Goal: Task Accomplishment & Management: Manage account settings

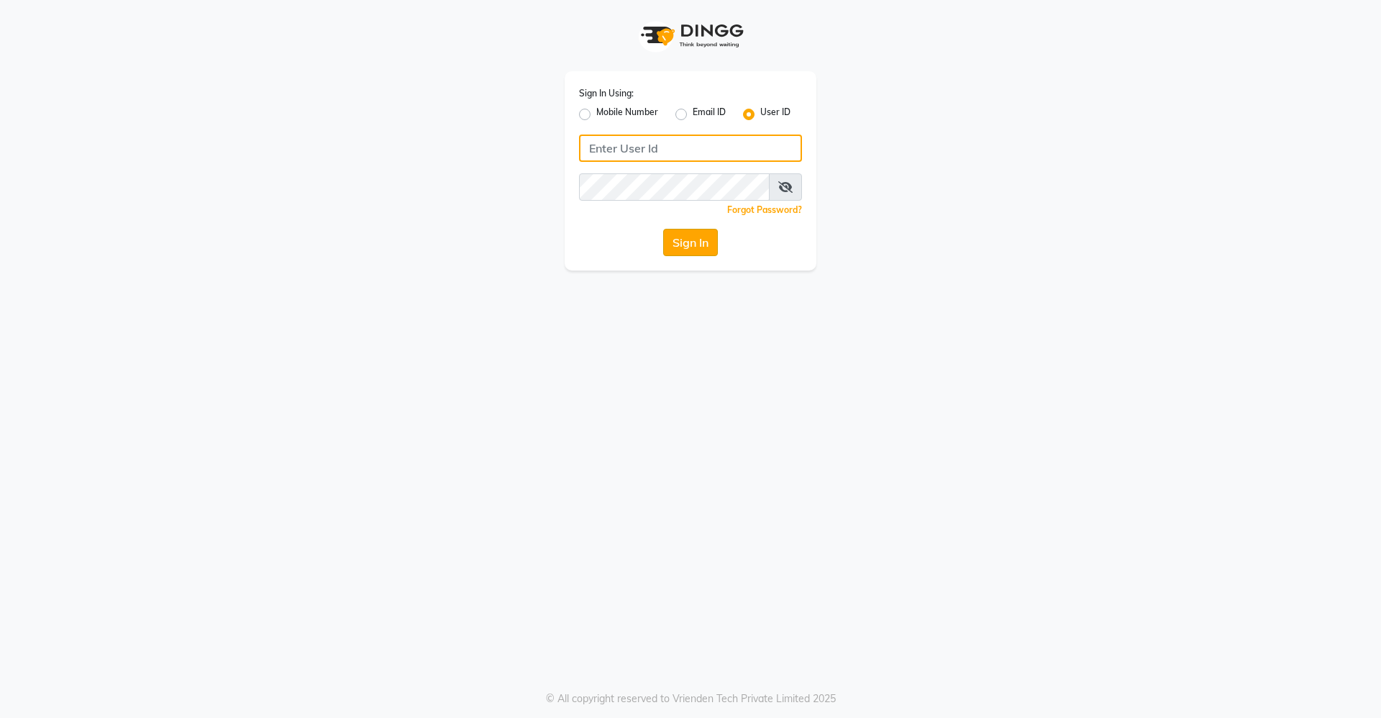
type input "divinesalon"
click at [686, 237] on button "Sign In" at bounding box center [690, 242] width 55 height 27
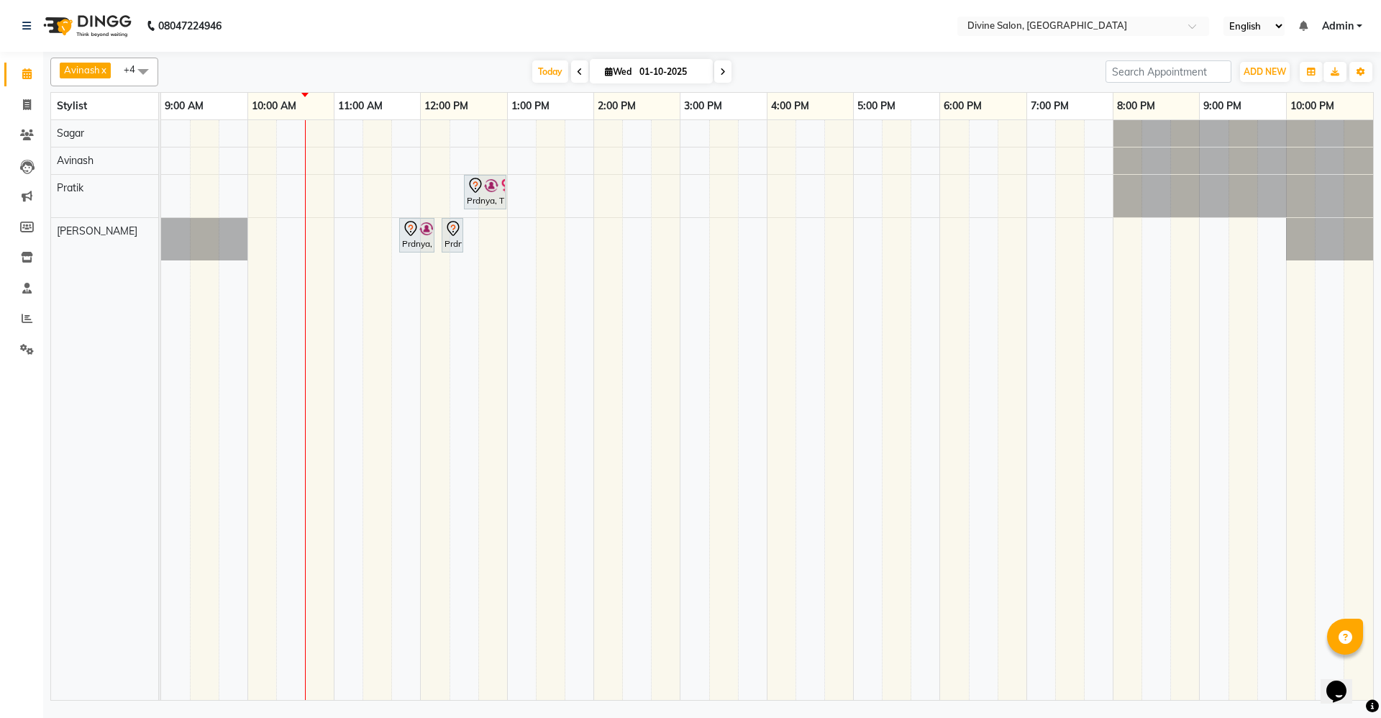
click at [583, 68] on span at bounding box center [579, 71] width 17 height 22
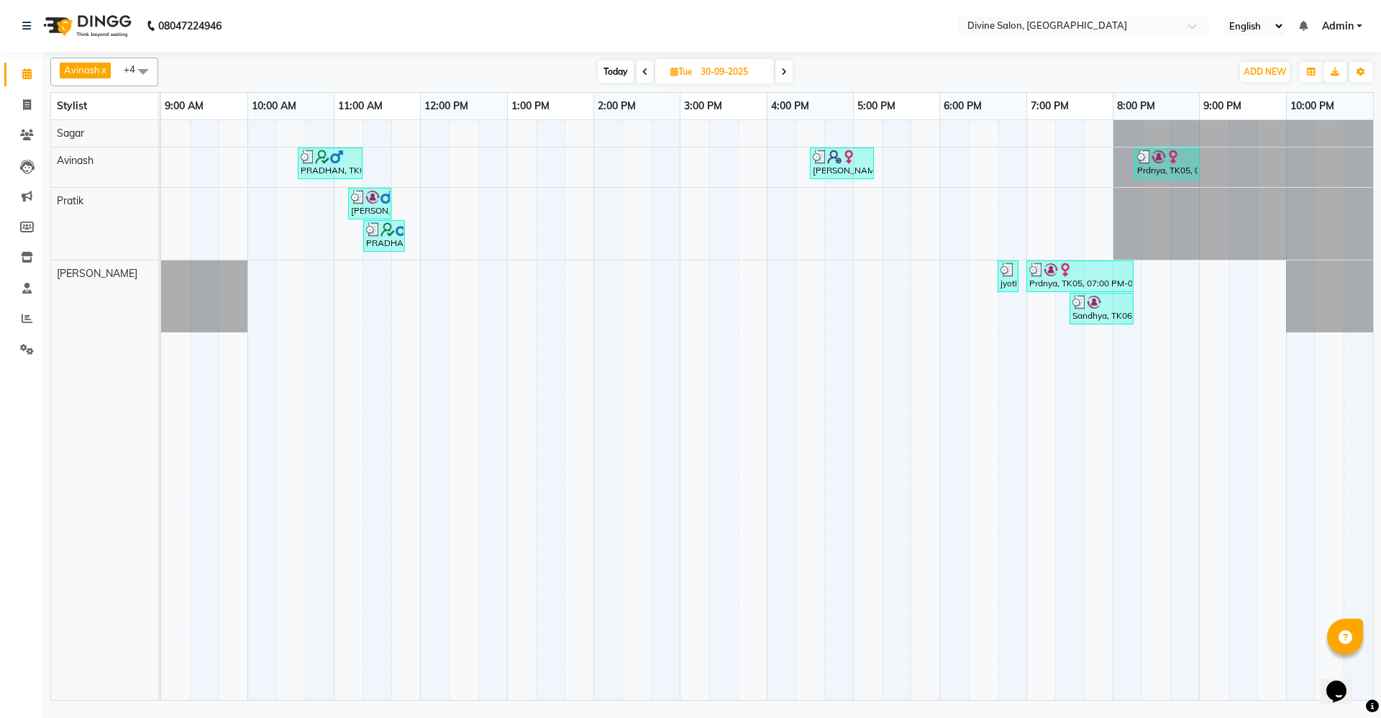
click at [793, 80] on div "[DATE] [DATE]" at bounding box center [695, 72] width 198 height 22
click at [785, 72] on icon at bounding box center [784, 72] width 6 height 9
type input "01-10-2025"
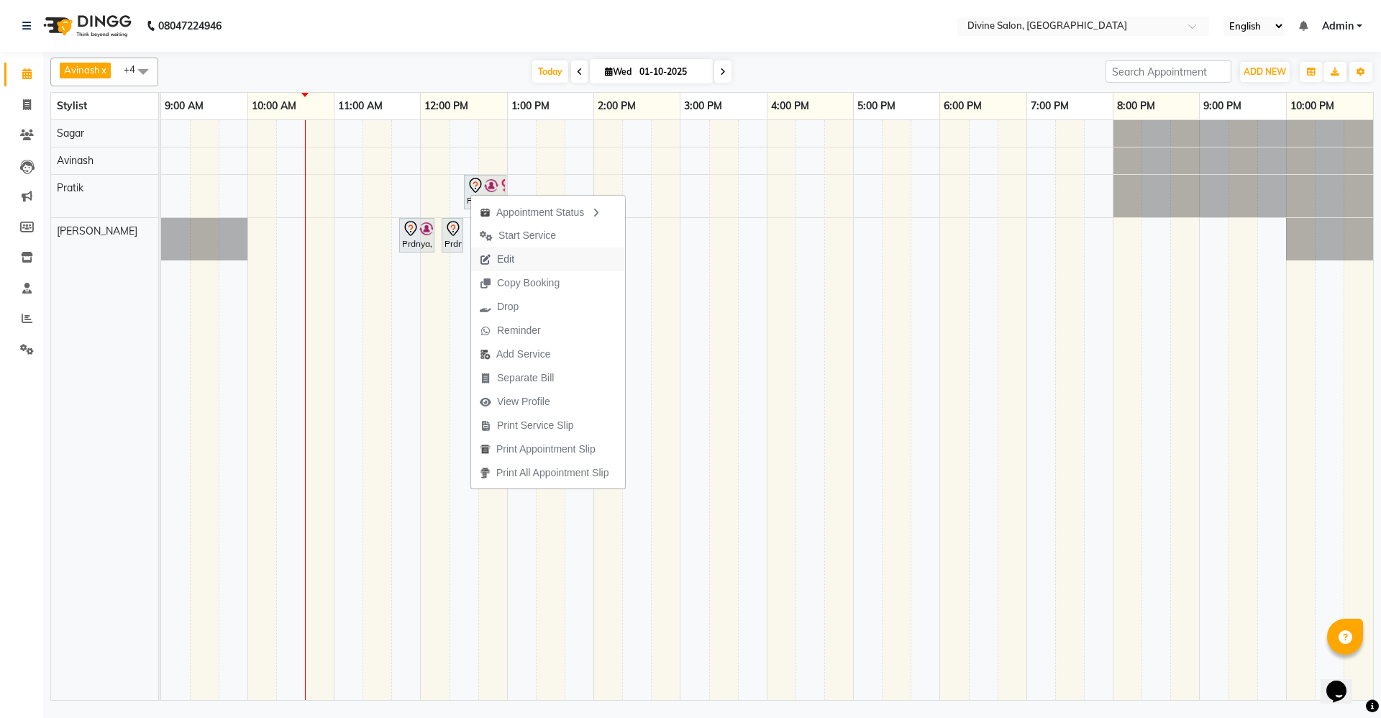
click at [497, 255] on span "Edit" at bounding box center [505, 259] width 17 height 15
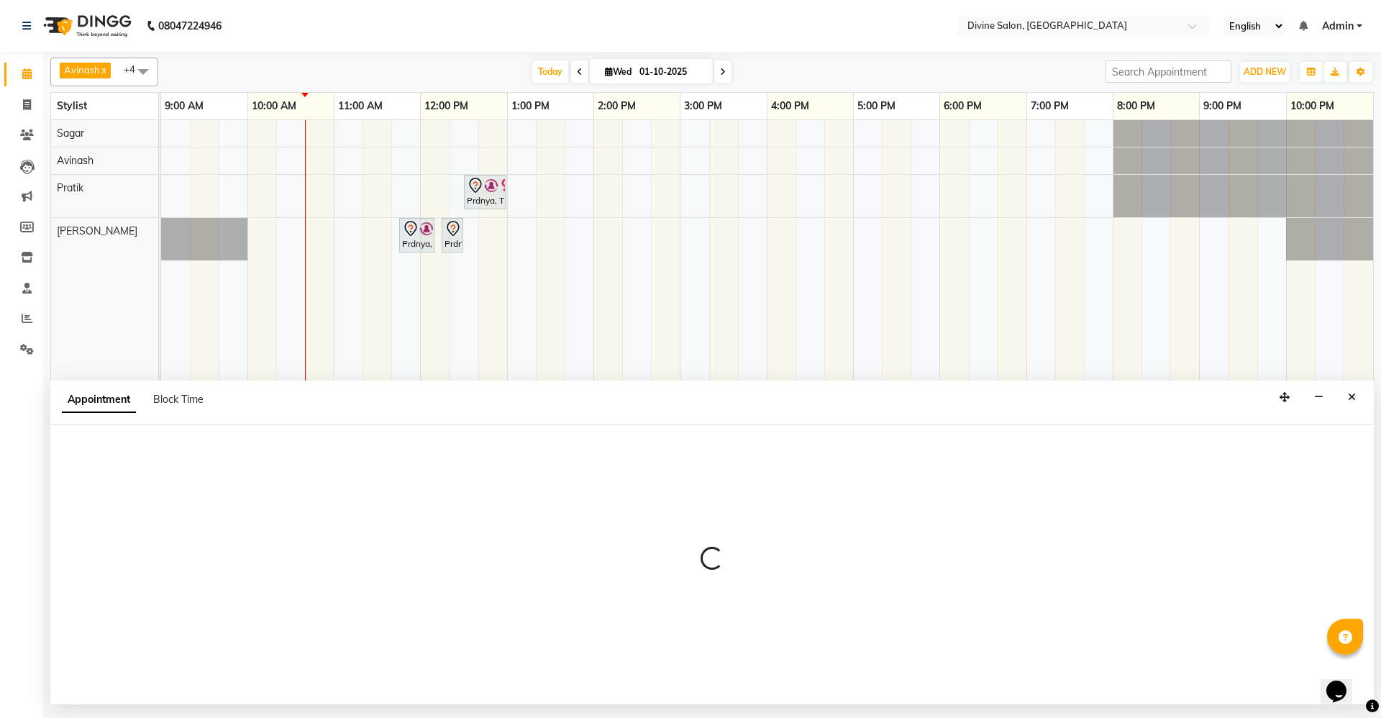
select select "tentative"
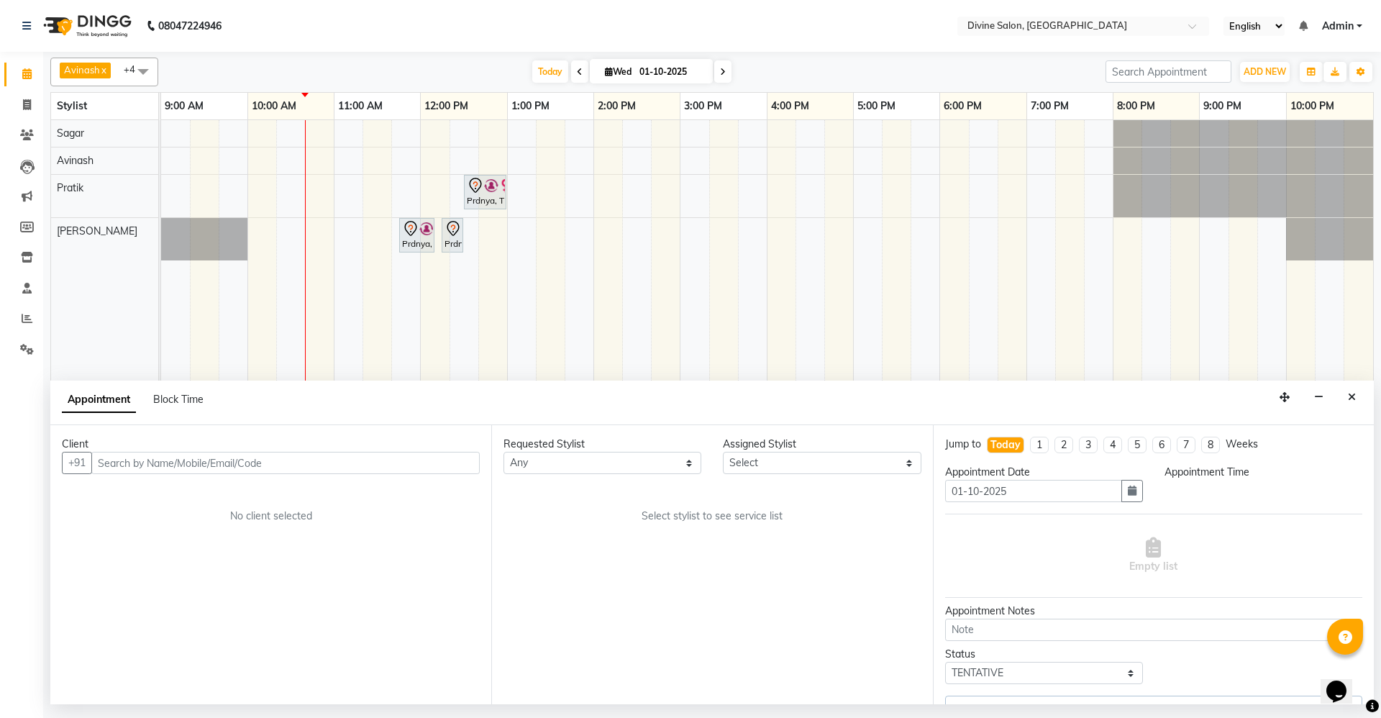
select select "11821"
select select "705"
select select "1154"
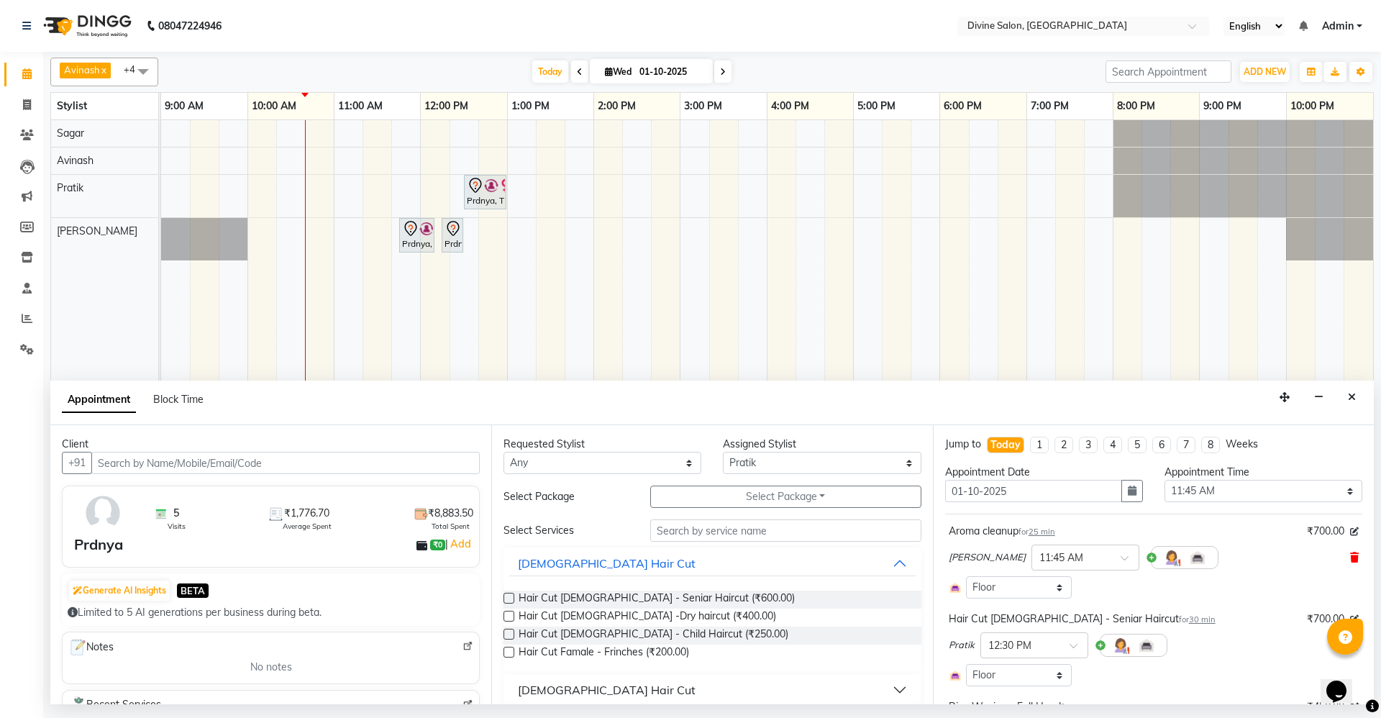
click at [1350, 564] on span at bounding box center [1354, 557] width 9 height 15
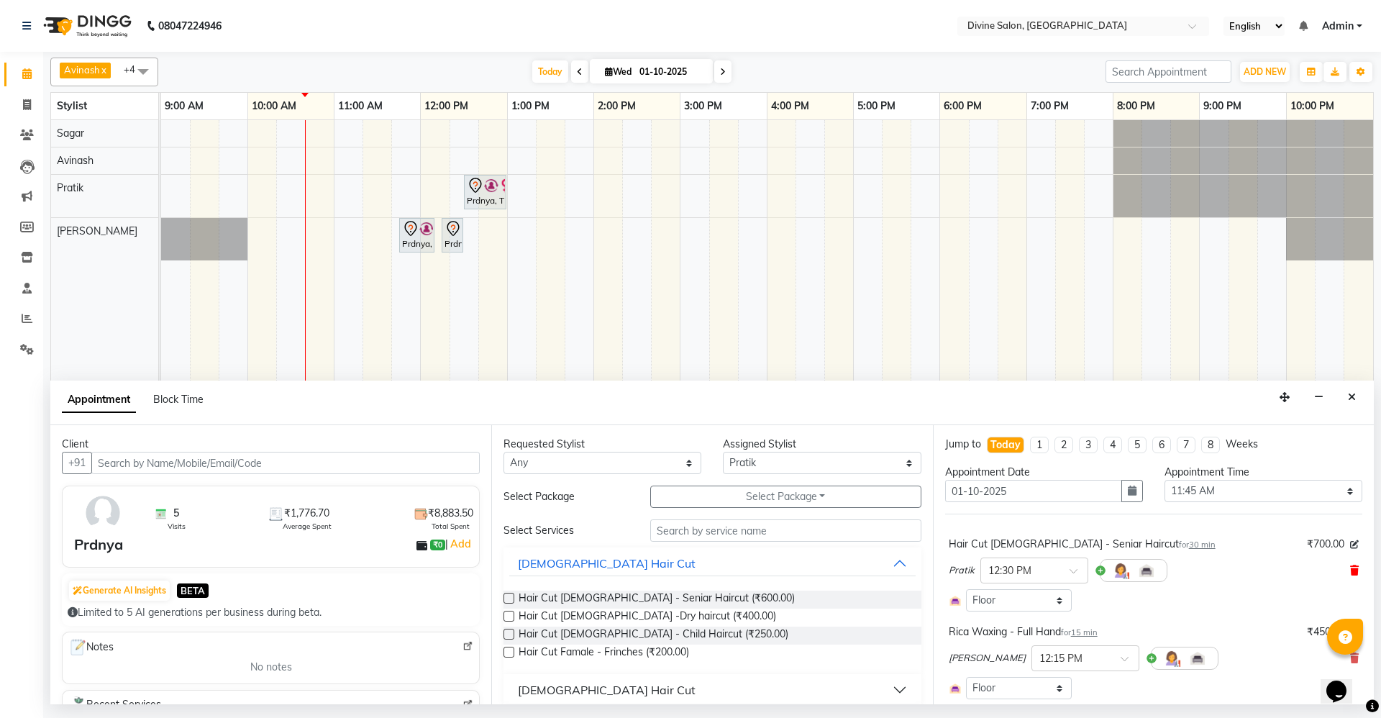
click at [1350, 570] on icon at bounding box center [1354, 570] width 9 height 10
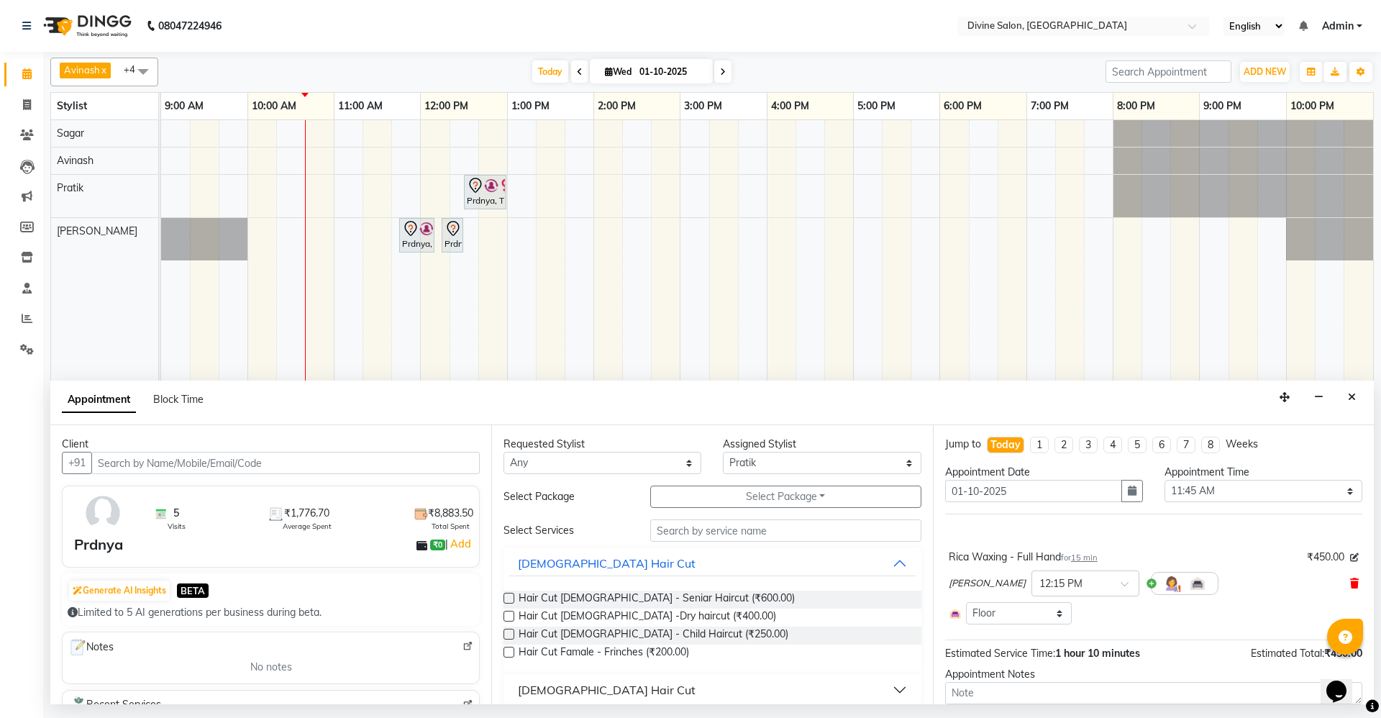
click at [1350, 588] on span at bounding box center [1354, 583] width 9 height 15
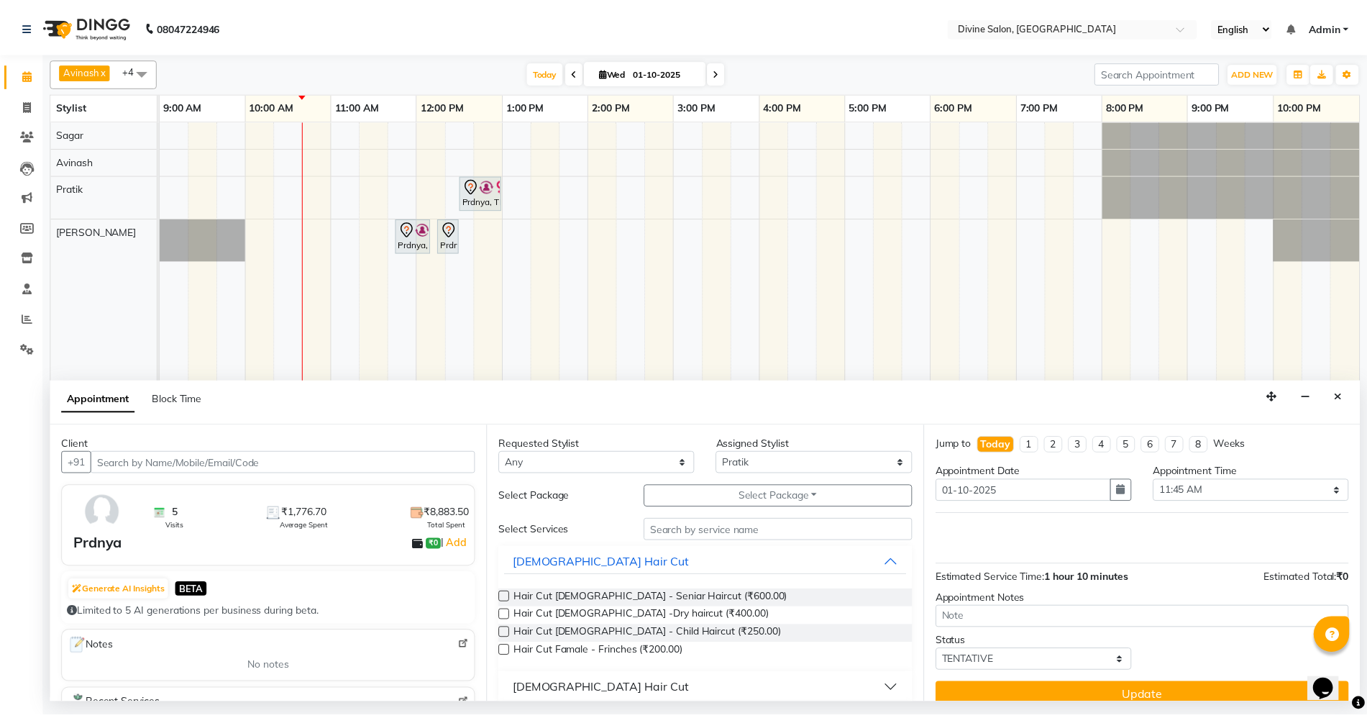
scroll to position [17, 0]
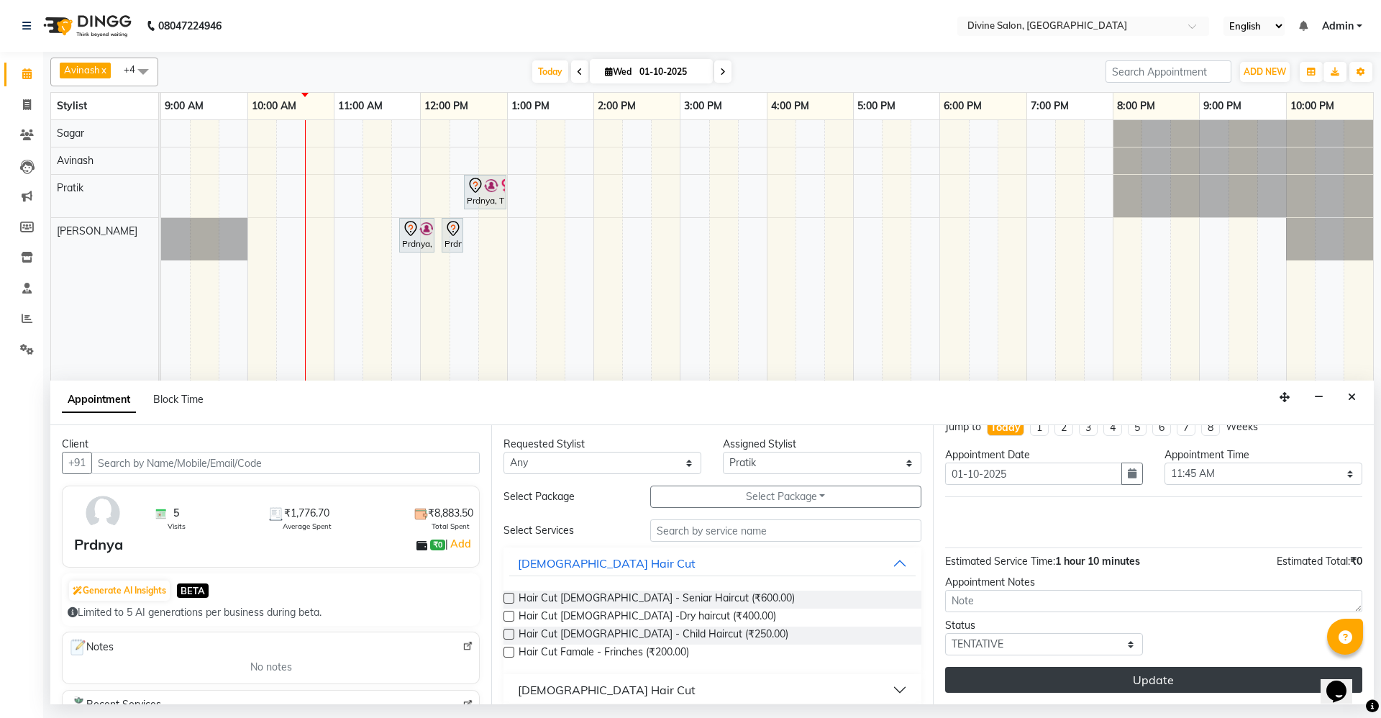
click at [1198, 675] on button "Update" at bounding box center [1153, 680] width 417 height 26
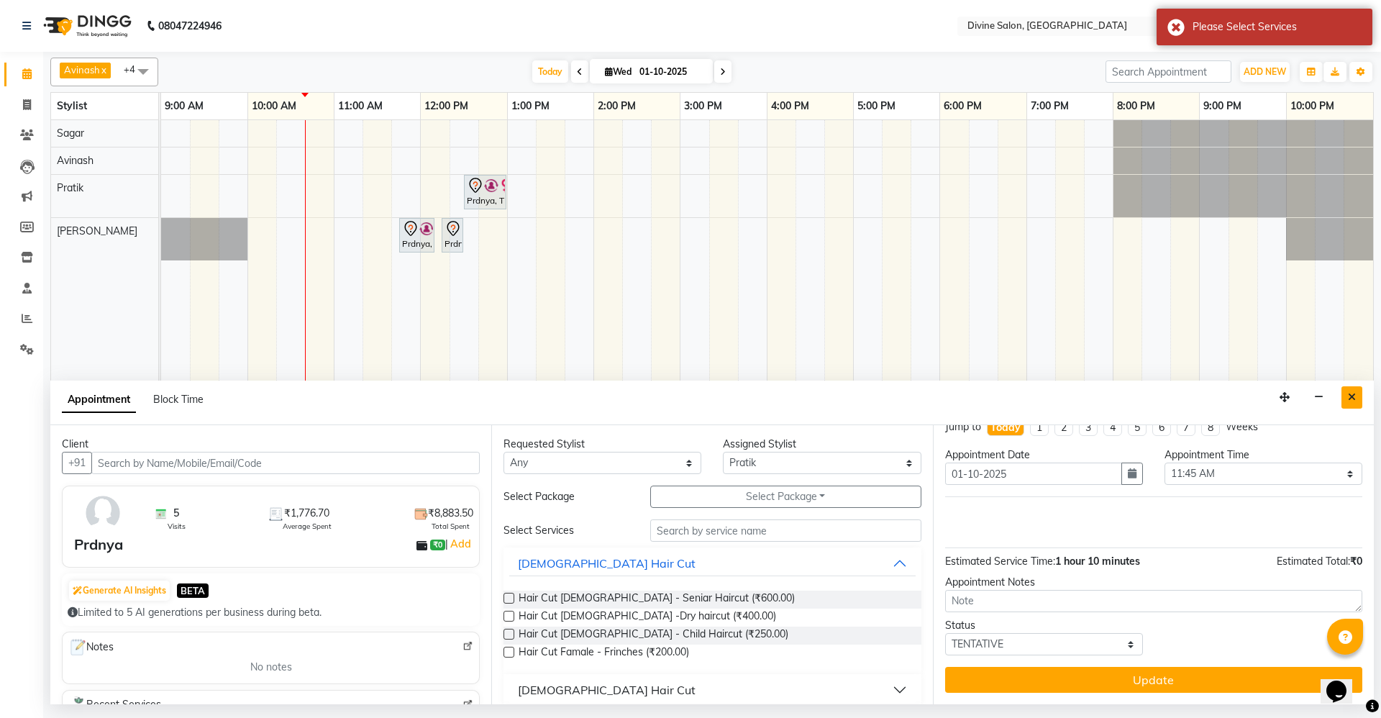
click at [1344, 398] on button "Close" at bounding box center [1351, 397] width 21 height 22
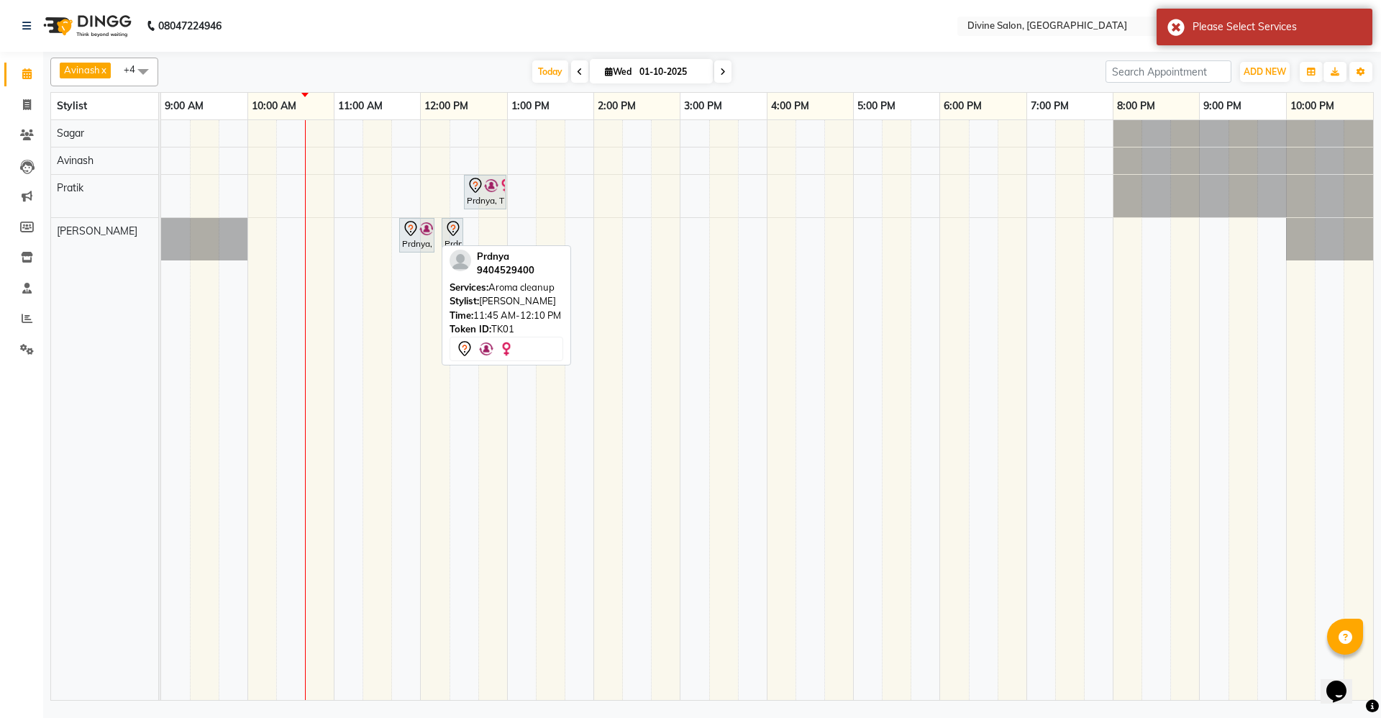
click at [416, 222] on icon at bounding box center [410, 228] width 17 height 17
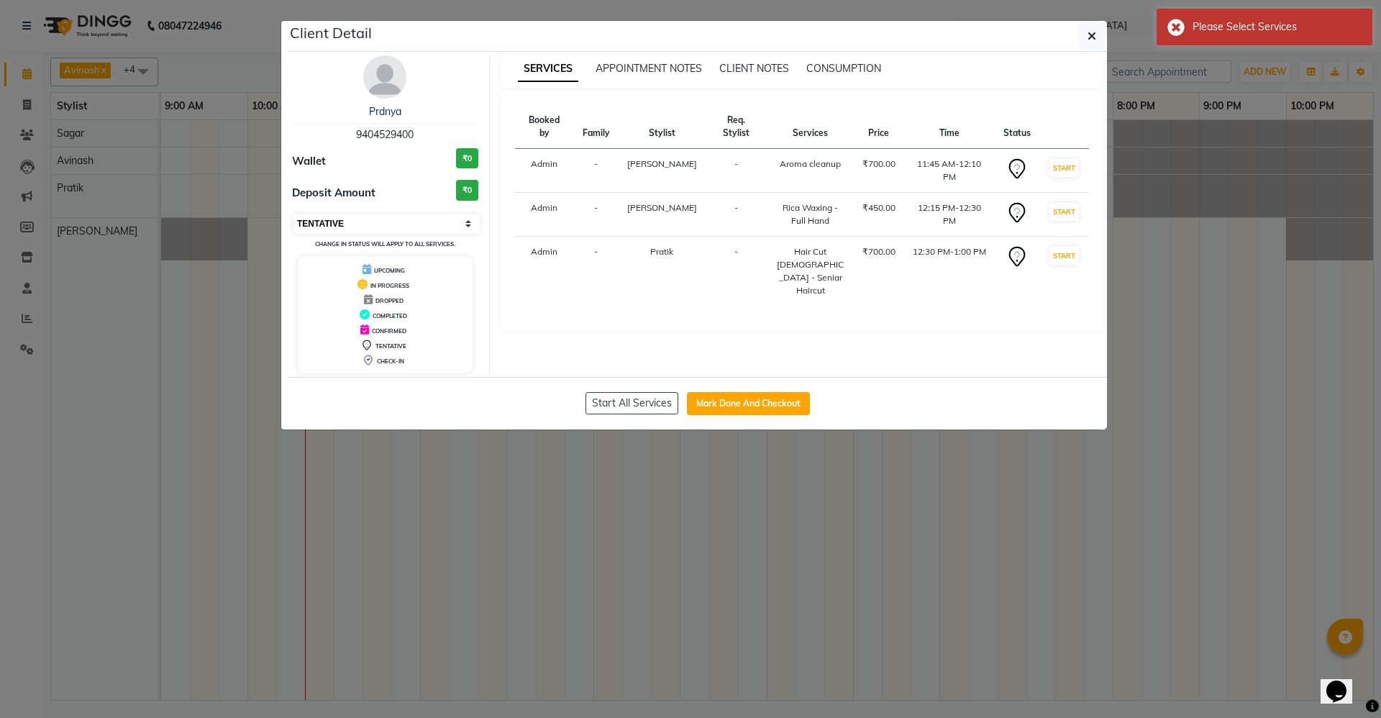
click at [329, 225] on select "Select IN SERVICE CONFIRMED TENTATIVE CHECK IN MARK DONE DROPPED UPCOMING" at bounding box center [386, 224] width 186 height 20
select select "2"
click at [293, 214] on select "Select IN SERVICE CONFIRMED TENTATIVE CHECK IN MARK DONE DROPPED UPCOMING" at bounding box center [386, 224] width 186 height 20
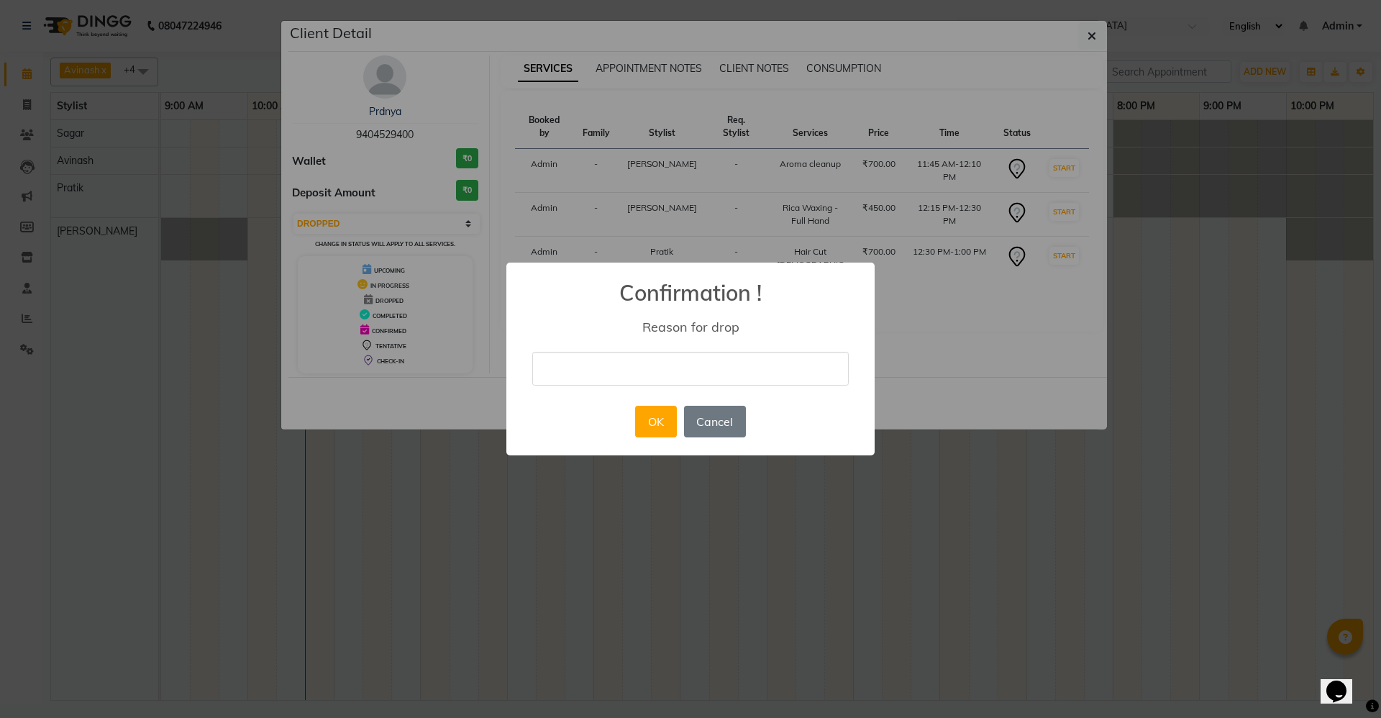
click at [641, 363] on input "text" at bounding box center [690, 369] width 316 height 34
type input "cccc"
click at [662, 425] on button "OK" at bounding box center [655, 422] width 41 height 32
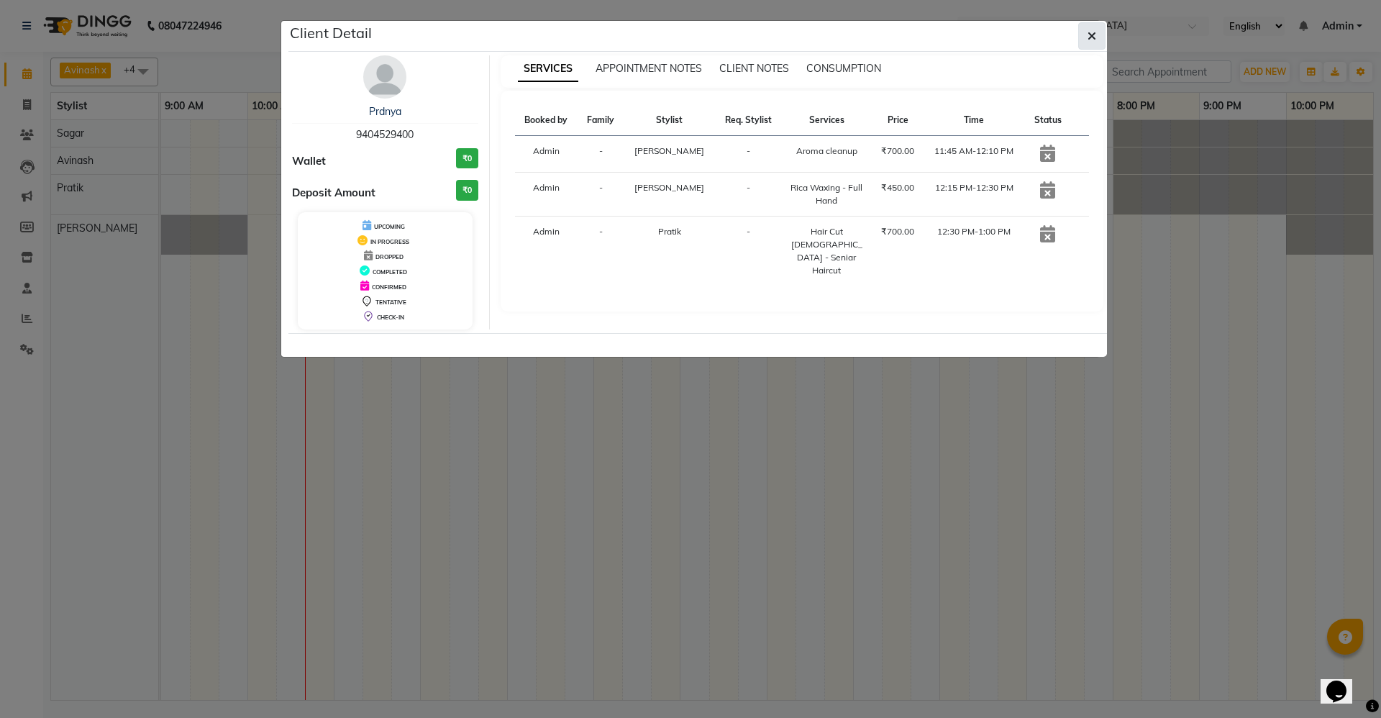
click at [1092, 32] on icon "button" at bounding box center [1092, 36] width 9 height 12
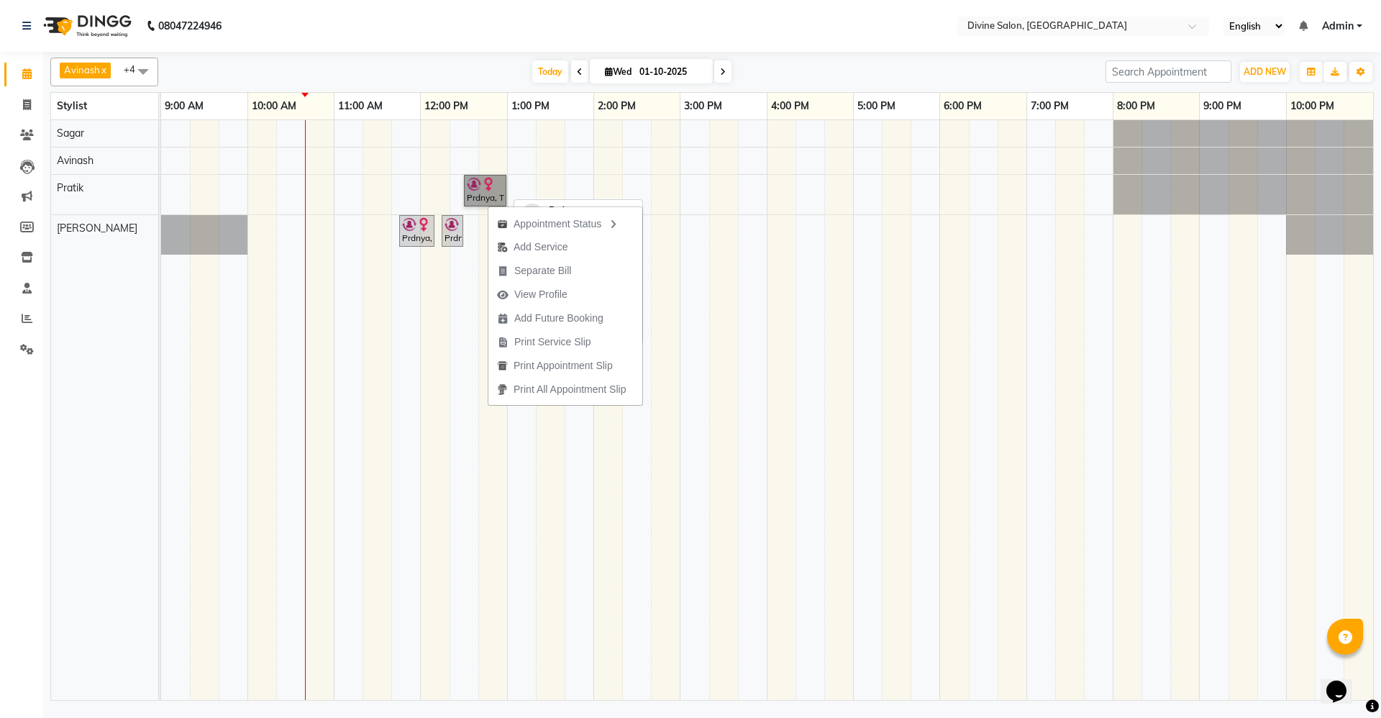
click at [489, 201] on link "Prdnya, TK01, 12:30 PM-01:00 PM, Hair Cut [DEMOGRAPHIC_DATA] - Seniar Haircut" at bounding box center [485, 191] width 42 height 32
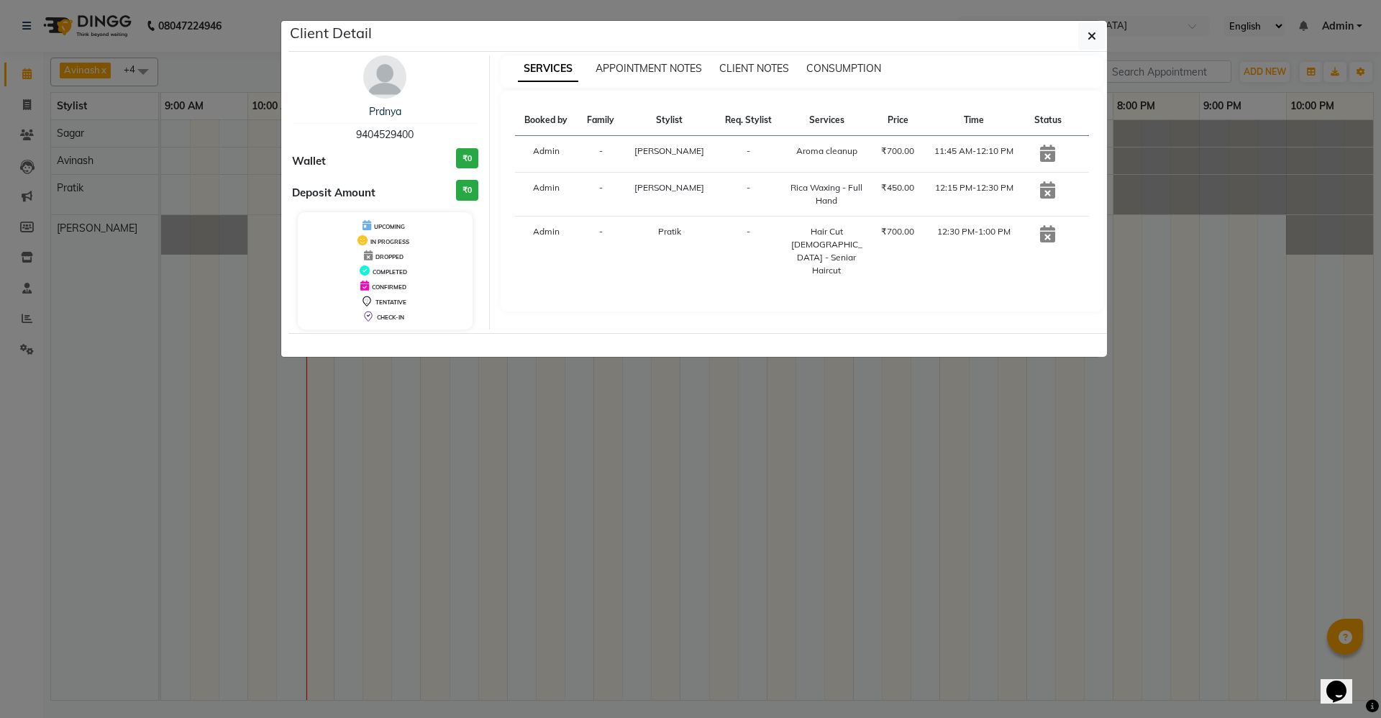
click at [397, 201] on div "Deposit Amount ₹0" at bounding box center [385, 193] width 186 height 27
click at [1085, 32] on button "button" at bounding box center [1091, 35] width 27 height 27
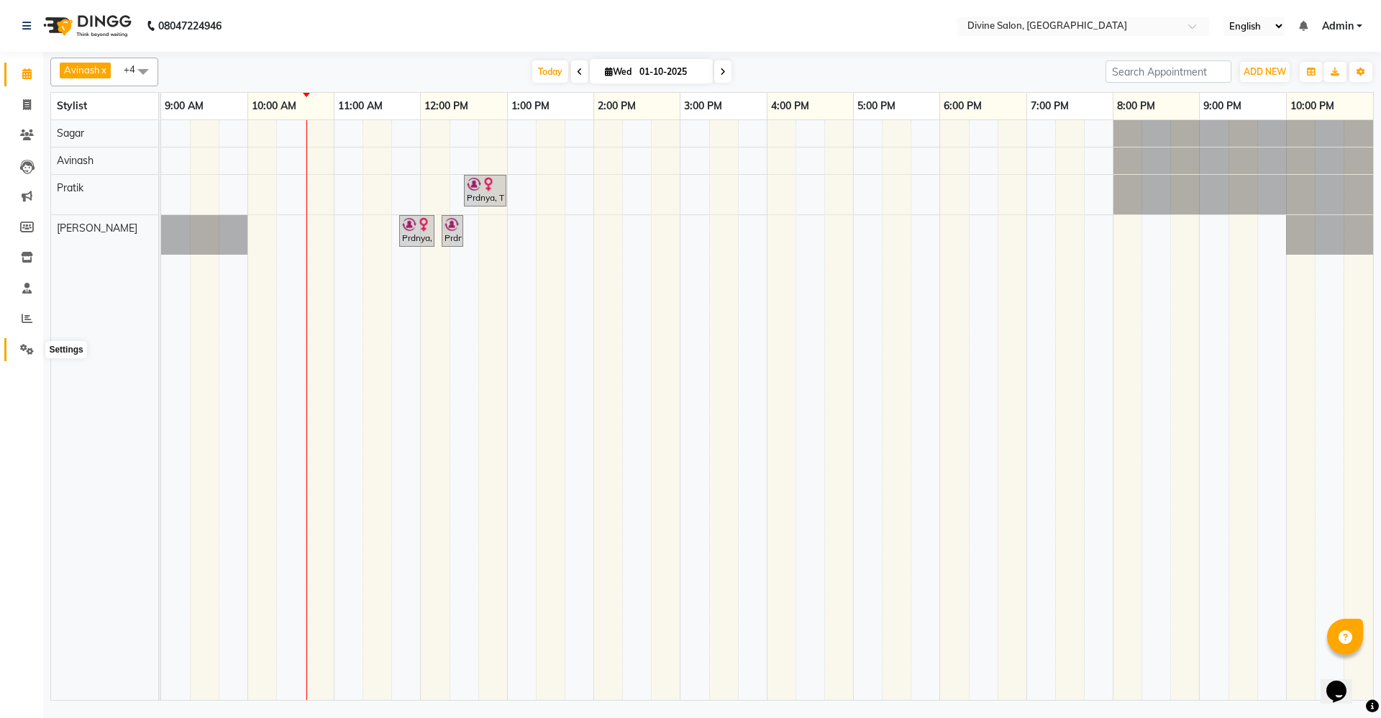
click at [26, 350] on icon at bounding box center [27, 349] width 14 height 11
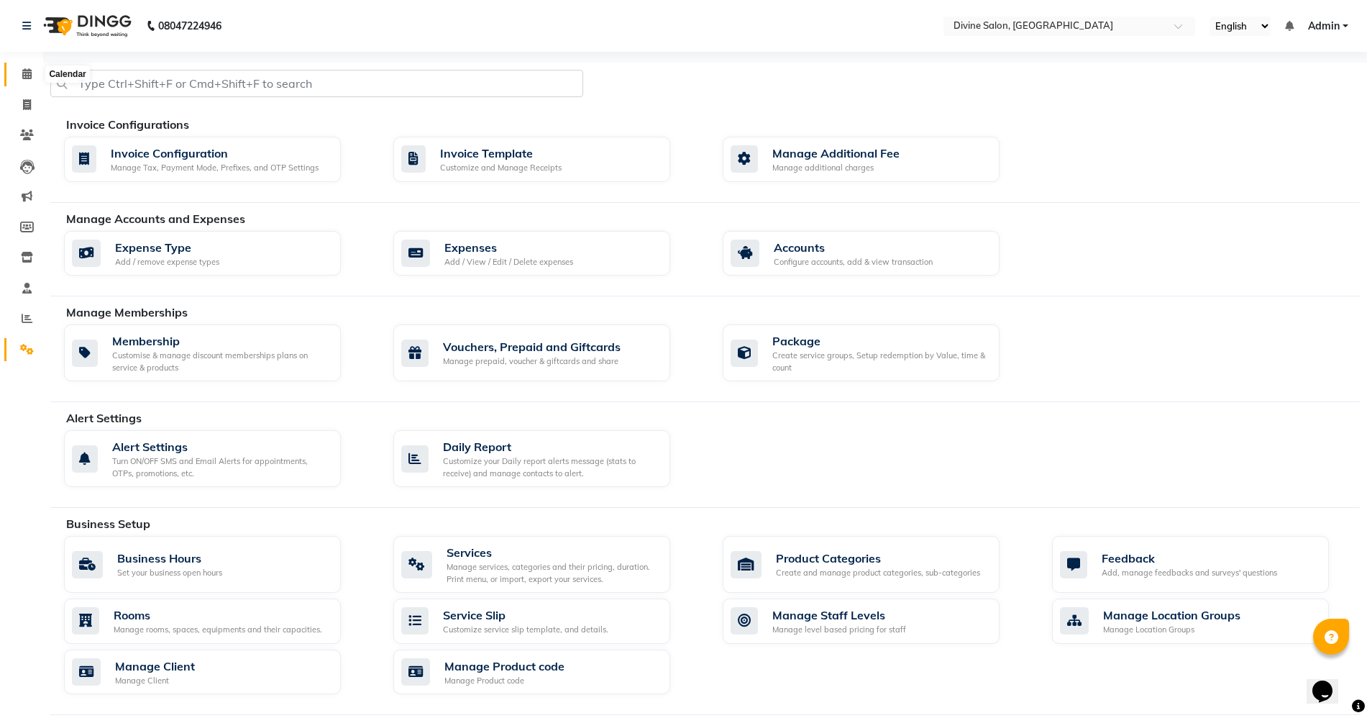
click at [25, 79] on span at bounding box center [26, 74] width 25 height 17
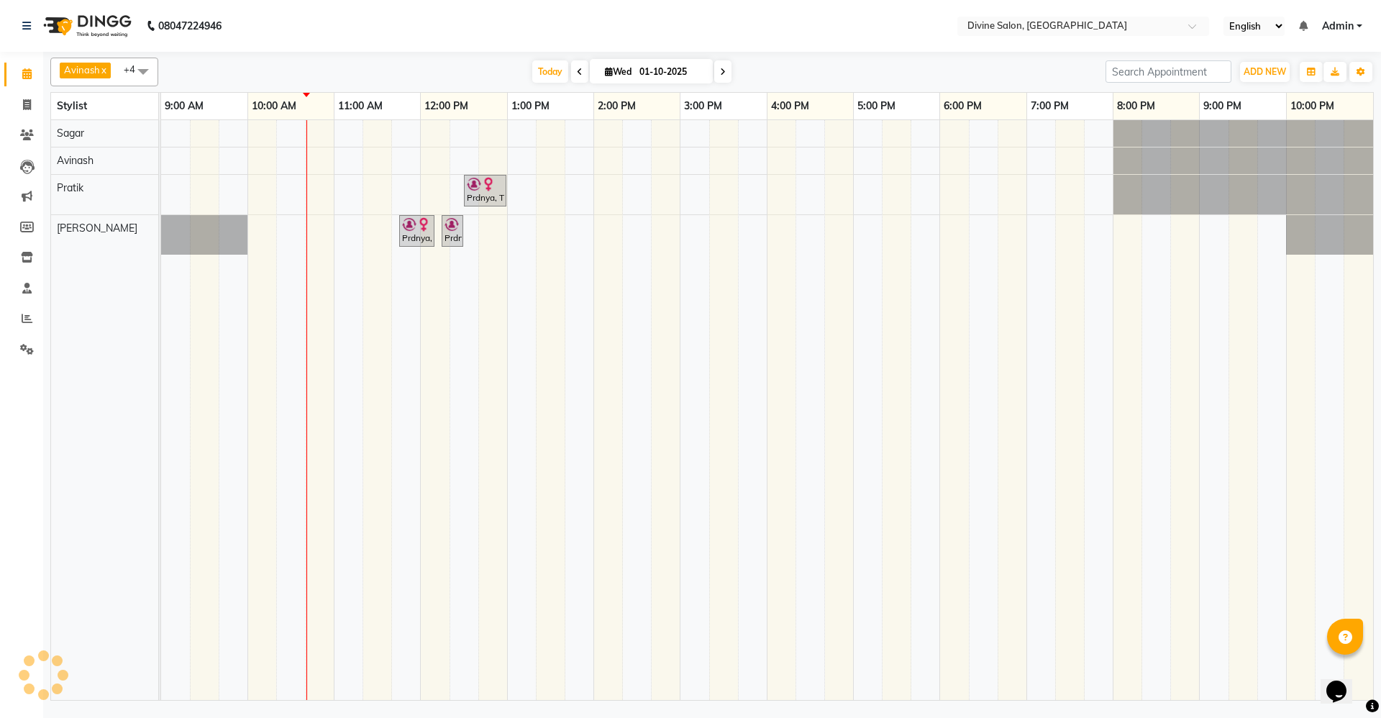
click at [25, 79] on span at bounding box center [26, 74] width 25 height 17
click at [26, 346] on icon at bounding box center [27, 349] width 14 height 11
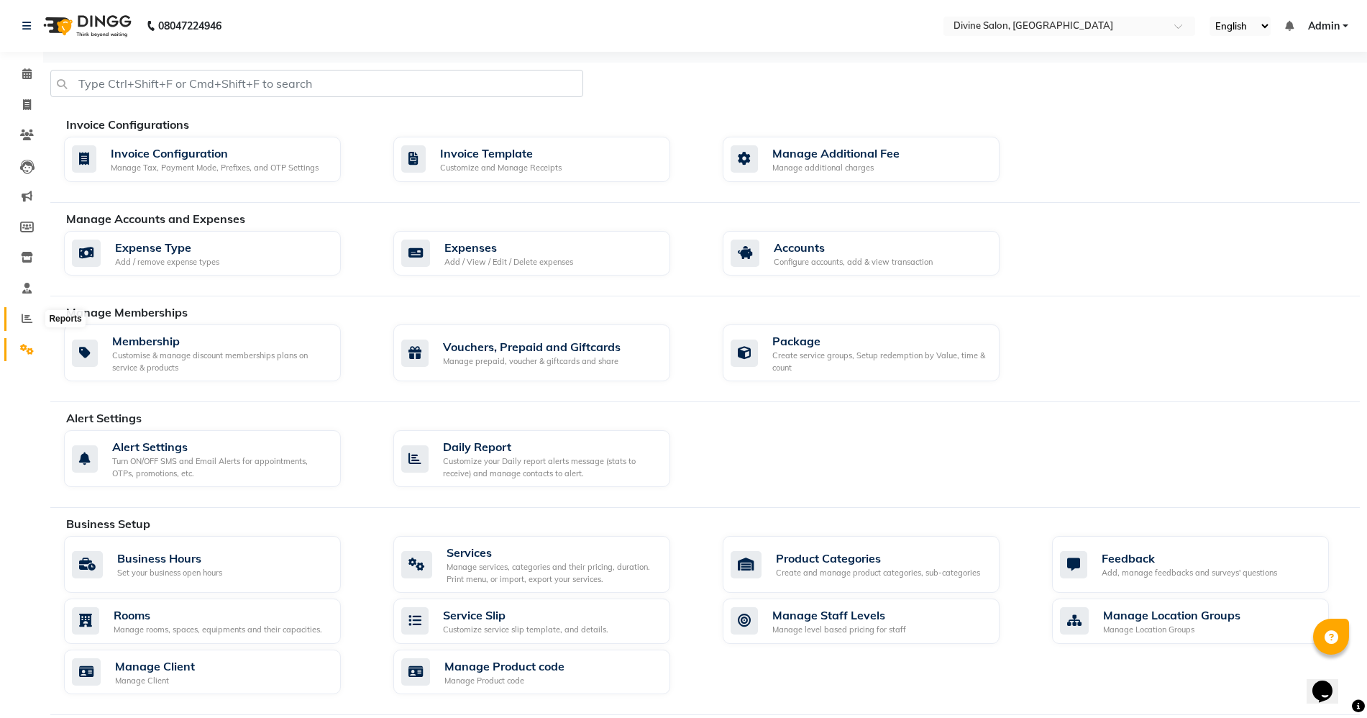
click at [19, 314] on span at bounding box center [26, 319] width 25 height 17
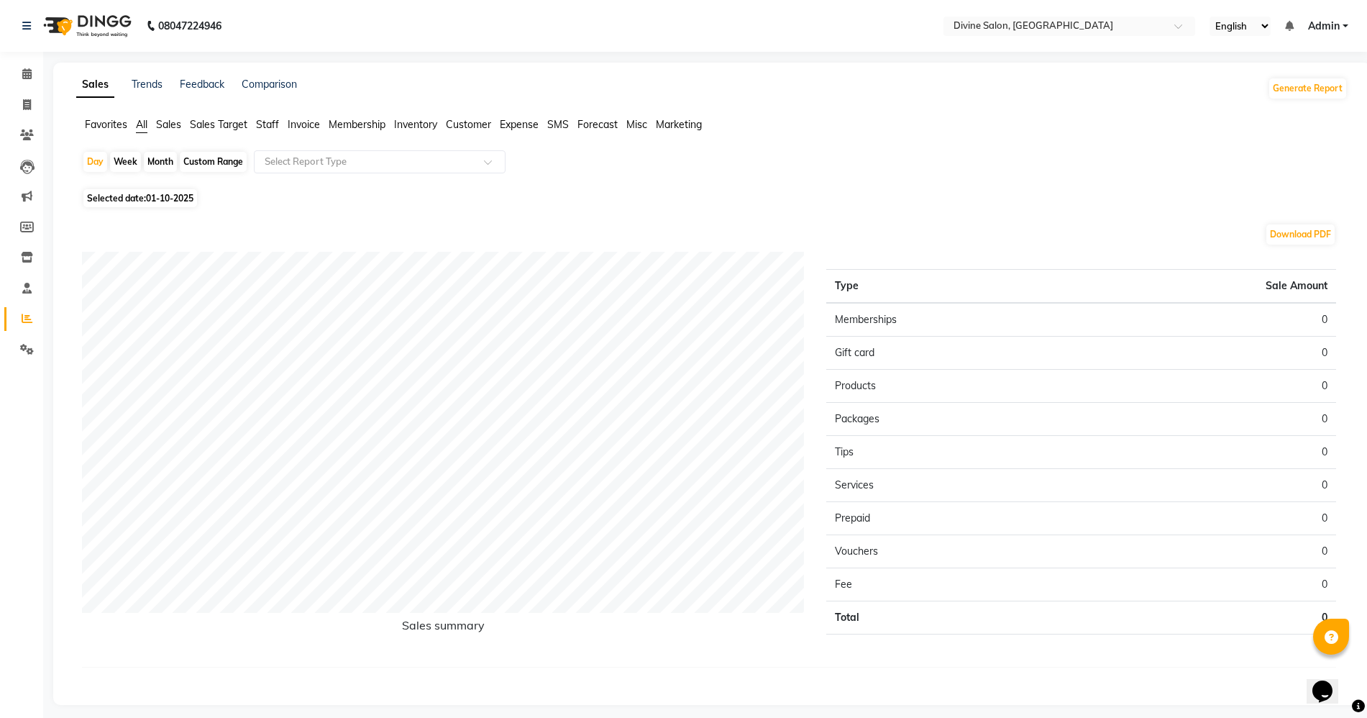
click at [158, 155] on div "Month" at bounding box center [160, 162] width 33 height 20
select select "10"
select select "2025"
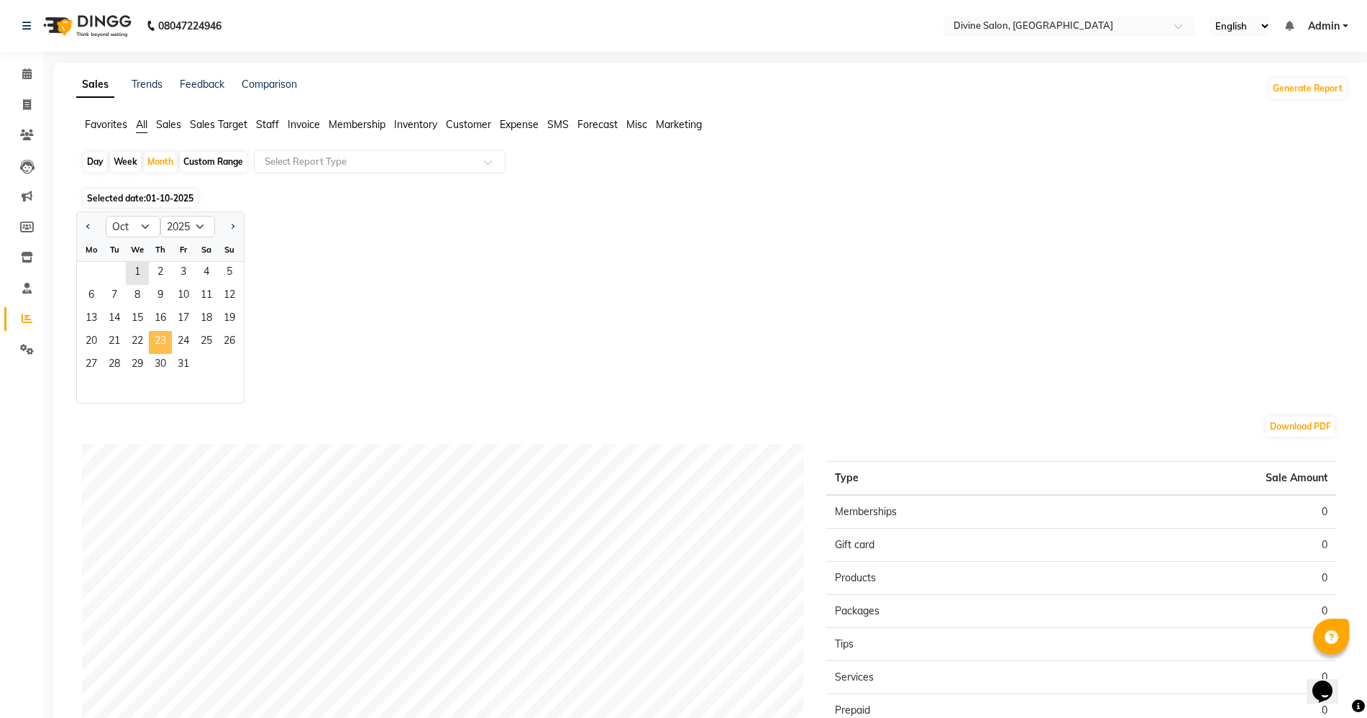
click at [155, 342] on span "23" at bounding box center [160, 342] width 23 height 23
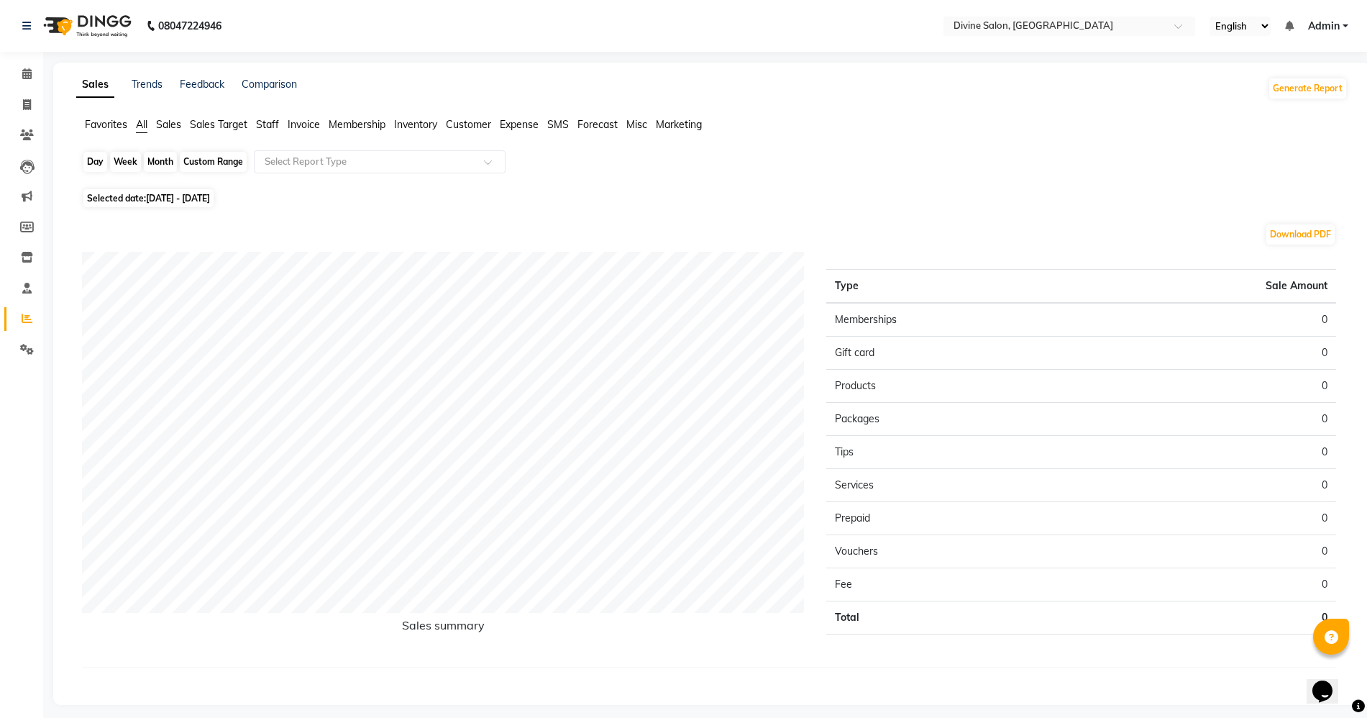
click at [164, 166] on div "Month" at bounding box center [160, 162] width 33 height 20
select select "10"
select select "2025"
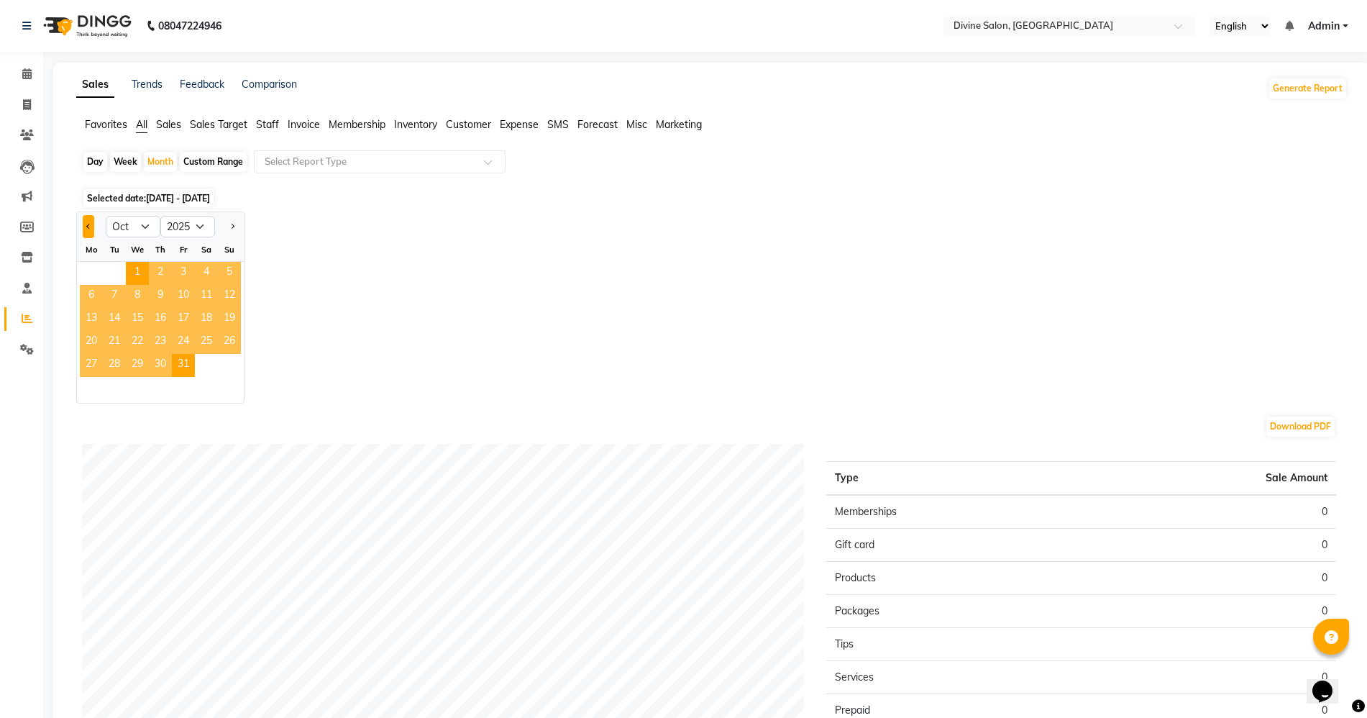
click at [91, 224] on span "Previous month" at bounding box center [88, 225] width 5 height 5
select select "9"
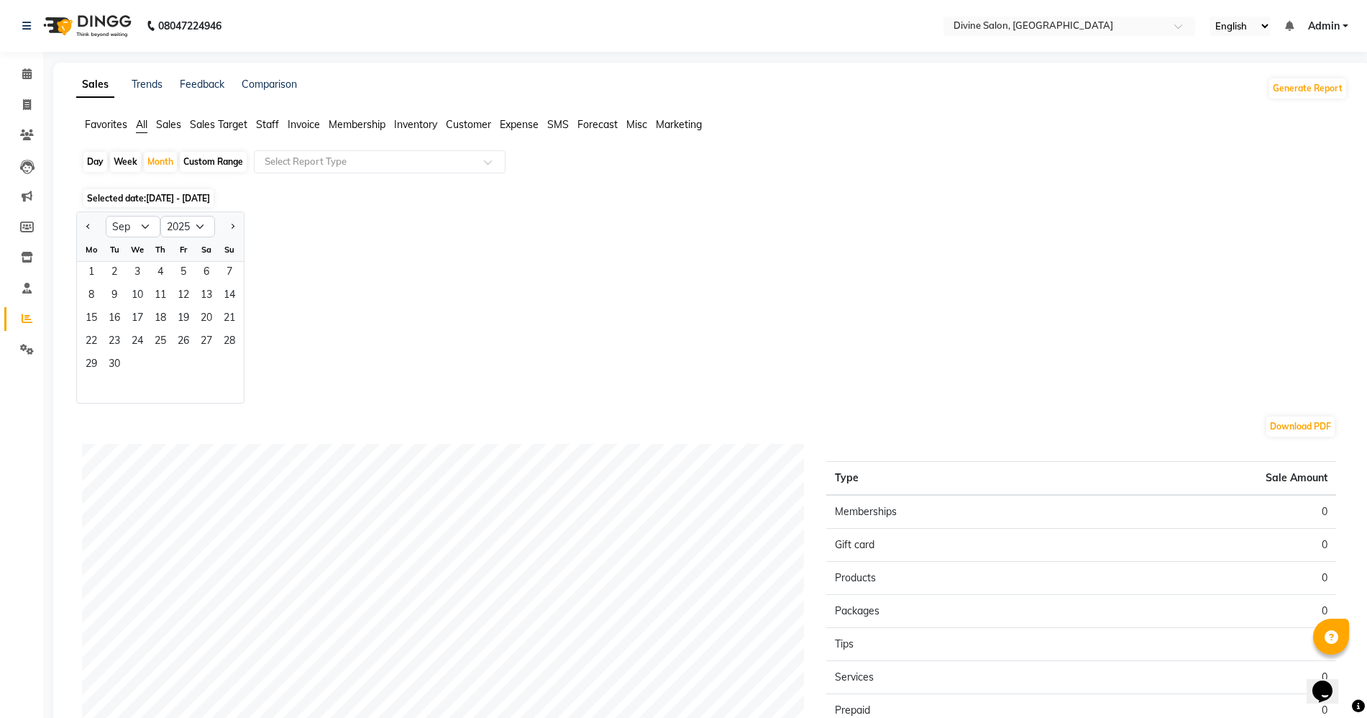
click at [127, 357] on div "29 30" at bounding box center [160, 365] width 167 height 23
click at [107, 368] on span "30" at bounding box center [114, 365] width 23 height 23
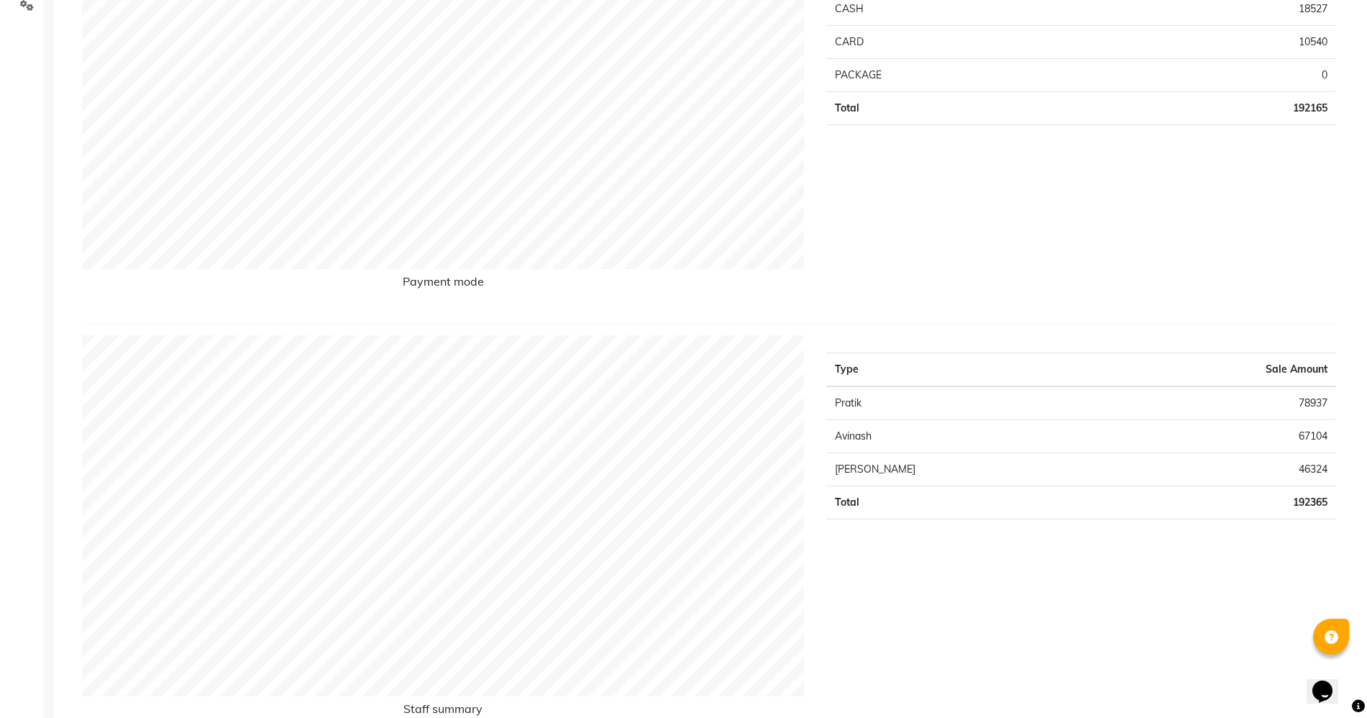
scroll to position [360, 0]
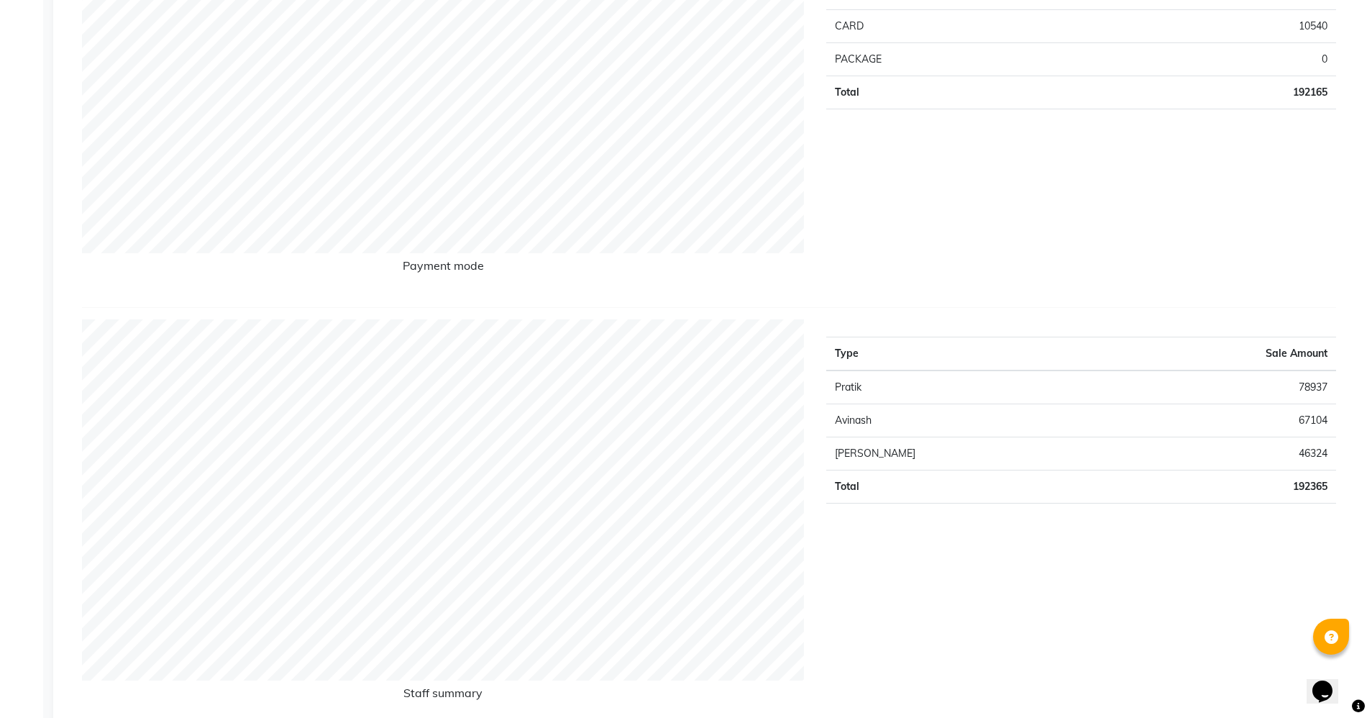
click at [1108, 448] on td "46324" at bounding box center [1222, 453] width 228 height 33
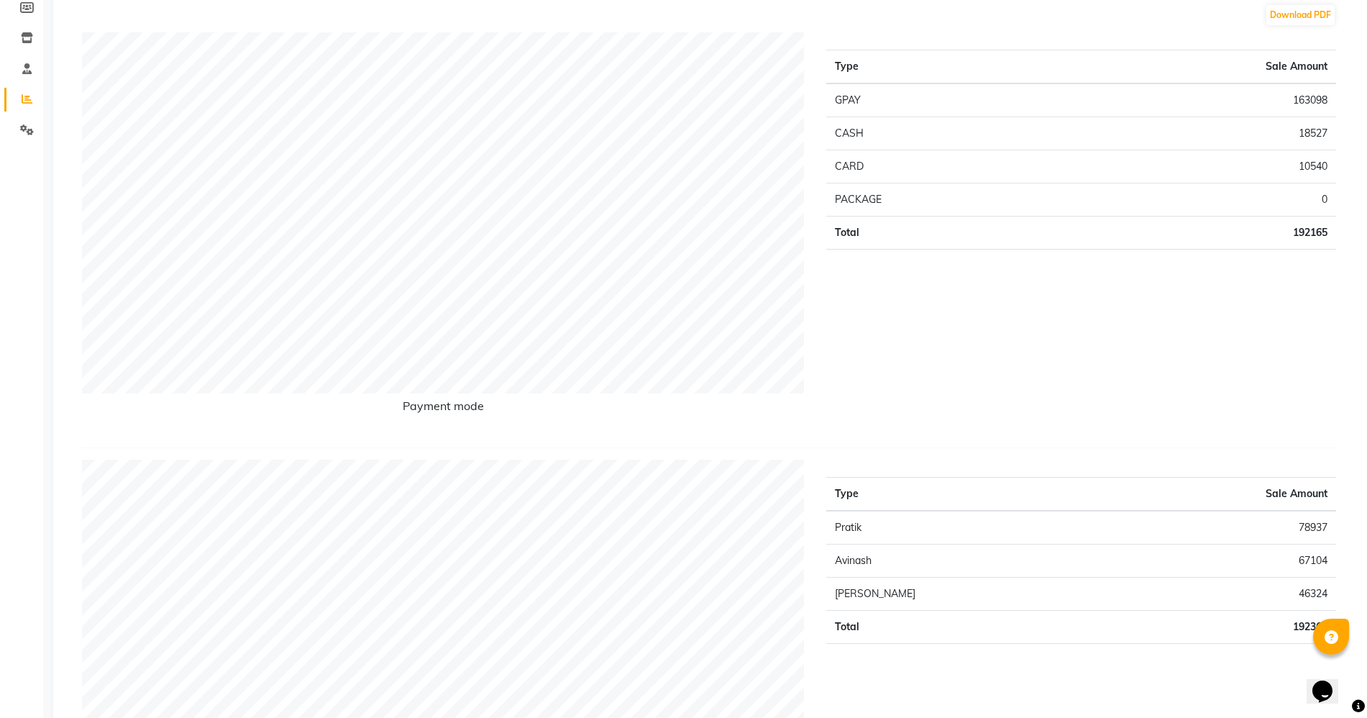
scroll to position [0, 0]
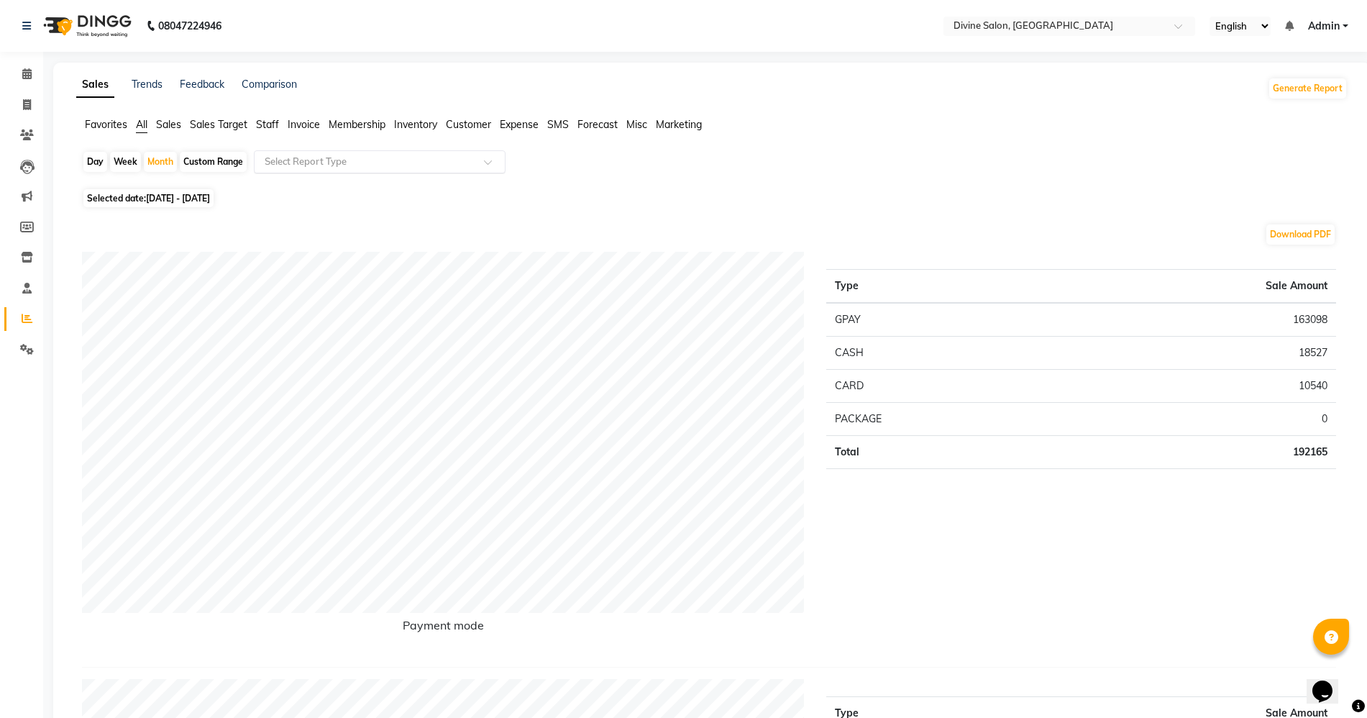
click at [415, 155] on input "text" at bounding box center [365, 162] width 207 height 14
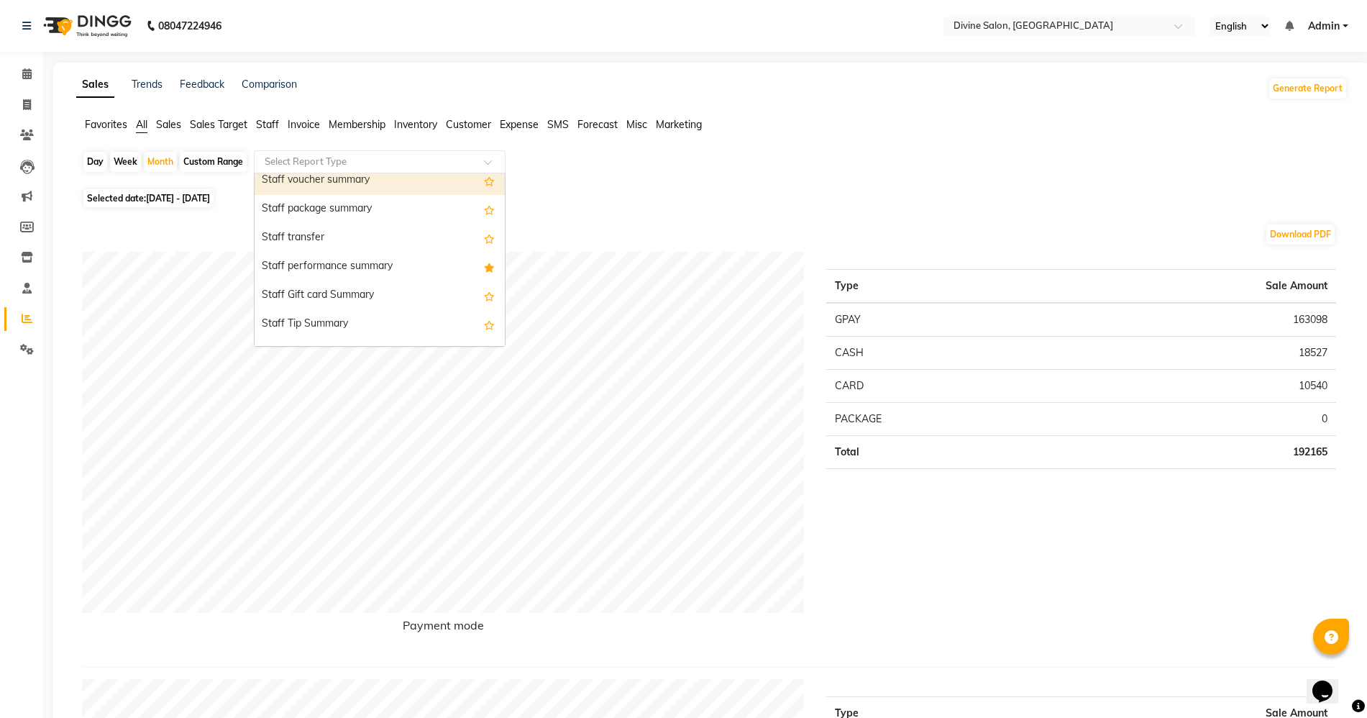
scroll to position [989, 0]
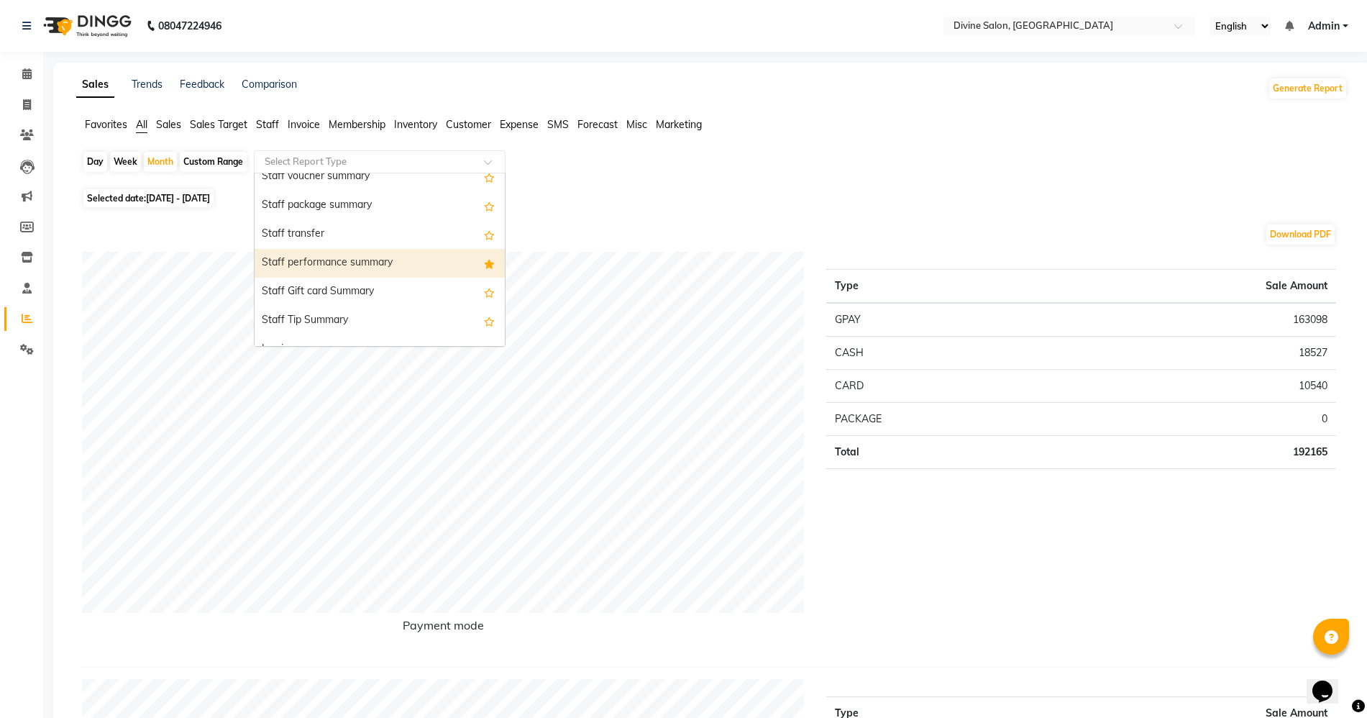
click at [321, 265] on div "Staff performance summary" at bounding box center [380, 263] width 250 height 29
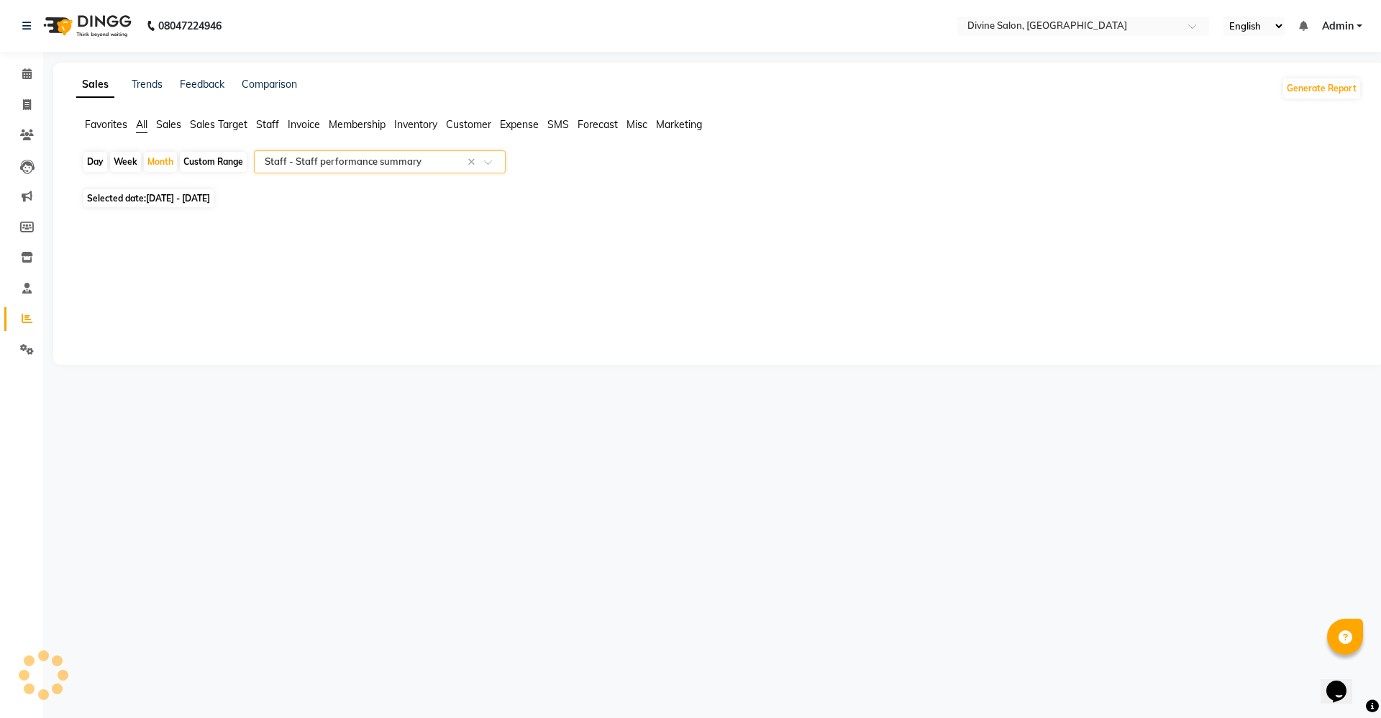
select select "full_report"
select select "pdf"
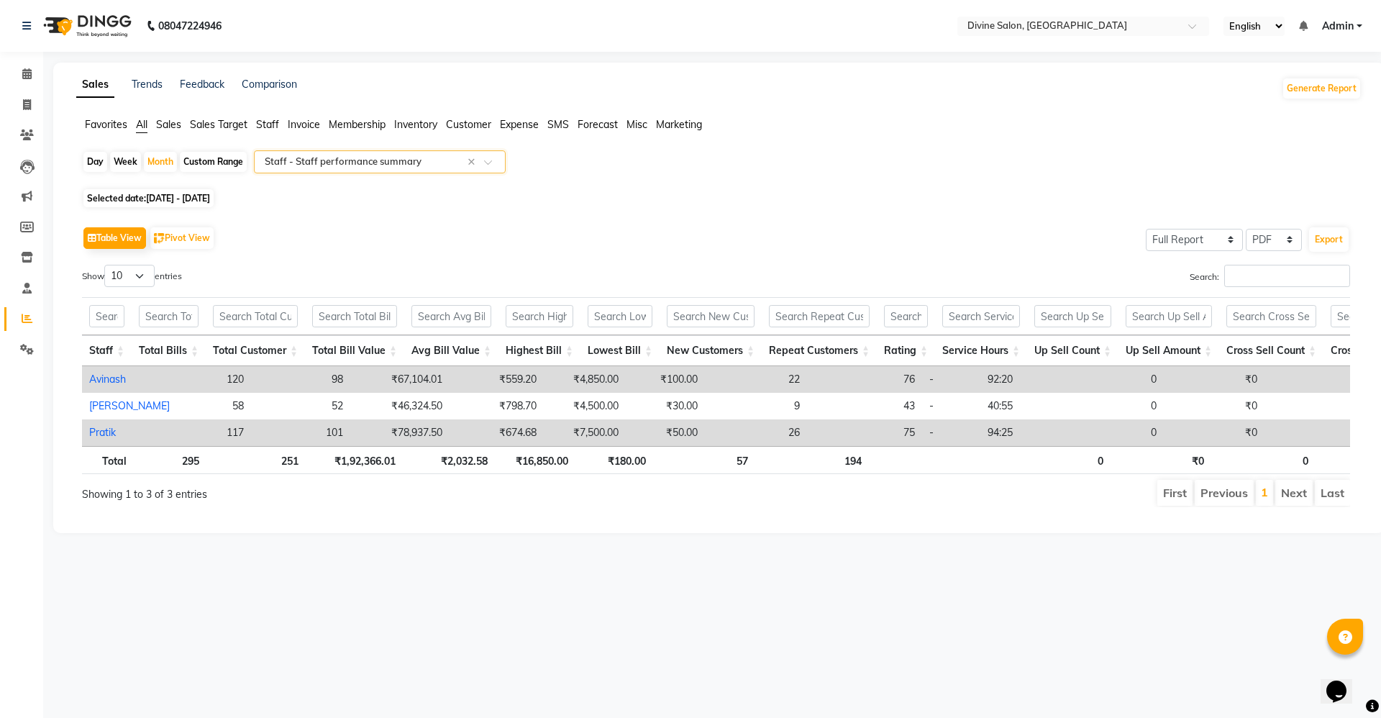
click at [319, 473] on th "₹1,92,366.01" at bounding box center [354, 460] width 97 height 28
click at [311, 469] on th "₹1,92,366.01" at bounding box center [354, 460] width 97 height 28
click at [162, 158] on div "Month" at bounding box center [160, 162] width 33 height 20
select select "9"
select select "2025"
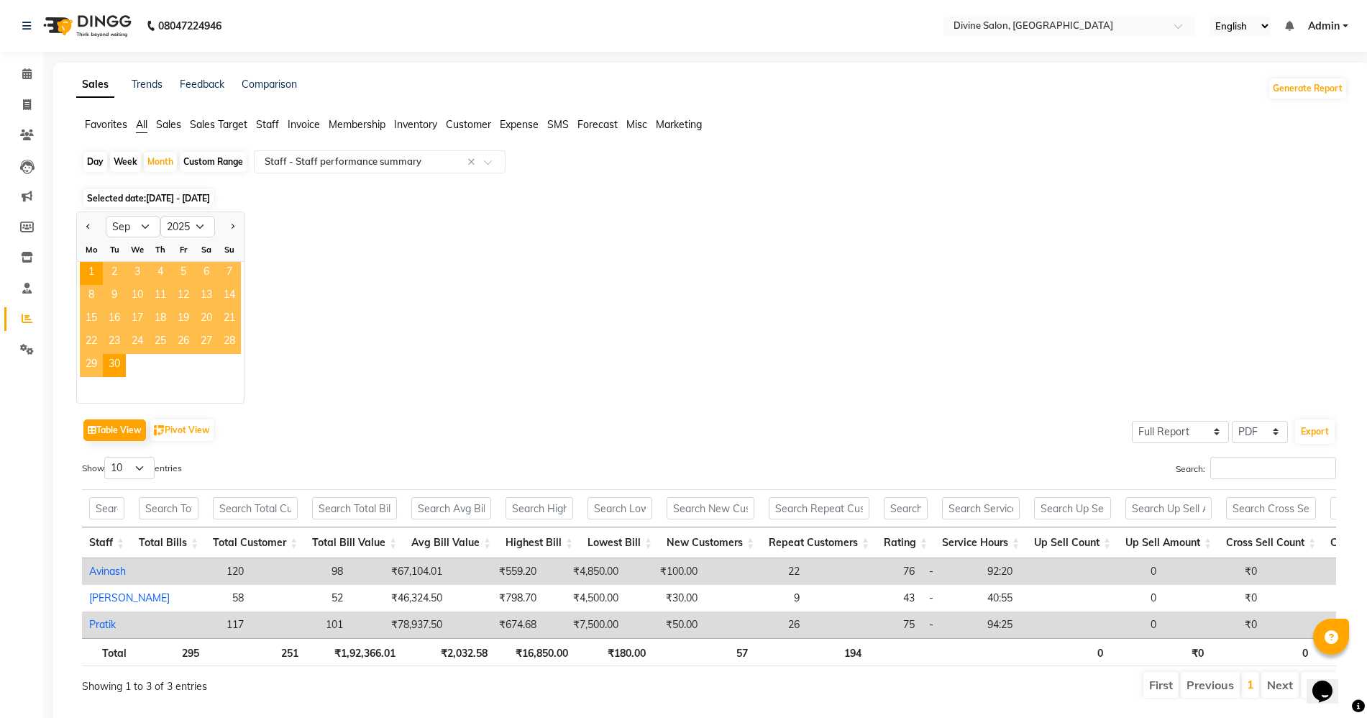
click at [80, 234] on div at bounding box center [91, 226] width 29 height 23
click at [86, 229] on button "Previous month" at bounding box center [89, 226] width 12 height 23
select select "8"
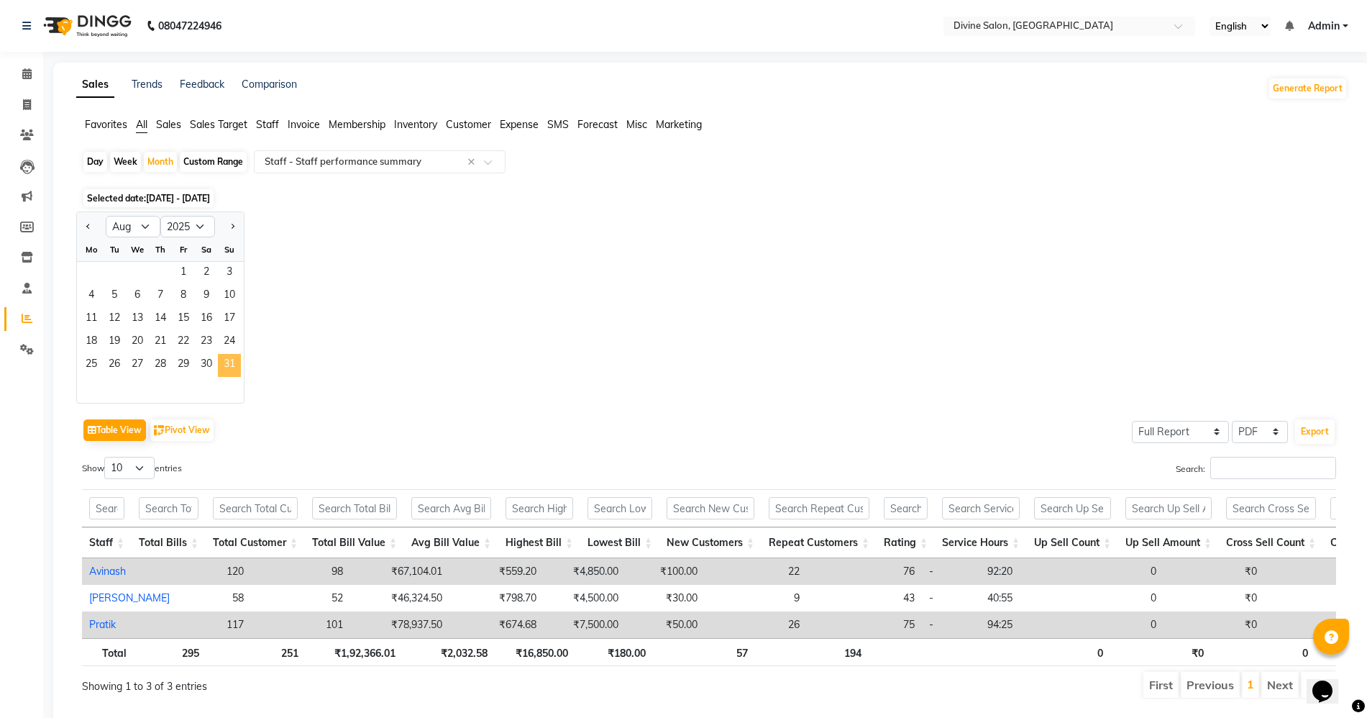
click at [229, 360] on span "31" at bounding box center [229, 365] width 23 height 23
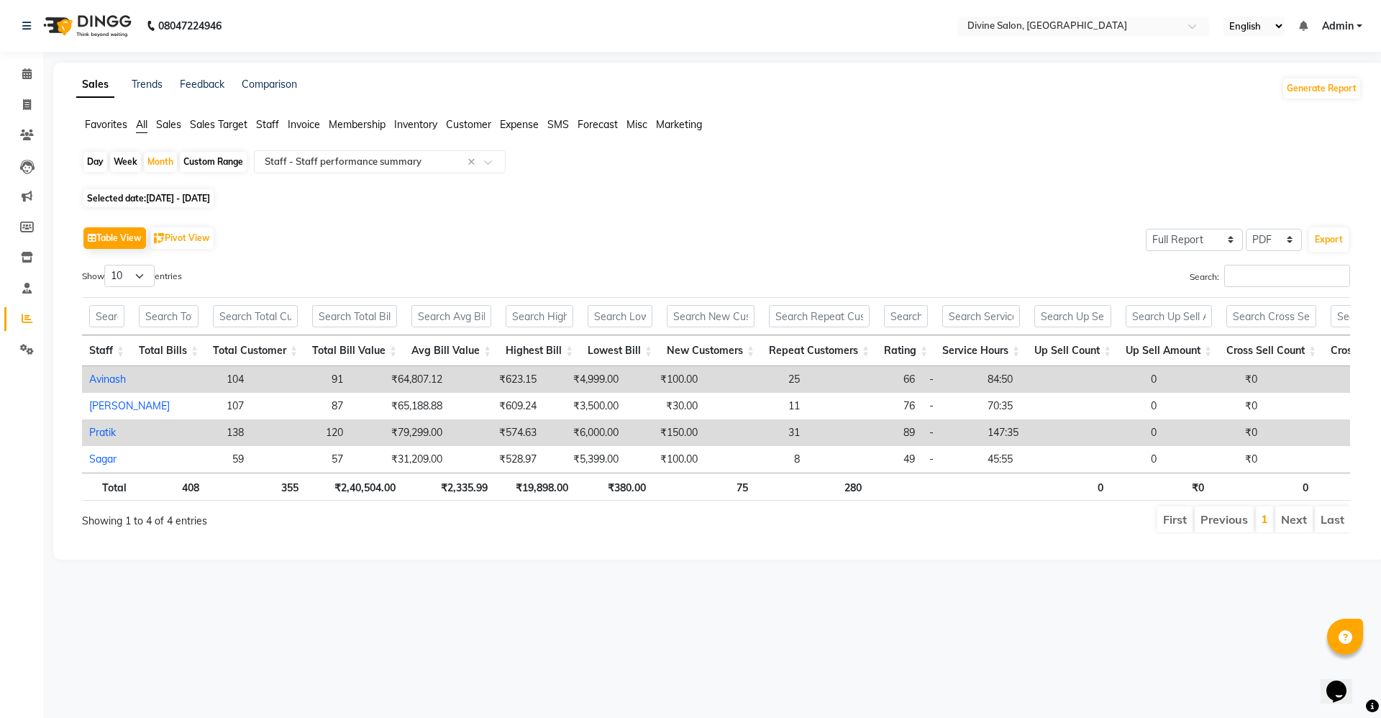
click at [421, 501] on th "₹2,335.99" at bounding box center [449, 487] width 92 height 28
click at [165, 161] on div "Month" at bounding box center [160, 162] width 33 height 20
select select "8"
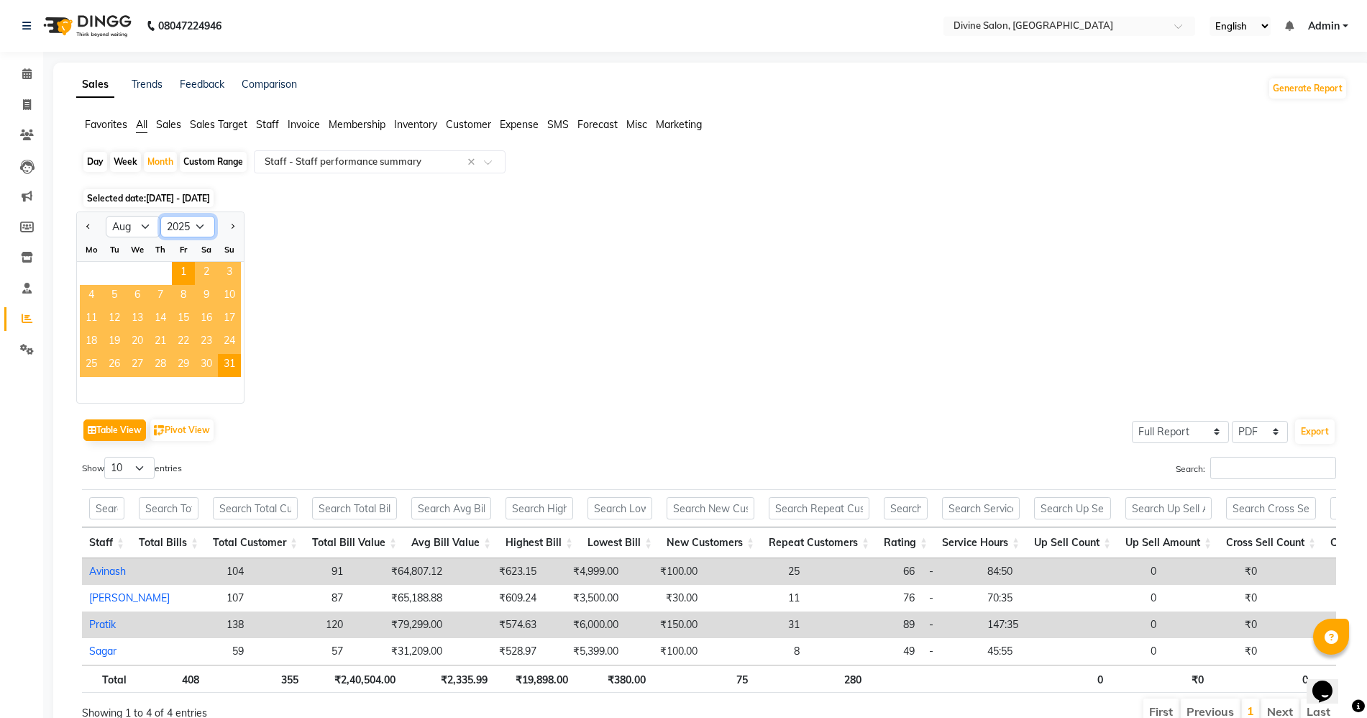
click at [183, 227] on select "2015 2016 2017 2018 2019 2020 2021 2022 2023 2024 2025 2026 2027 2028 2029 2030…" at bounding box center [187, 227] width 55 height 22
click at [160, 216] on select "2015 2016 2017 2018 2019 2020 2021 2022 2023 2024 2025 2026 2027 2028 2029 2030…" at bounding box center [187, 227] width 55 height 22
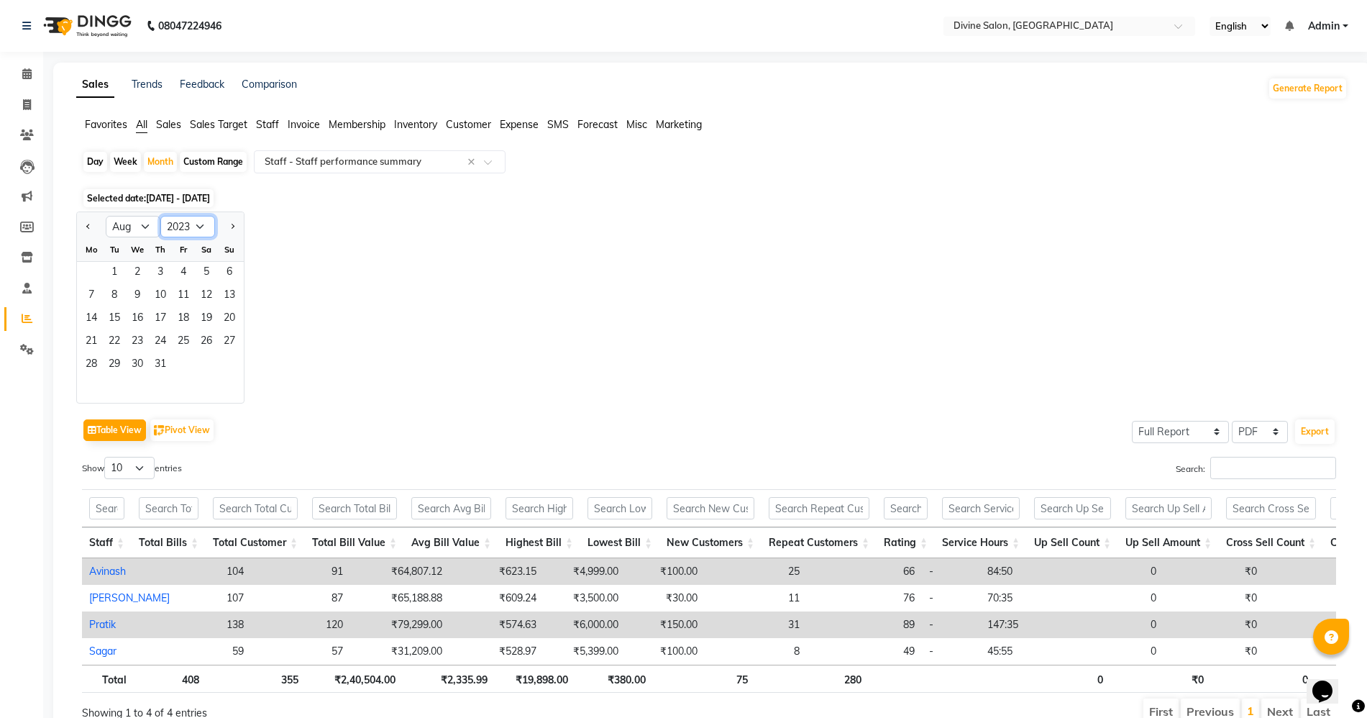
click at [191, 230] on select "2013 2014 2015 2016 2017 2018 2019 2020 2021 2022 2023 2024 2025 2026 2027 2028…" at bounding box center [187, 227] width 55 height 22
select select "2024"
click at [160, 216] on select "2013 2014 2015 2016 2017 2018 2019 2020 2021 2022 2023 2024 2025 2026 2027 2028…" at bounding box center [187, 227] width 55 height 22
click at [222, 366] on div "26 27 28 29 30 31" at bounding box center [160, 365] width 167 height 23
click at [211, 365] on span "31" at bounding box center [206, 365] width 23 height 23
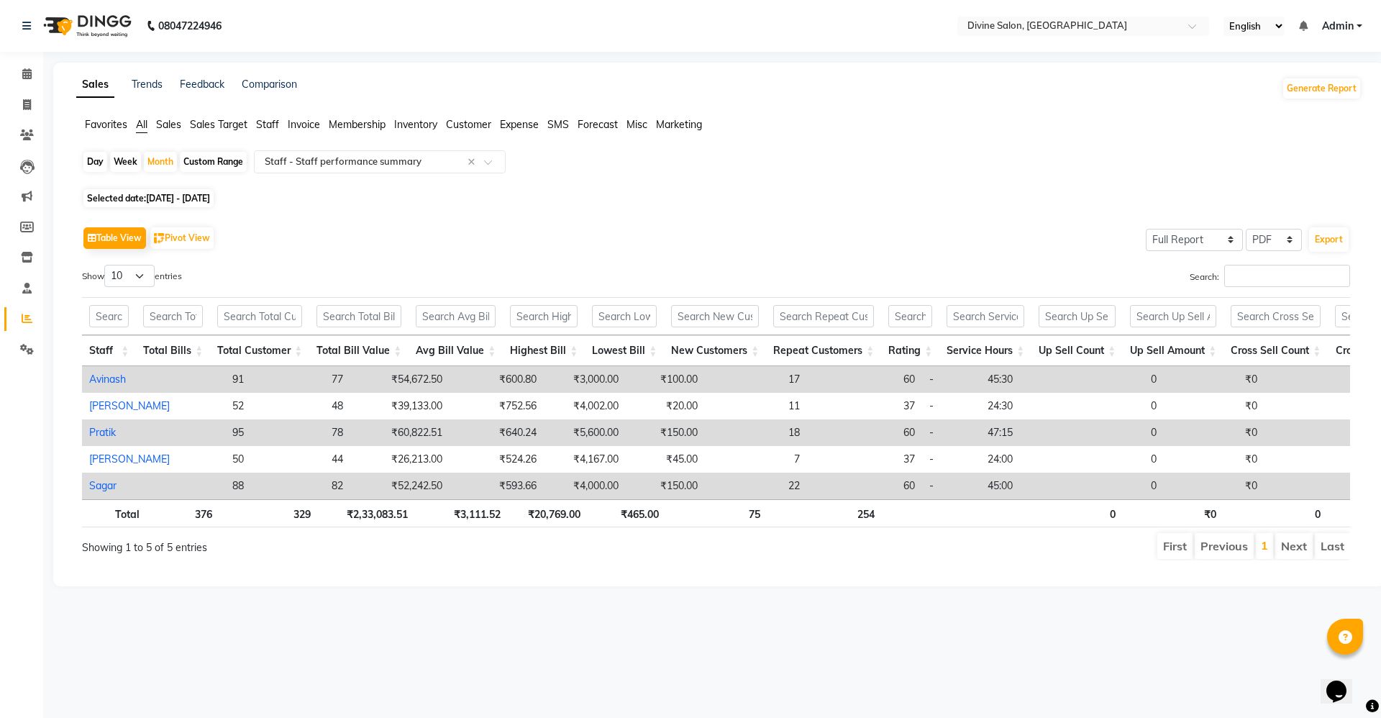
click at [166, 146] on app-reports "Favorites All Sales Sales Target Staff Invoice Membership Inventory Customer Ex…" at bounding box center [719, 344] width 1303 height 455
click at [164, 155] on div "Month" at bounding box center [160, 162] width 33 height 20
select select "8"
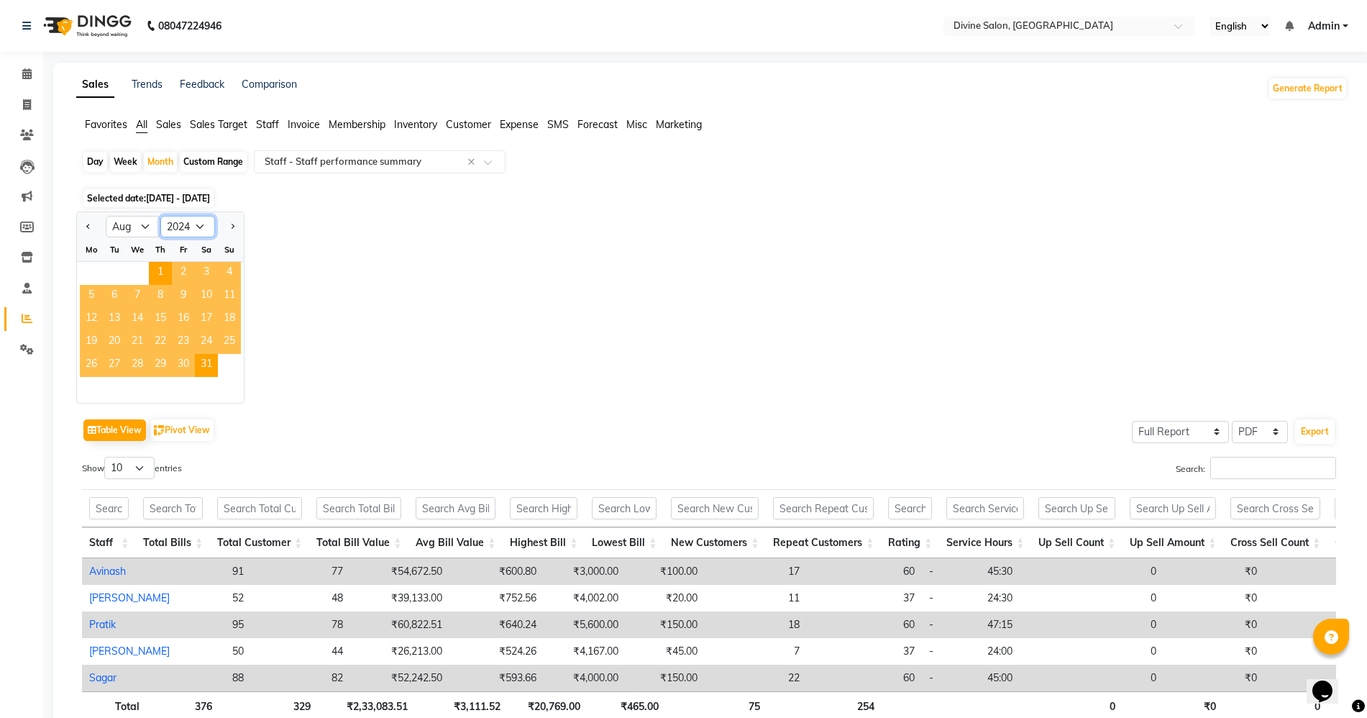
click at [188, 234] on select "2014 2015 2016 2017 2018 2019 2020 2021 2022 2023 2024 2025 2026 2027 2028 2029…" at bounding box center [187, 227] width 55 height 22
select select "2025"
click at [160, 216] on select "2014 2015 2016 2017 2018 2019 2020 2021 2022 2023 2024 2025 2026 2027 2028 2029…" at bounding box center [187, 227] width 55 height 22
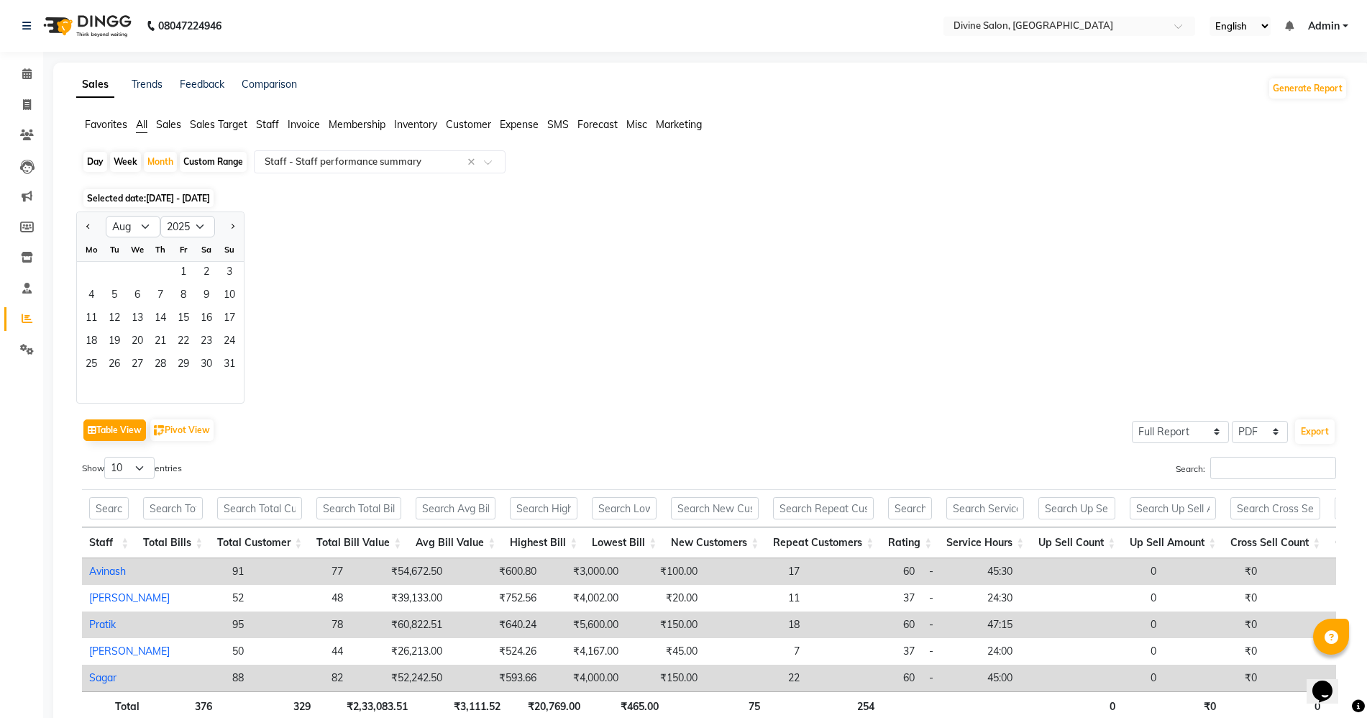
click at [242, 368] on div "25 26 27 28 29 30 31" at bounding box center [160, 365] width 167 height 23
click at [229, 369] on span "31" at bounding box center [229, 365] width 23 height 23
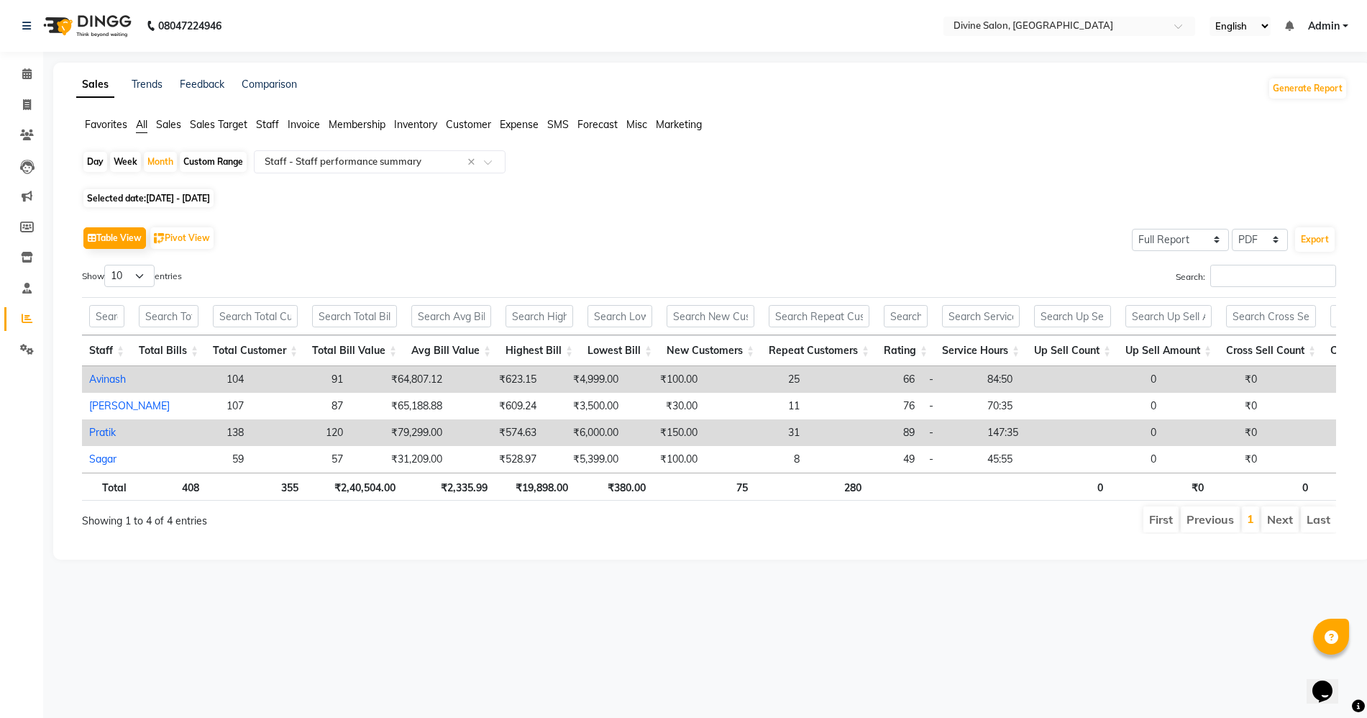
scroll to position [0, 0]
click at [163, 153] on div "Month" at bounding box center [160, 162] width 33 height 20
select select "8"
select select "2025"
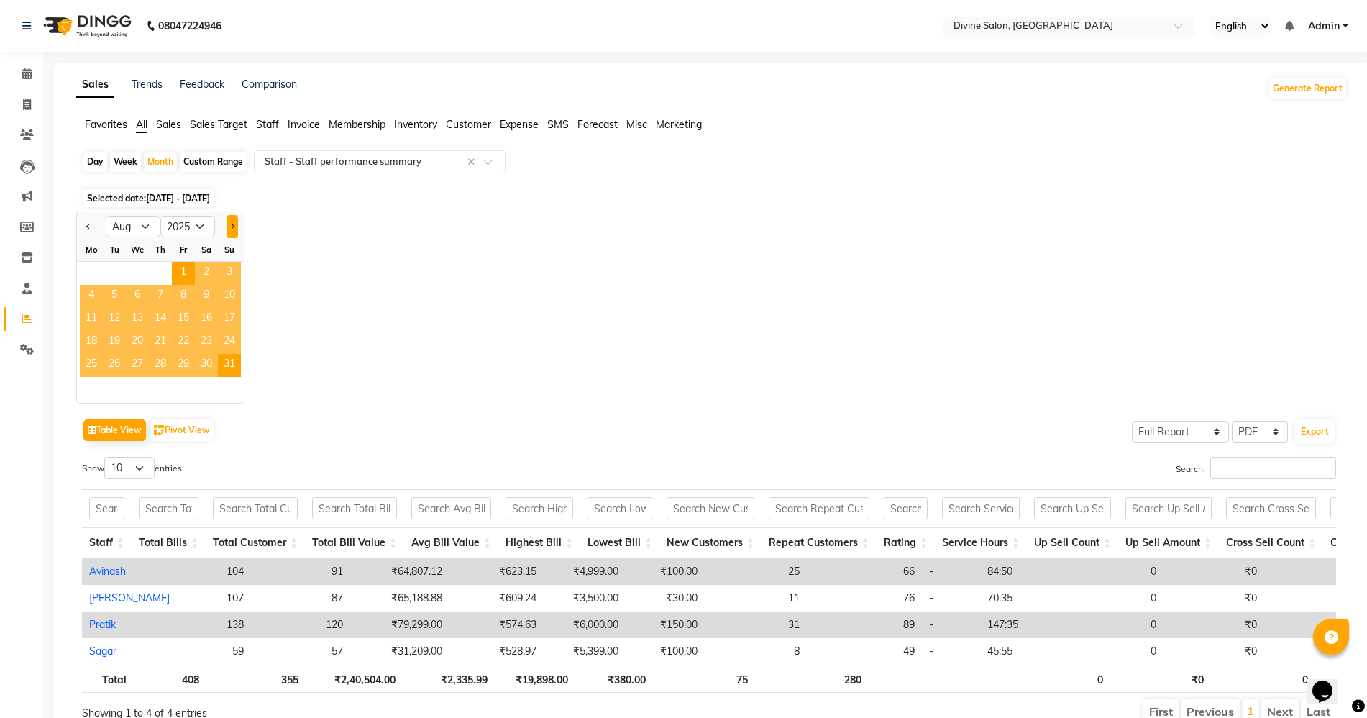
click at [227, 229] on button "Next month" at bounding box center [233, 226] width 12 height 23
select select "9"
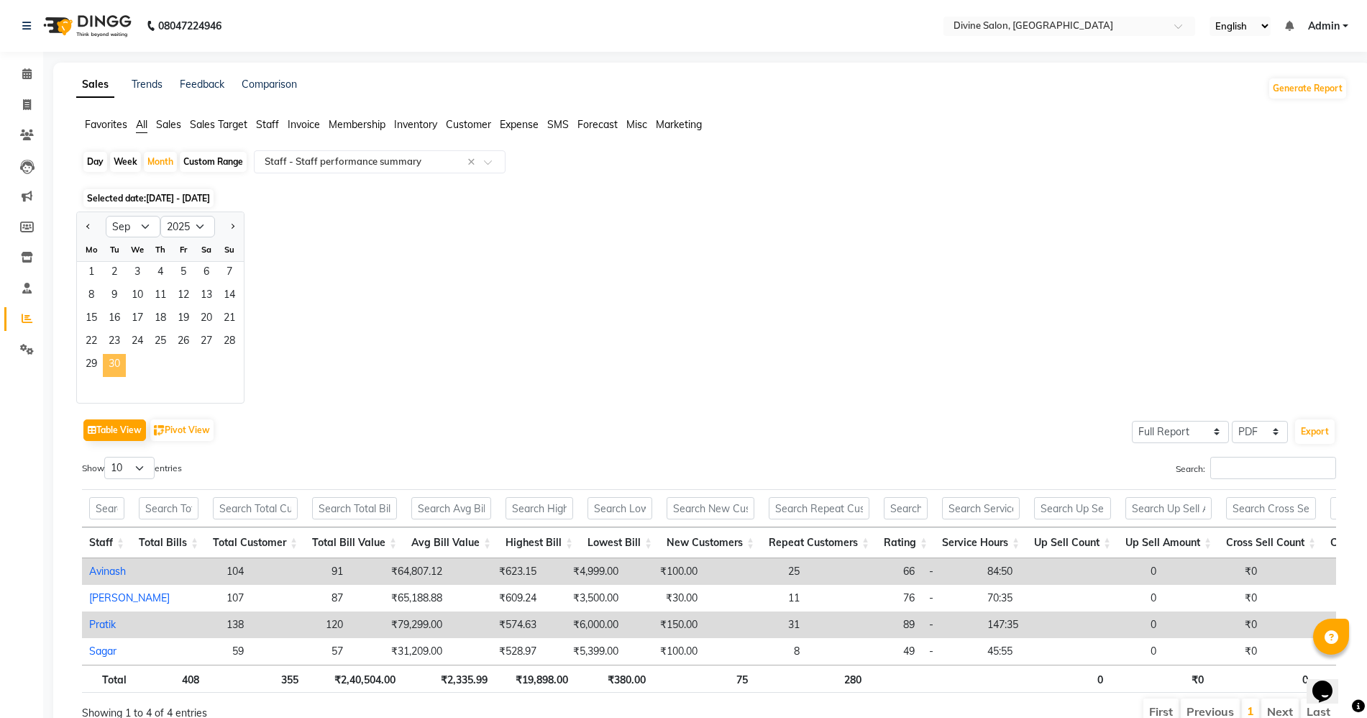
click at [124, 366] on span "30" at bounding box center [114, 365] width 23 height 23
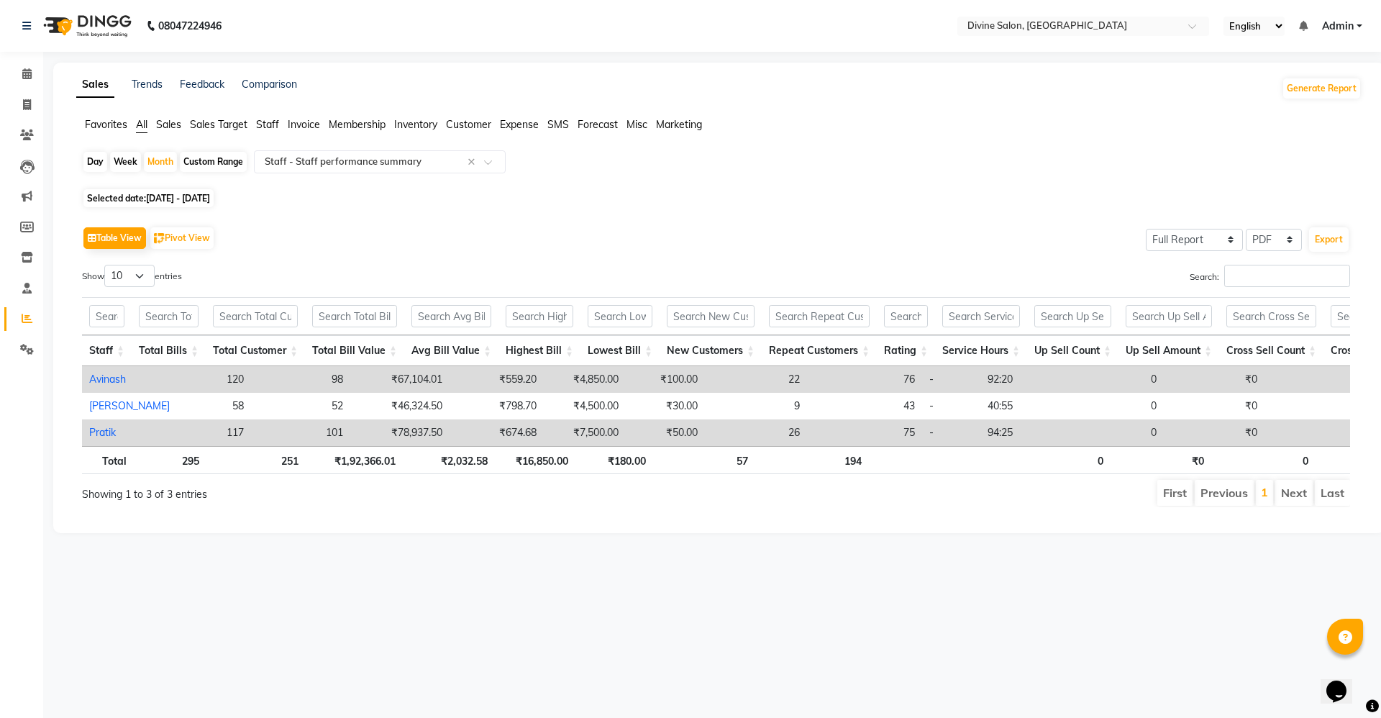
click at [306, 474] on th "₹1,92,366.01" at bounding box center [354, 460] width 97 height 28
click at [169, 155] on div "Month" at bounding box center [160, 162] width 33 height 20
select select "9"
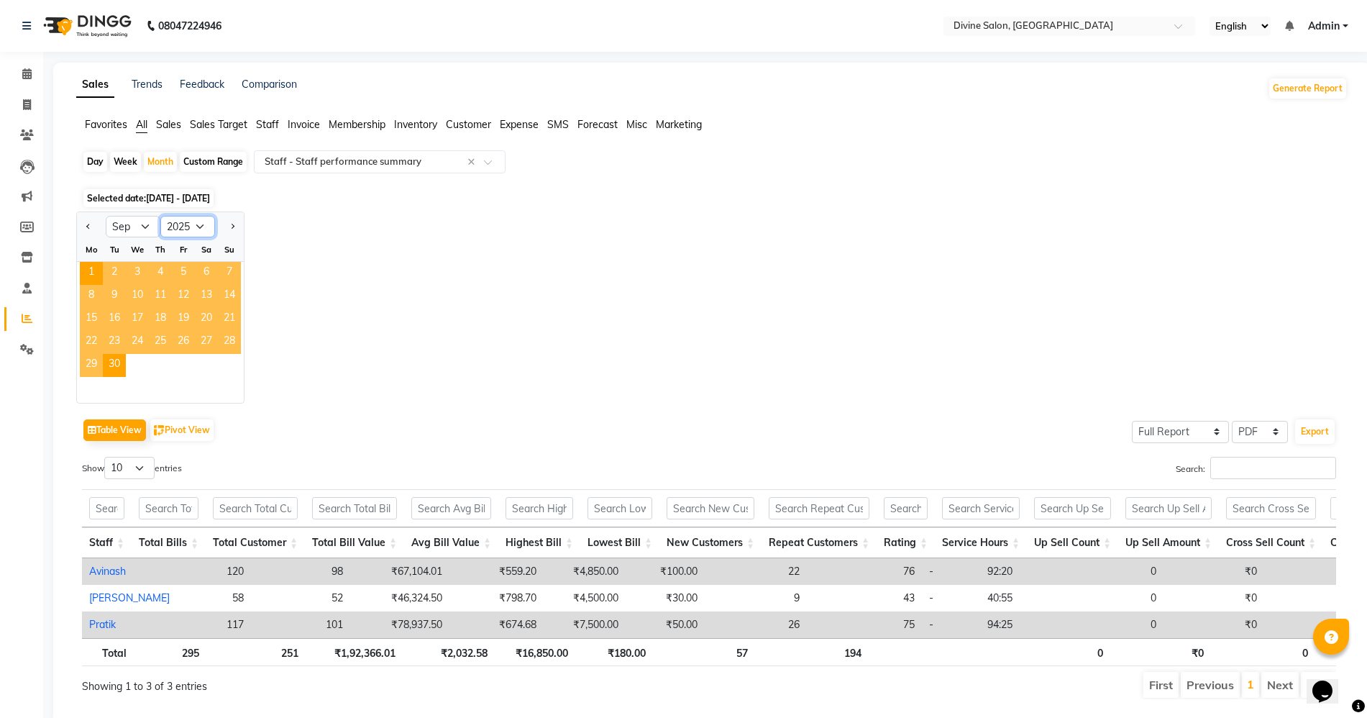
click at [177, 226] on select "2015 2016 2017 2018 2019 2020 2021 2022 2023 2024 2025 2026 2027 2028 2029 2030…" at bounding box center [187, 227] width 55 height 22
select select "2024"
click at [160, 216] on select "2015 2016 2017 2018 2019 2020 2021 2022 2023 2024 2025 2026 2027 2028 2029 2030…" at bounding box center [187, 227] width 55 height 22
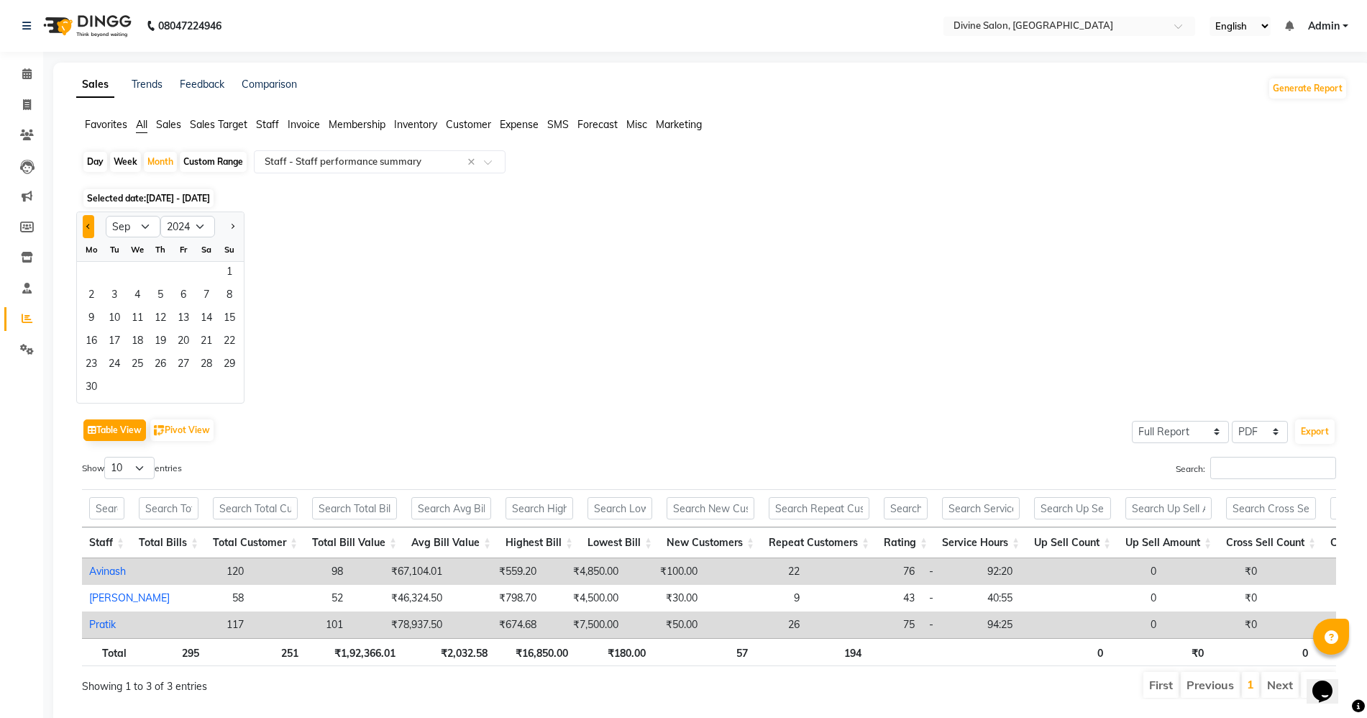
click at [83, 219] on button "Previous month" at bounding box center [89, 226] width 12 height 23
select select "7"
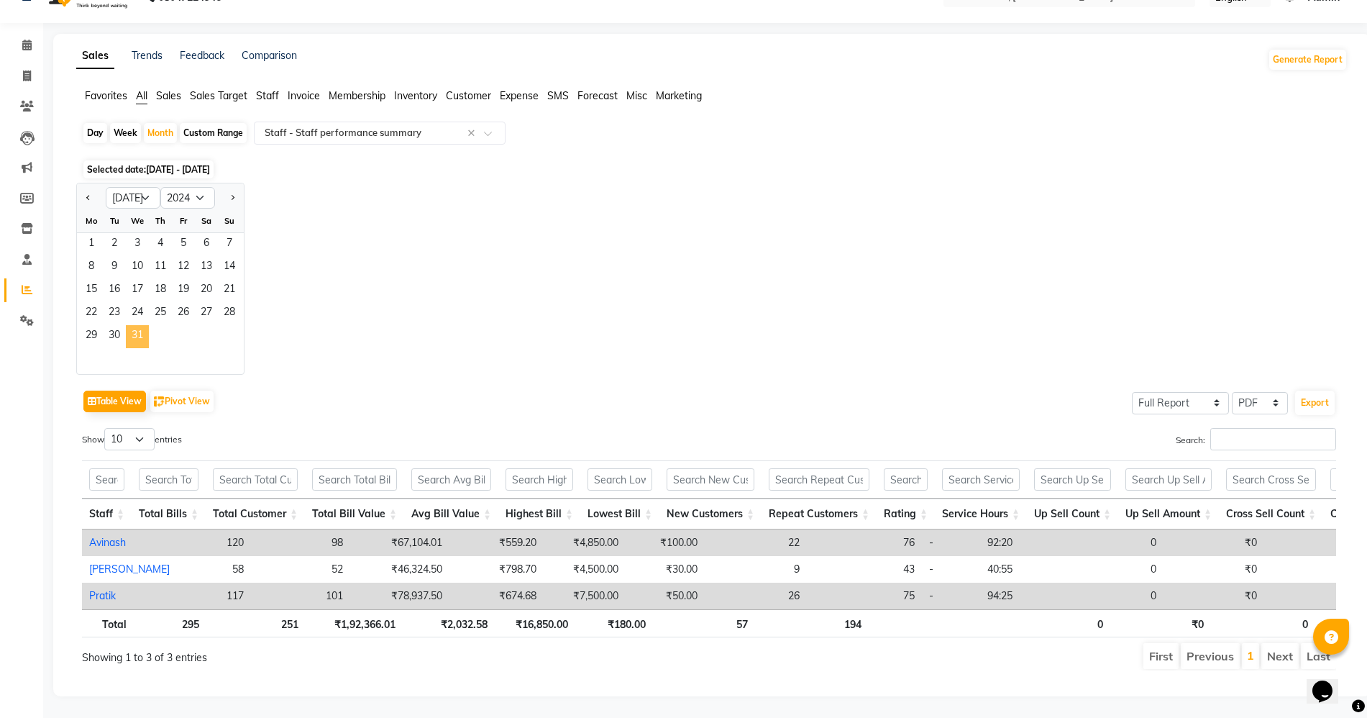
click at [129, 325] on span "31" at bounding box center [137, 336] width 23 height 23
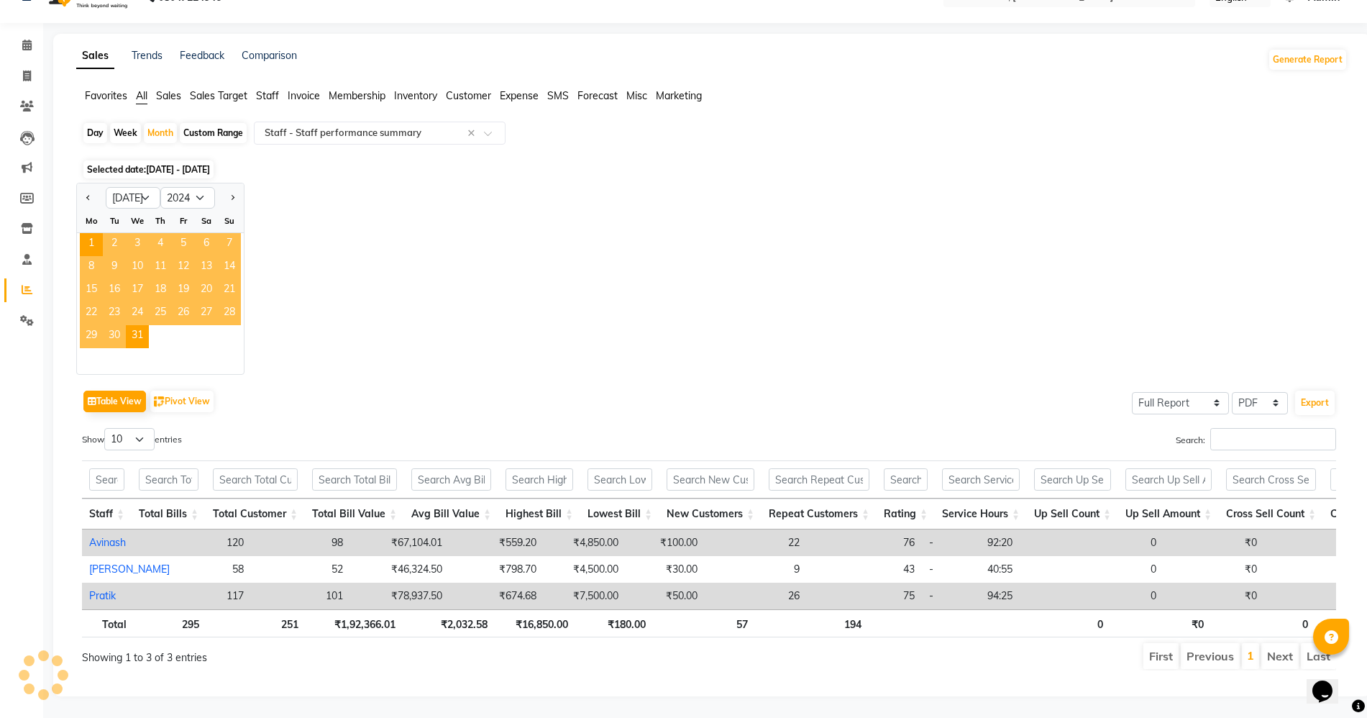
scroll to position [0, 0]
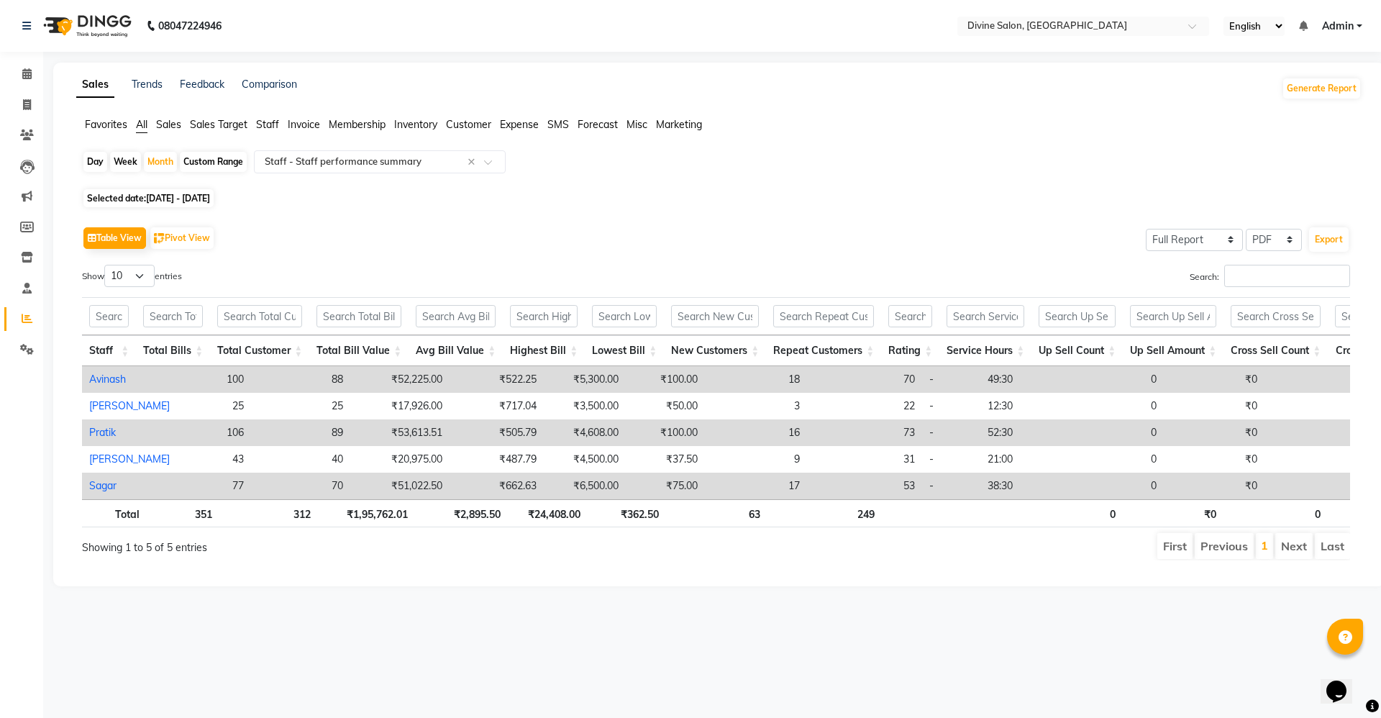
click at [331, 520] on th "₹1,95,762.01" at bounding box center [366, 513] width 97 height 28
click at [155, 157] on div "Month" at bounding box center [160, 162] width 33 height 20
select select "7"
select select "2024"
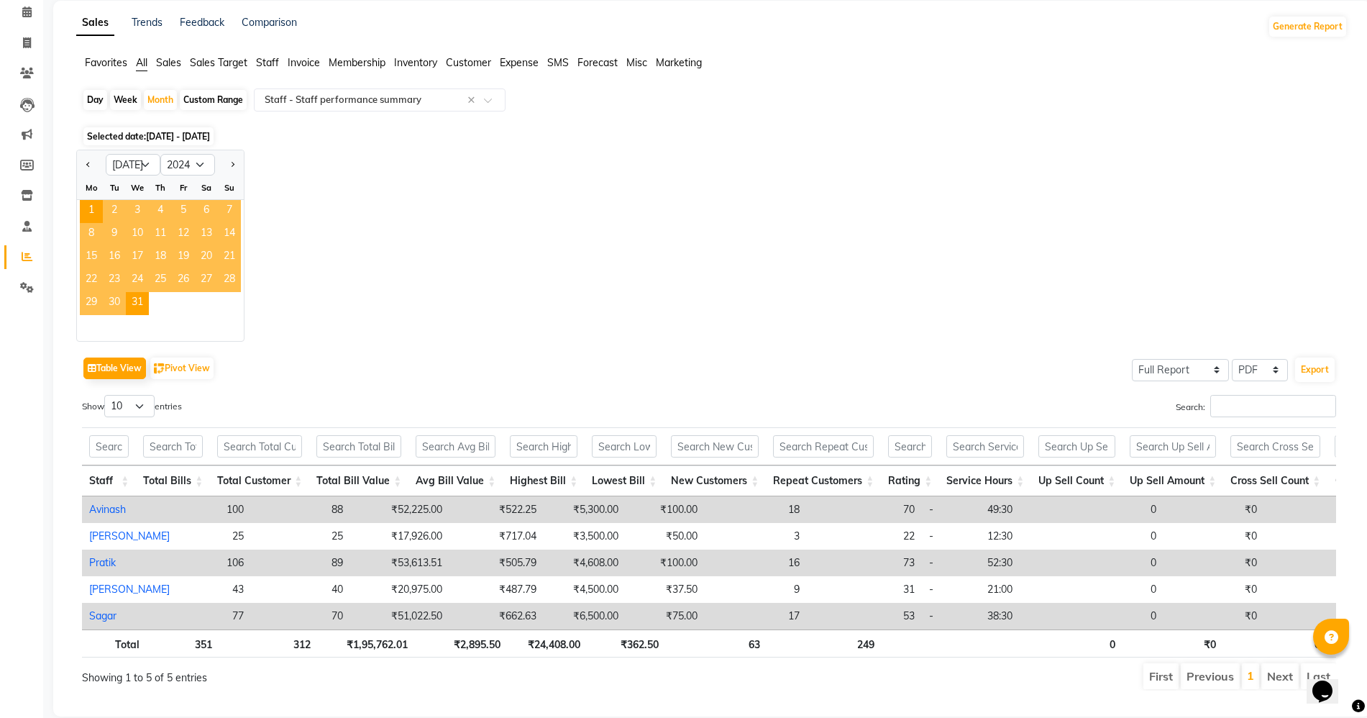
scroll to position [109, 0]
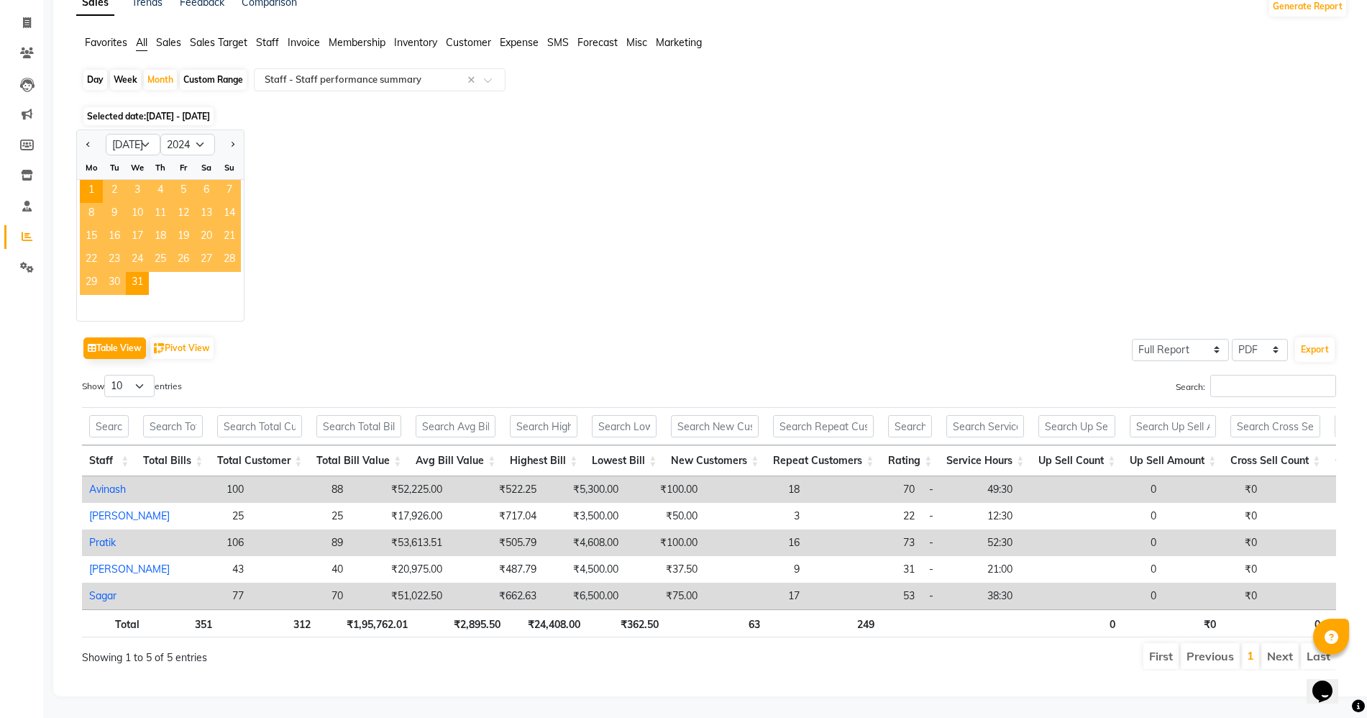
click at [360, 164] on div "Jan Feb Mar Apr May Jun [DATE] Aug Sep Oct Nov [DATE] 2015 2016 2017 2018 2019 …" at bounding box center [712, 225] width 1272 height 192
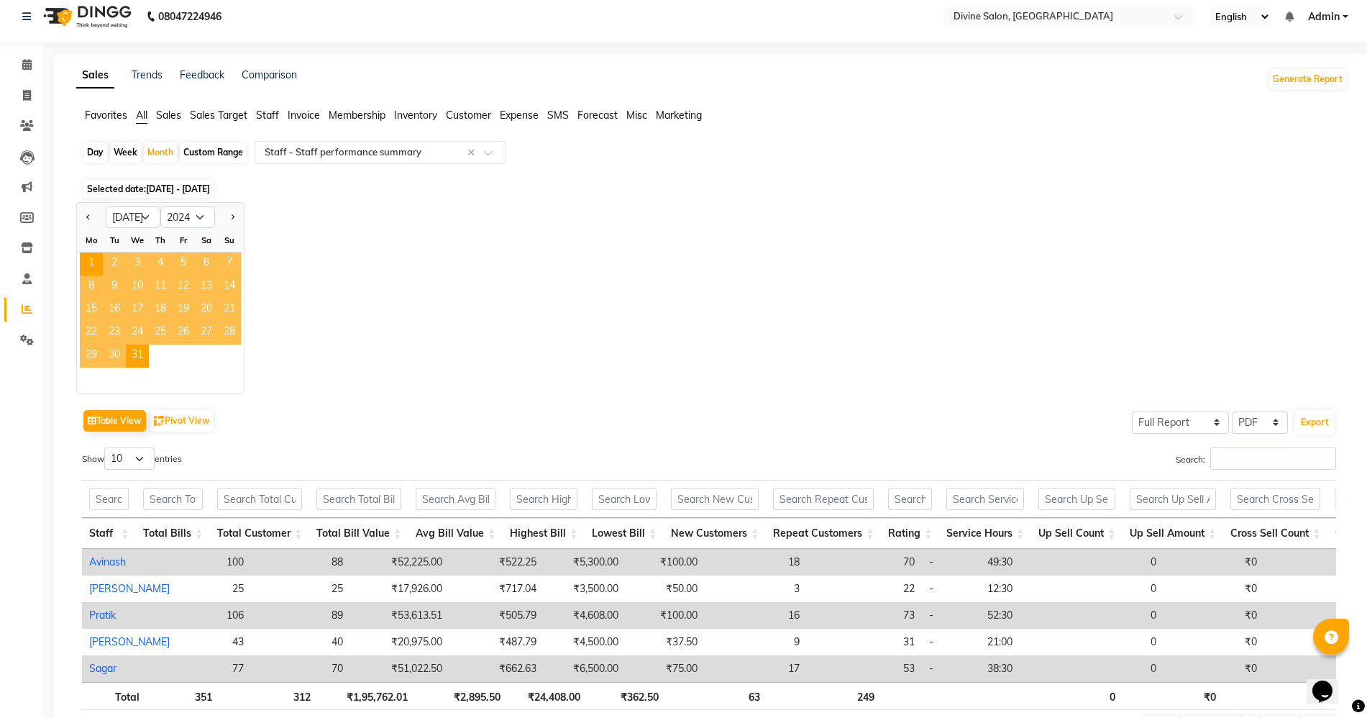
scroll to position [0, 0]
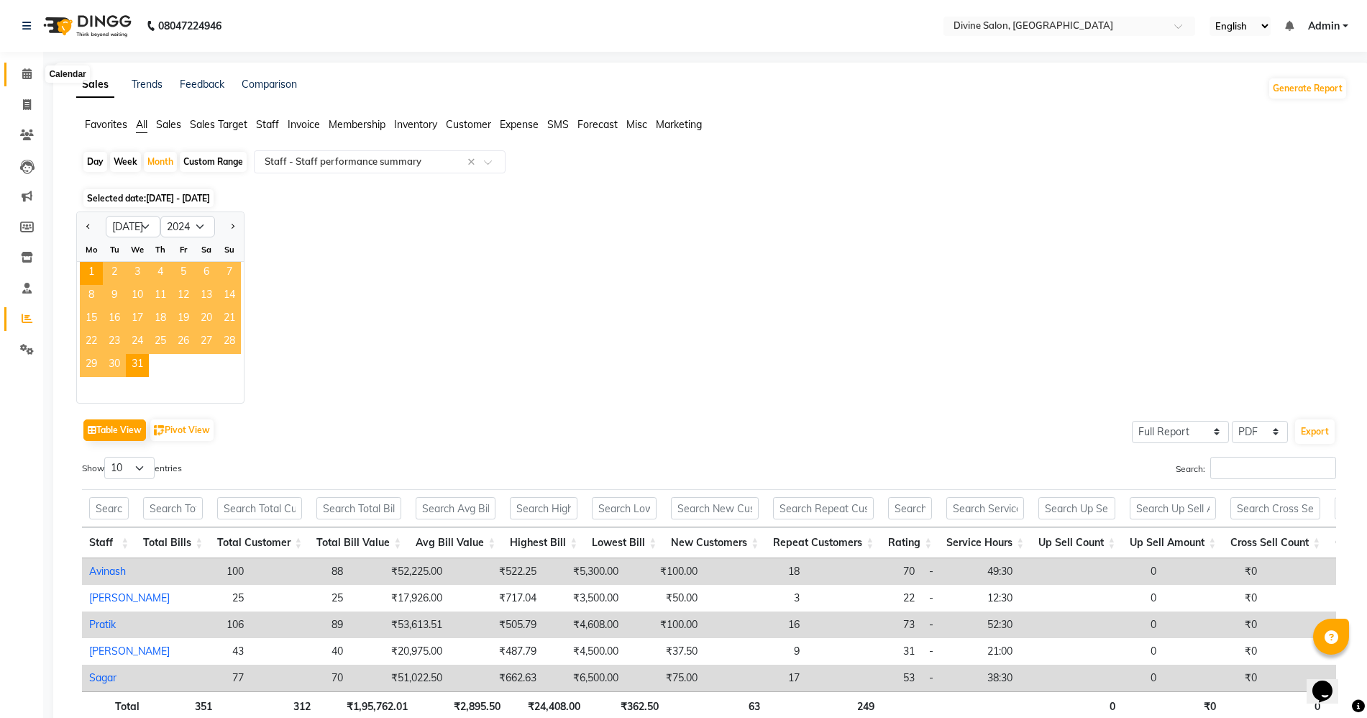
click at [29, 78] on icon at bounding box center [26, 73] width 9 height 11
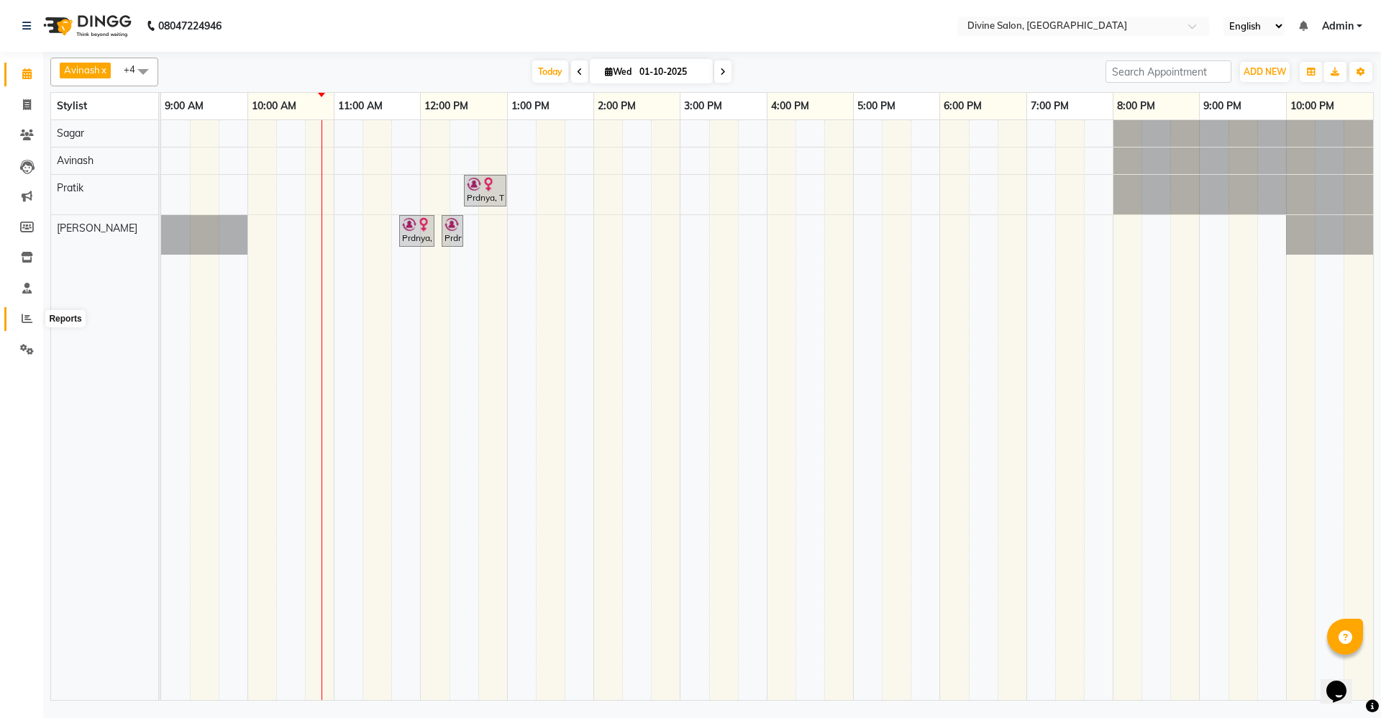
click at [22, 323] on icon at bounding box center [27, 318] width 11 height 11
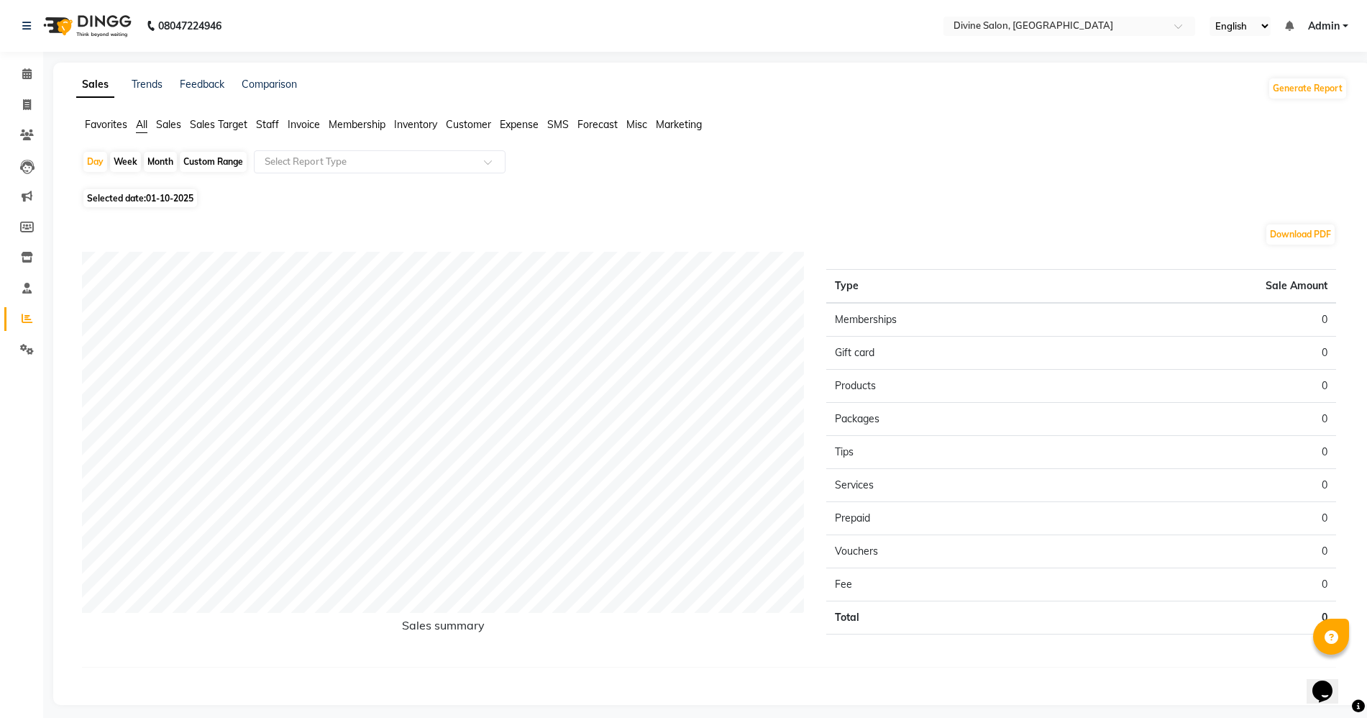
click at [152, 162] on div "Month" at bounding box center [160, 162] width 33 height 20
select select "10"
select select "2025"
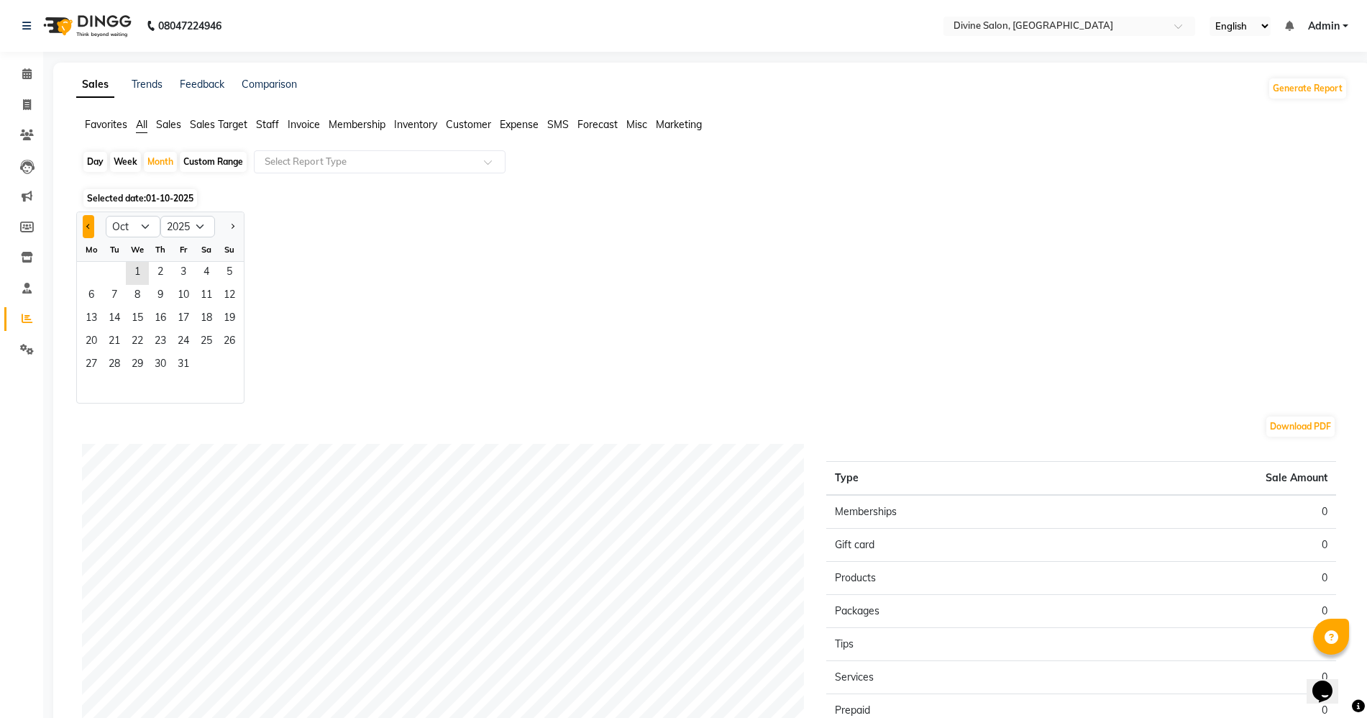
click at [92, 226] on button "Previous month" at bounding box center [89, 226] width 12 height 23
click at [87, 219] on button "Previous month" at bounding box center [89, 226] width 12 height 23
select select "8"
click at [165, 158] on div "Month" at bounding box center [160, 162] width 33 height 20
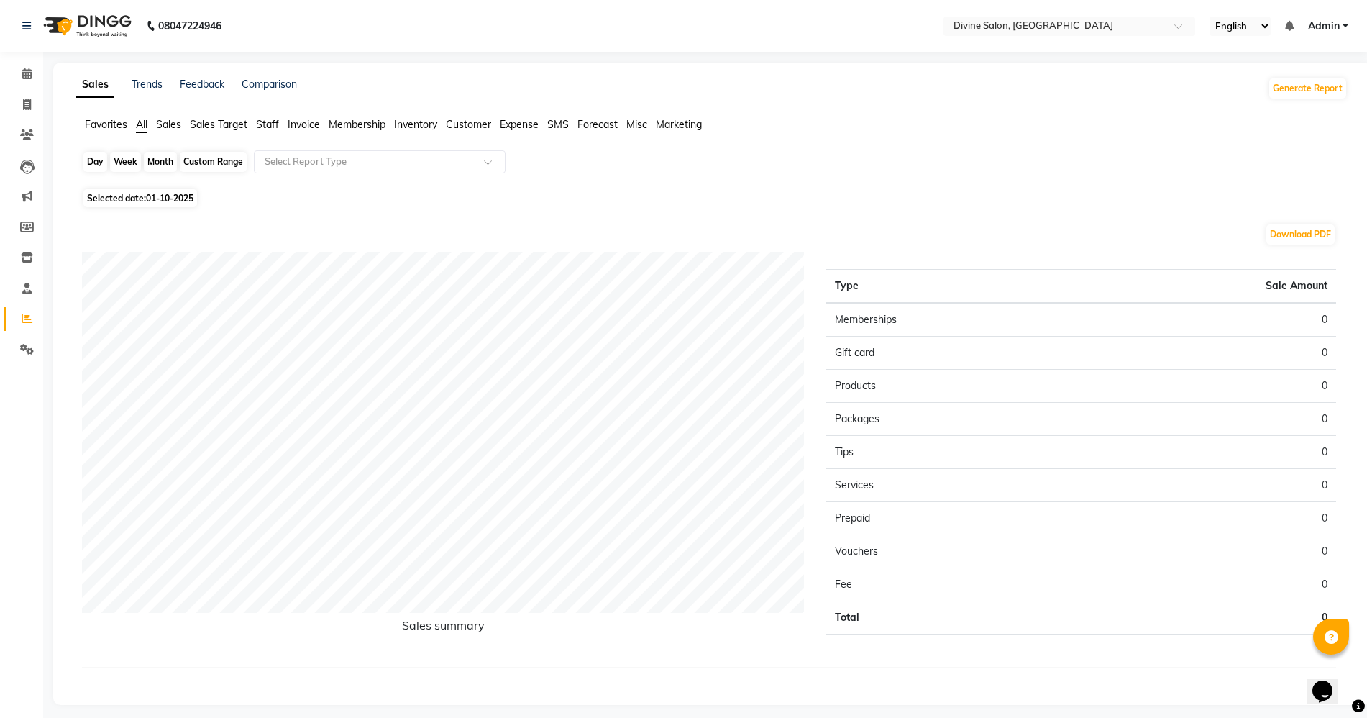
click at [163, 169] on div "Month" at bounding box center [160, 162] width 33 height 20
select select "10"
select select "2025"
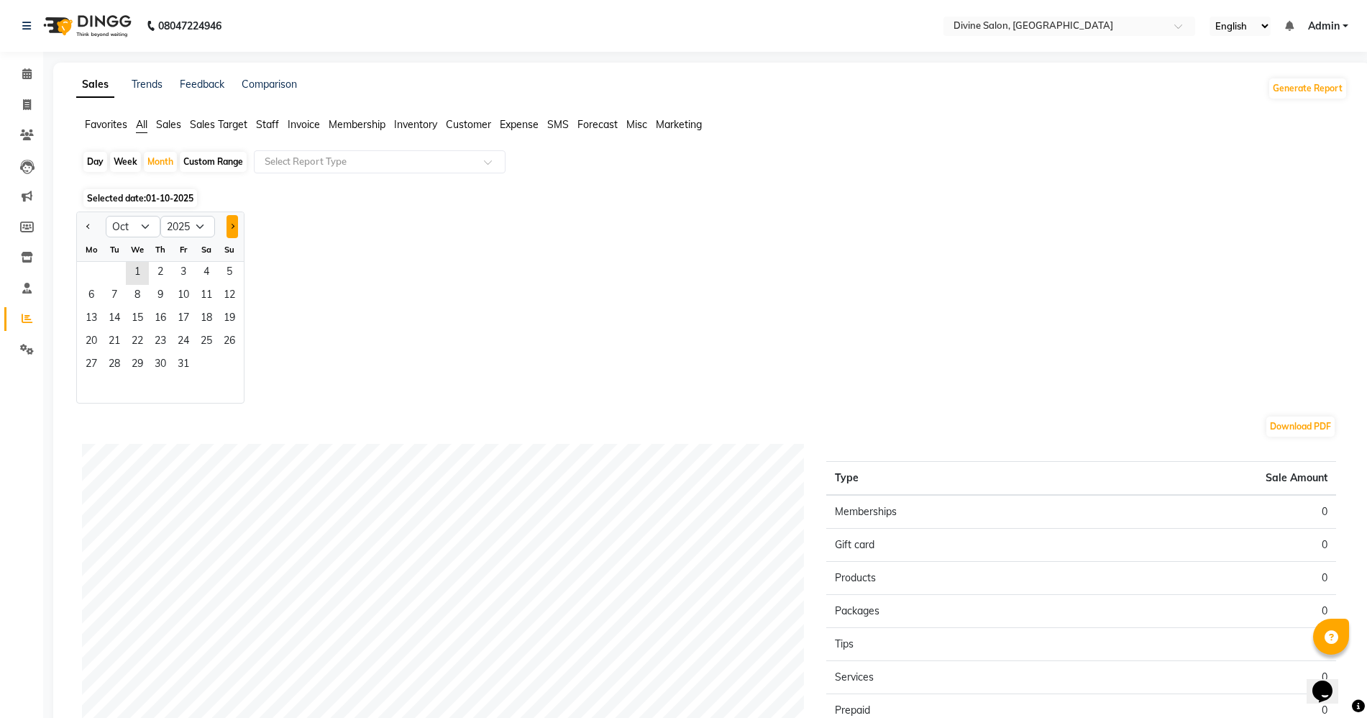
click at [232, 229] on button "Next month" at bounding box center [233, 226] width 12 height 23
click at [227, 229] on button "Next month" at bounding box center [233, 226] width 12 height 23
click at [99, 230] on div at bounding box center [91, 226] width 29 height 23
click at [93, 229] on button "Previous month" at bounding box center [89, 226] width 12 height 23
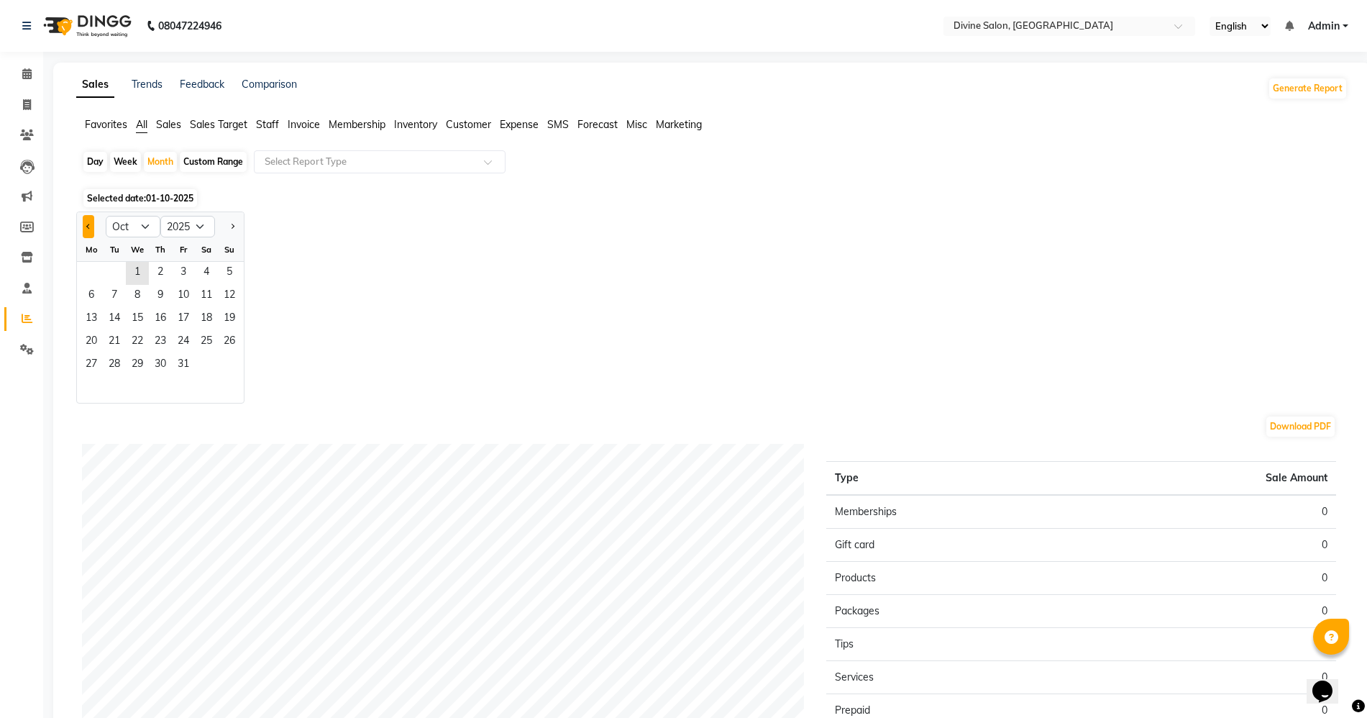
click at [93, 229] on button "Previous month" at bounding box center [89, 226] width 12 height 23
select select "9"
click at [19, 66] on span at bounding box center [26, 74] width 25 height 17
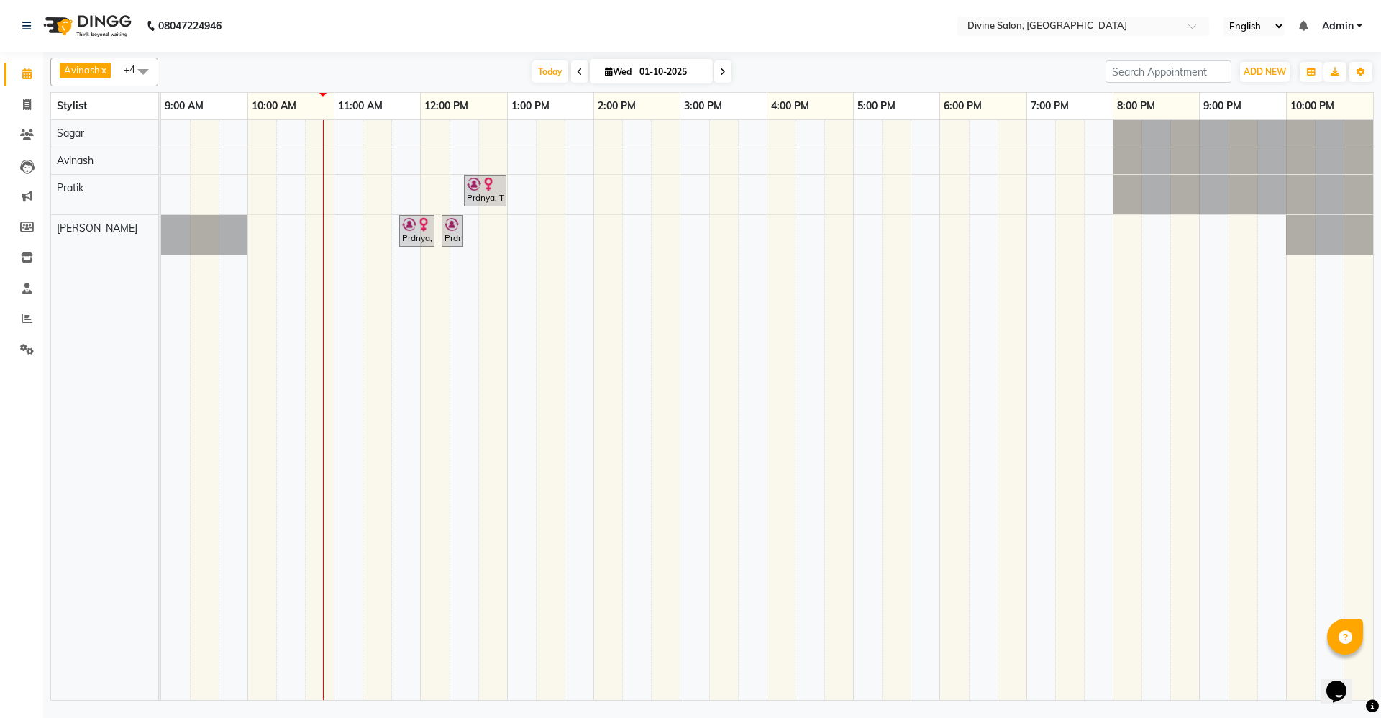
click at [555, 55] on div "[PERSON_NAME] x [PERSON_NAME] x [PERSON_NAME] x +4 Select All [PERSON_NAME] Poo…" at bounding box center [711, 376] width 1323 height 649
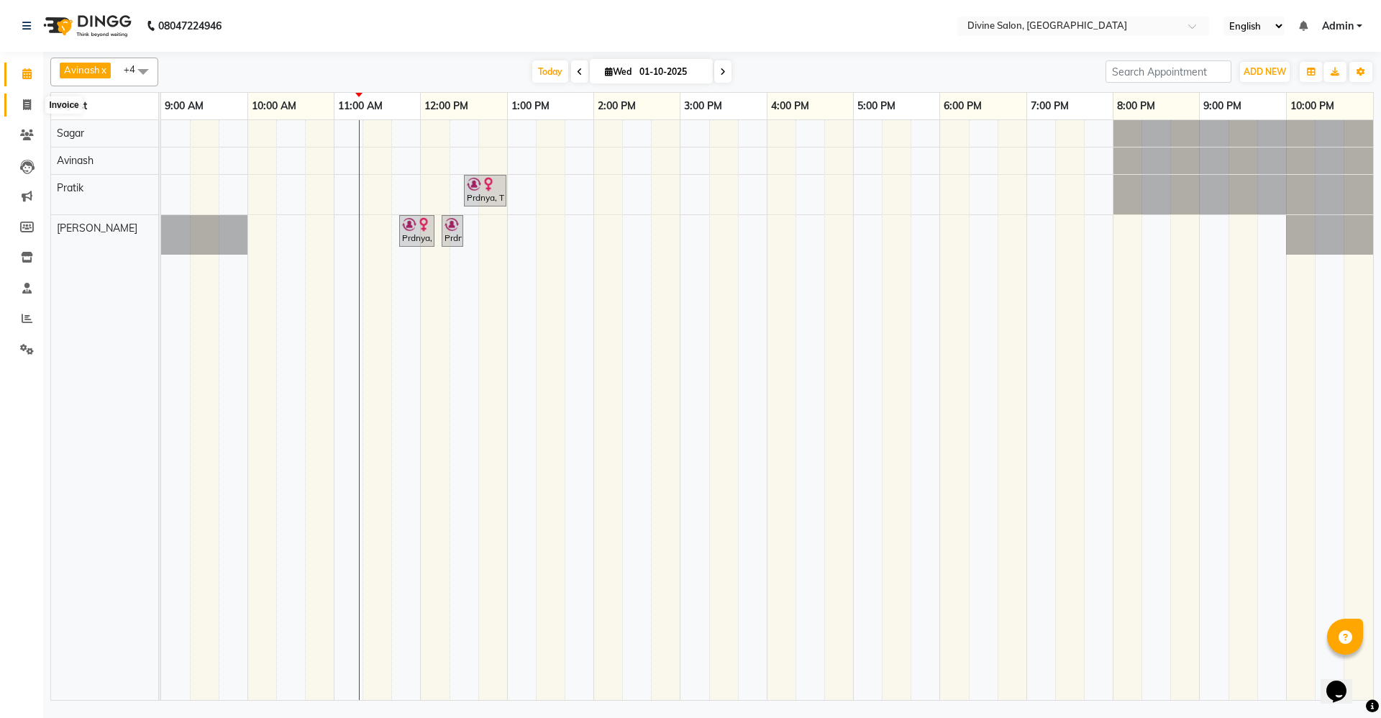
click at [26, 110] on span at bounding box center [26, 105] width 25 height 17
select select "service"
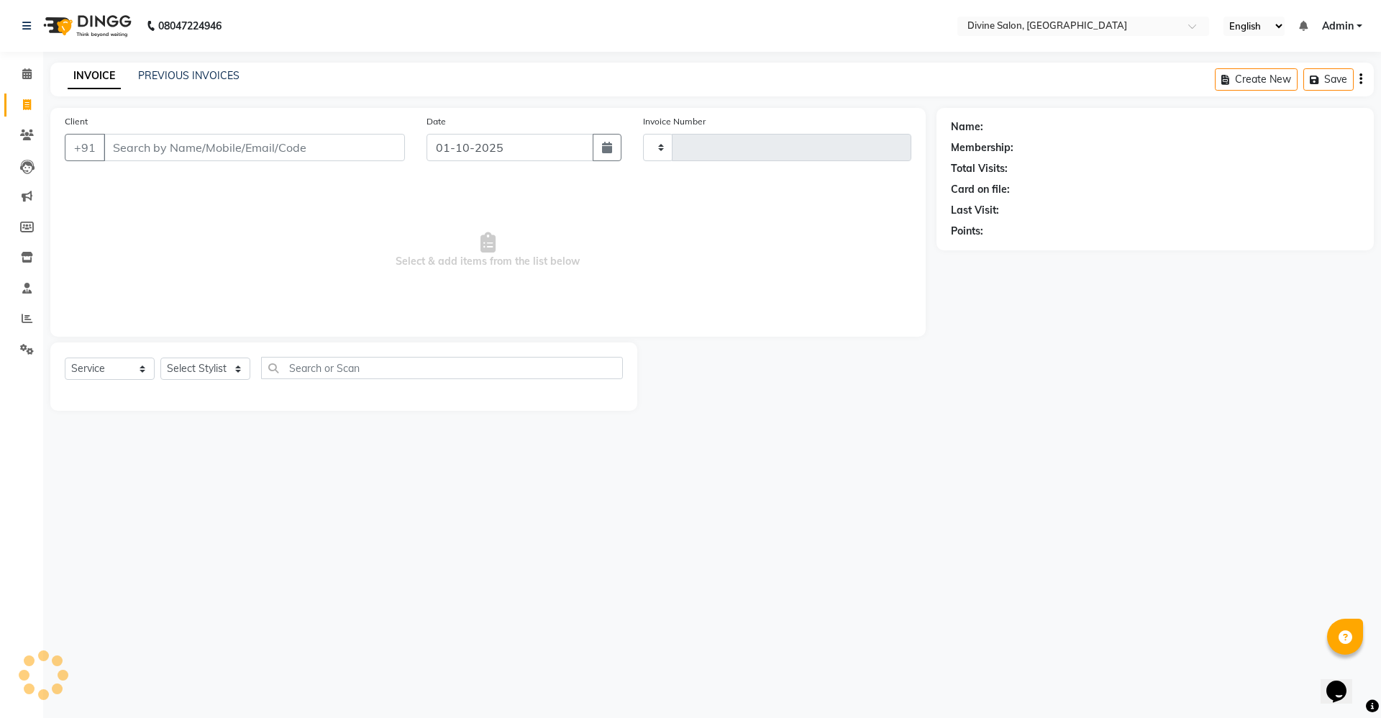
type input "1752"
select select "745"
click at [199, 375] on select "Select Stylist [PERSON_NAME] Pooja [PERSON_NAME] pooja [PERSON_NAME] [PERSON_NA…" at bounding box center [205, 368] width 90 height 22
select select "70573"
click at [160, 357] on select "Select Stylist [PERSON_NAME] Pooja [PERSON_NAME] pooja [PERSON_NAME] [PERSON_NA…" at bounding box center [205, 368] width 90 height 22
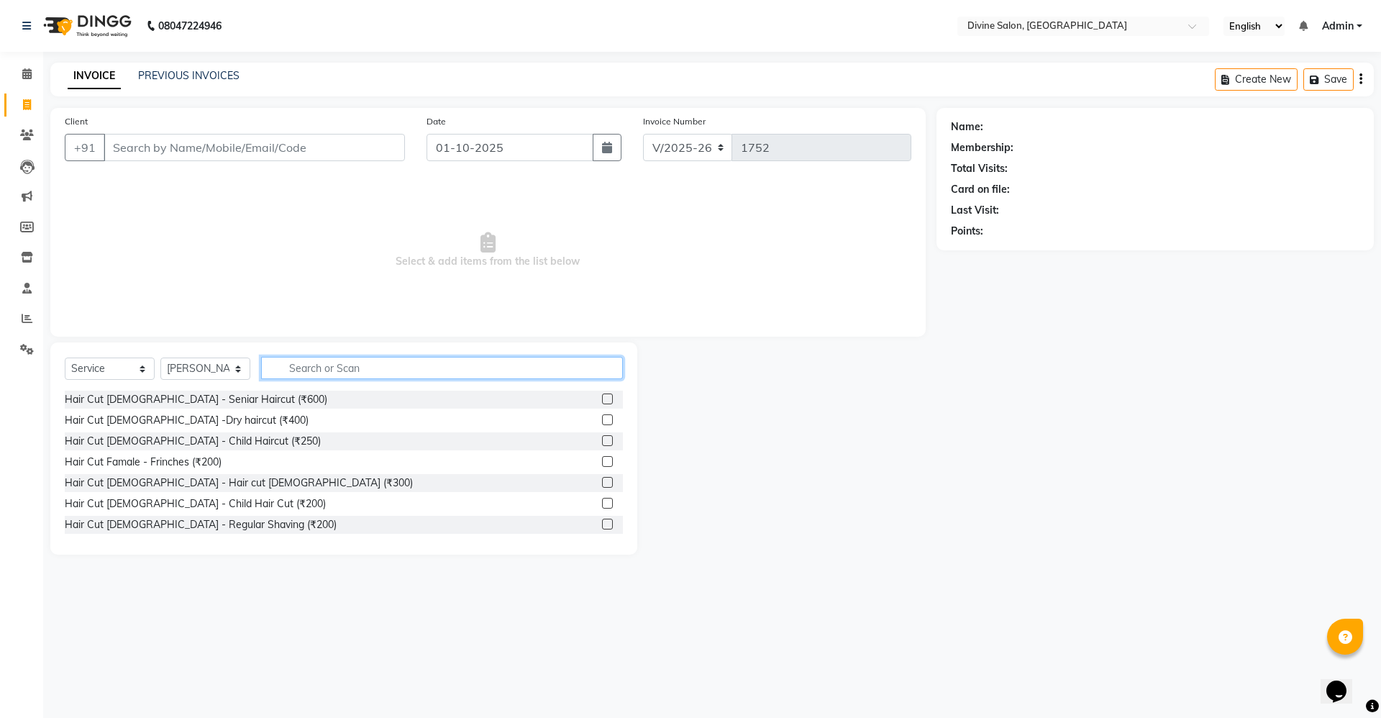
click at [323, 357] on input "text" at bounding box center [442, 368] width 362 height 22
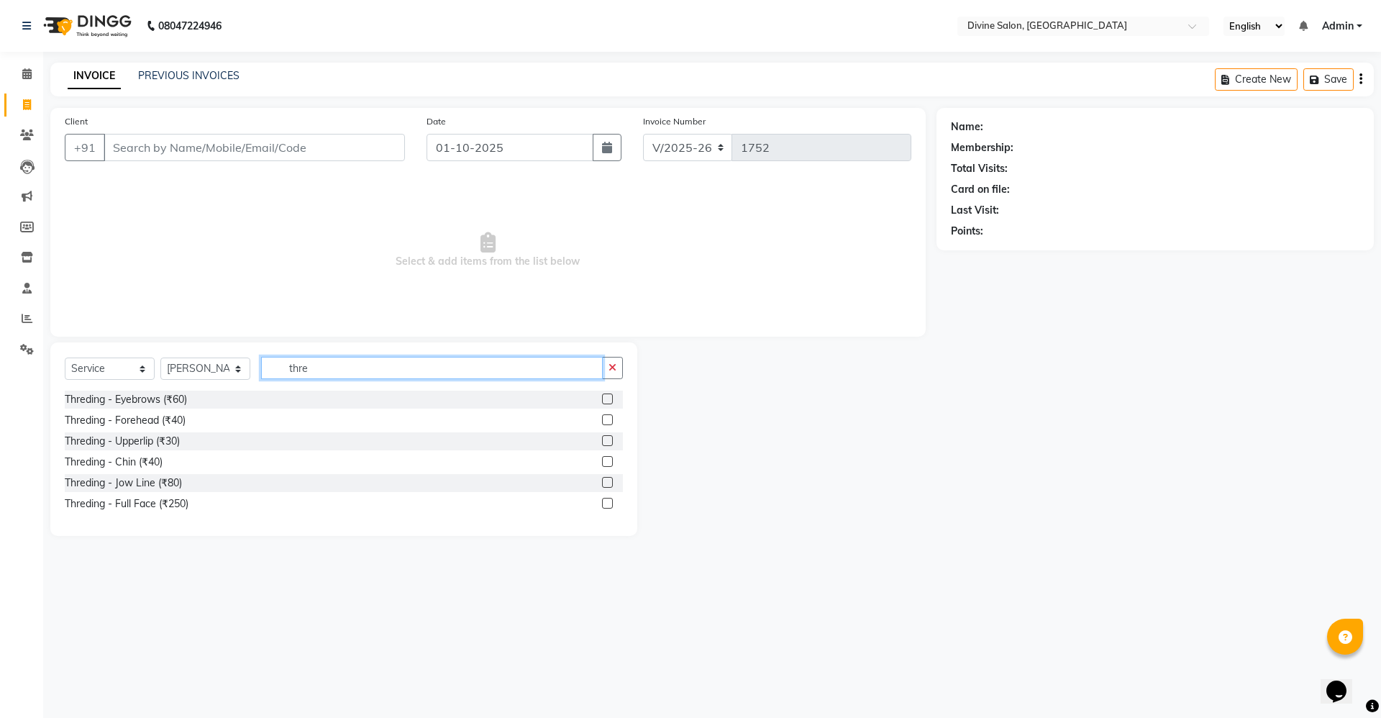
click at [343, 376] on input "thre" at bounding box center [432, 368] width 342 height 22
type input "thre"
click at [191, 203] on span "Select & add items from the list below" at bounding box center [488, 250] width 847 height 144
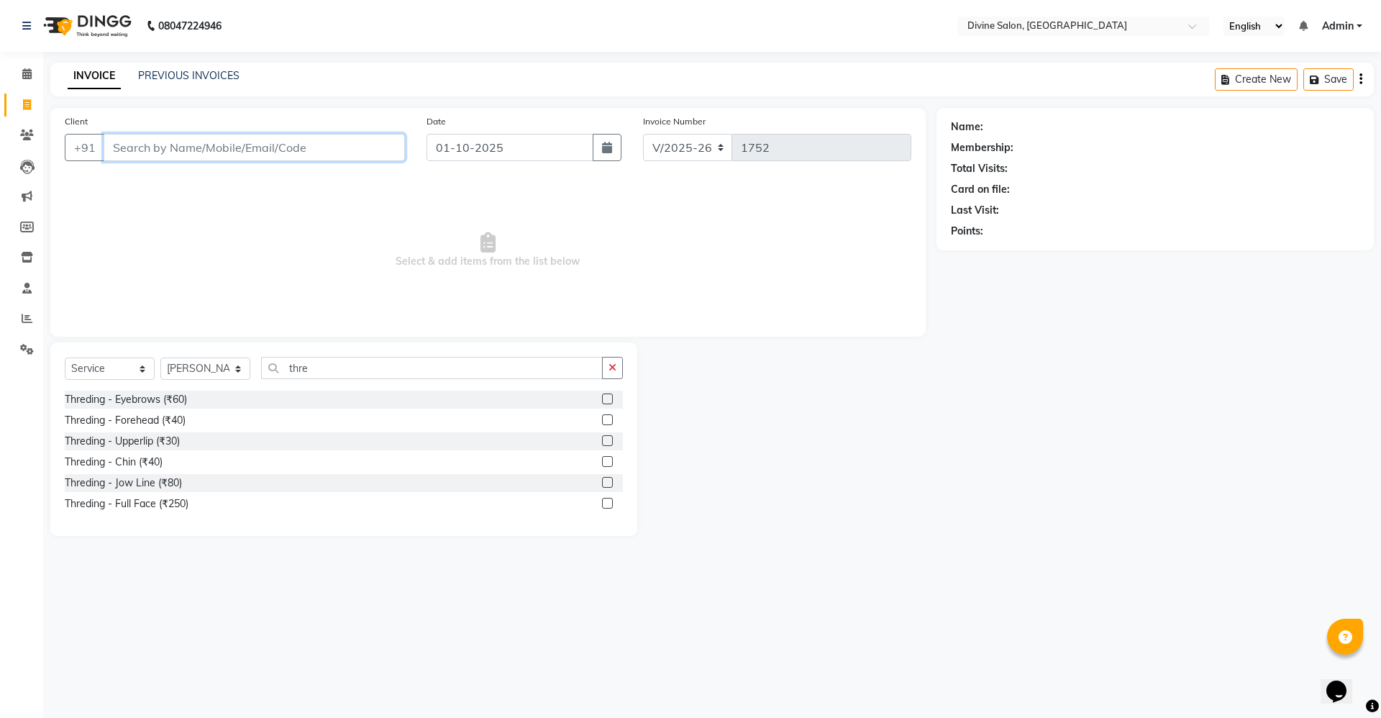
click at [335, 148] on input "Client" at bounding box center [254, 147] width 301 height 27
click at [142, 402] on div "Threding - Eyebrows (₹60)" at bounding box center [126, 399] width 122 height 15
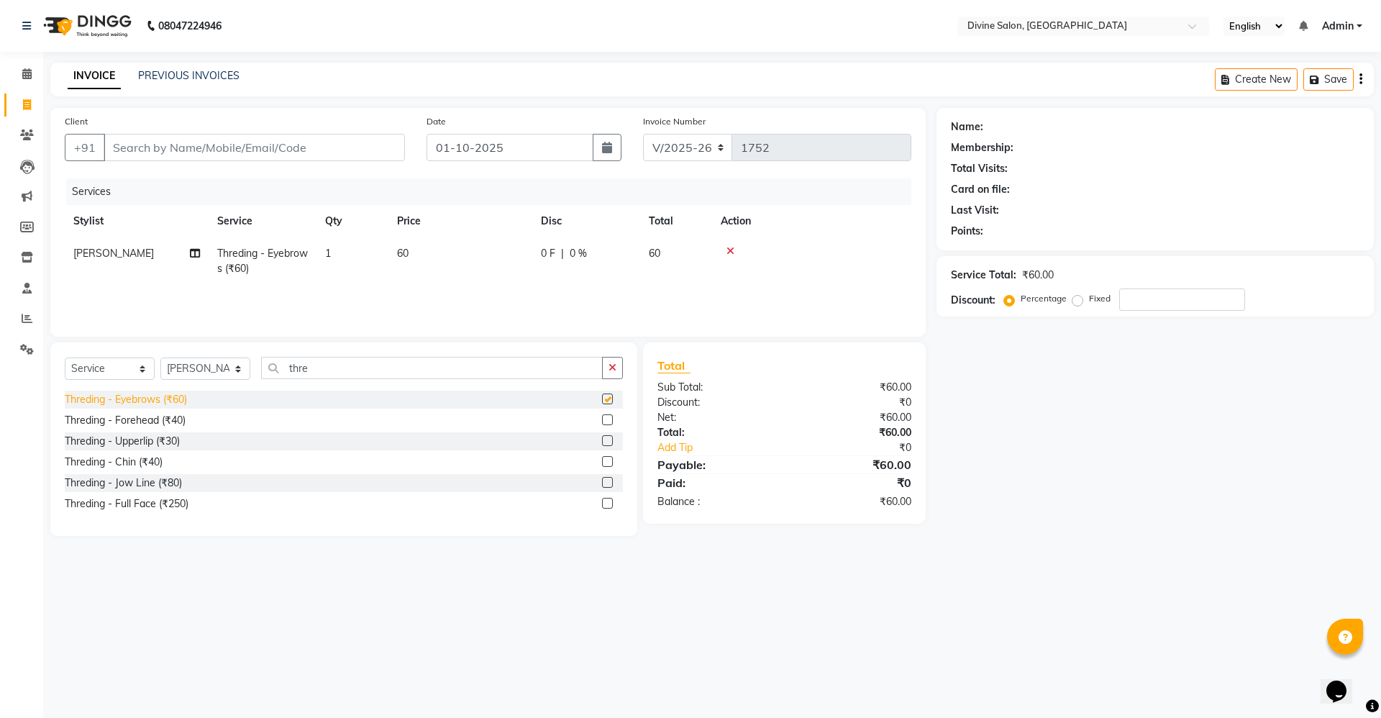
checkbox input "false"
click at [141, 440] on div "Threding - Upperlip (₹30)" at bounding box center [122, 441] width 115 height 15
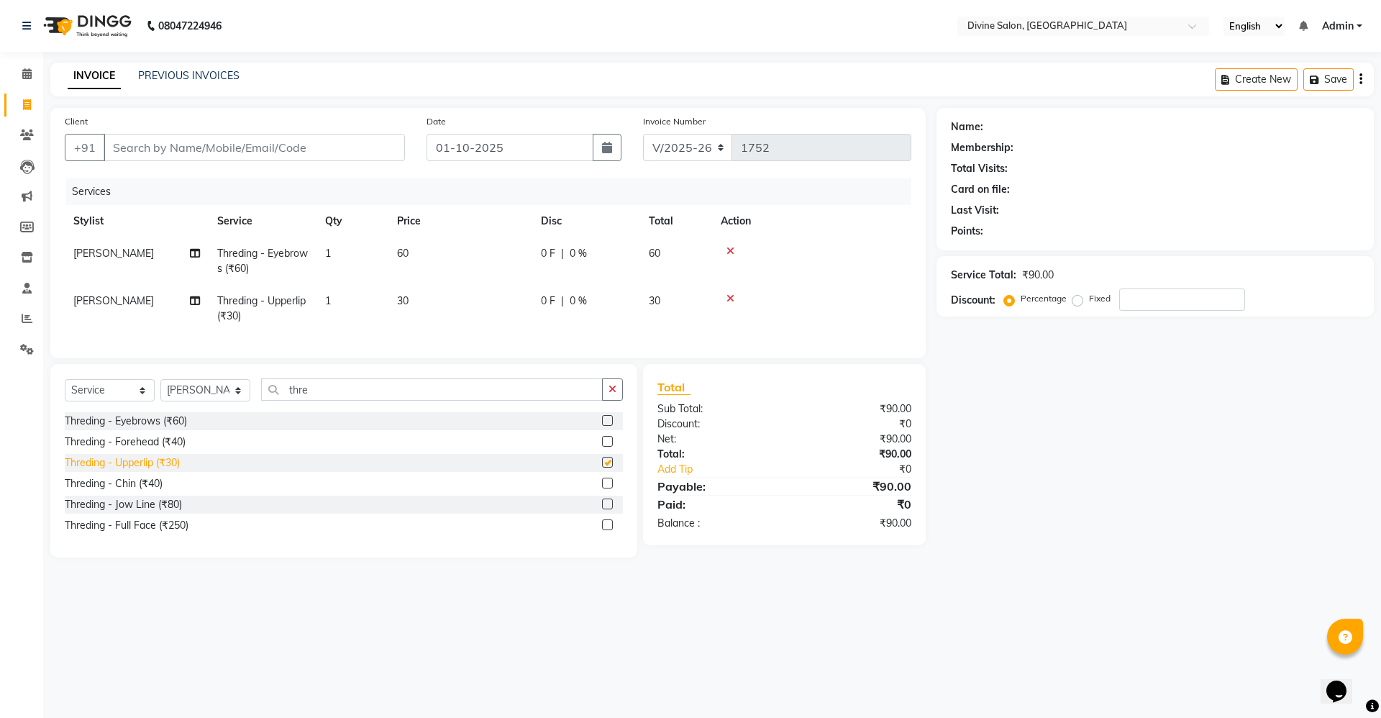
checkbox input "false"
click at [144, 450] on div "Threding - Forehead (₹40)" at bounding box center [125, 441] width 121 height 15
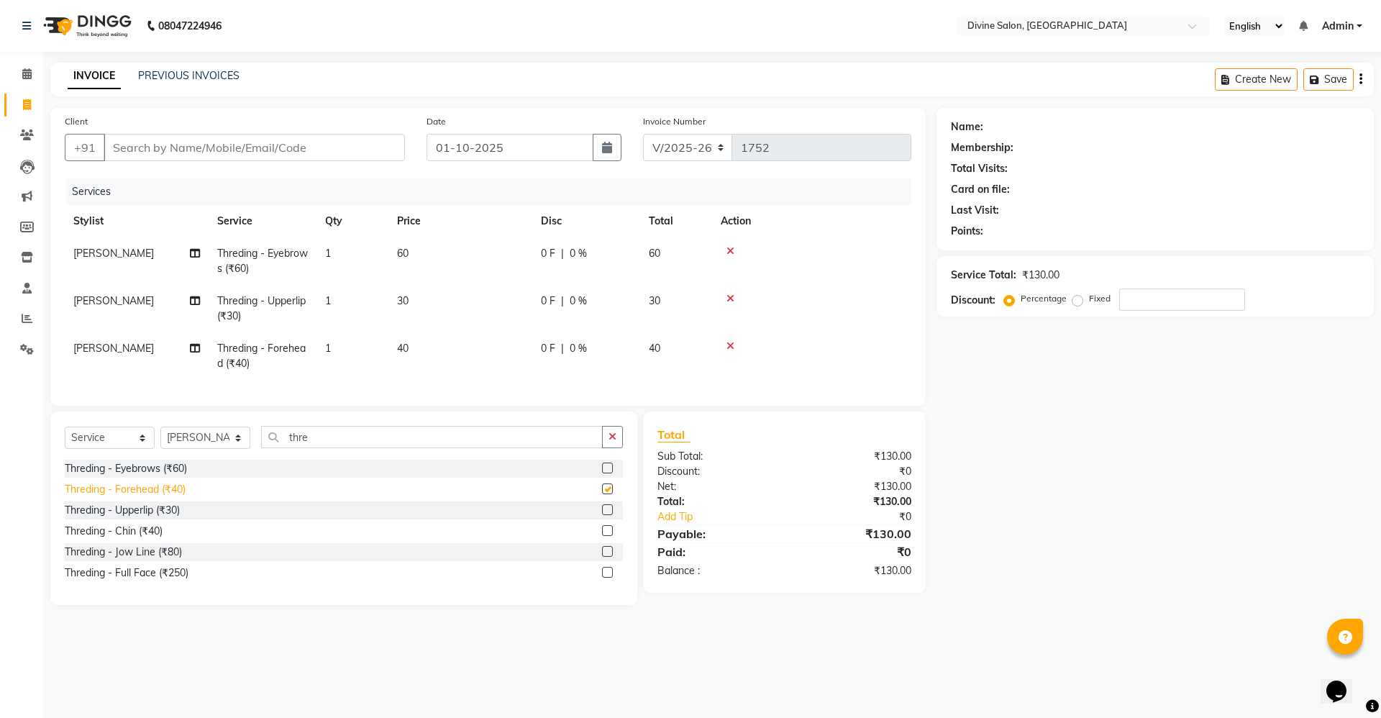
checkbox input "false"
click at [270, 131] on div "Client +91" at bounding box center [235, 143] width 362 height 59
click at [328, 153] on input "Client" at bounding box center [254, 147] width 301 height 27
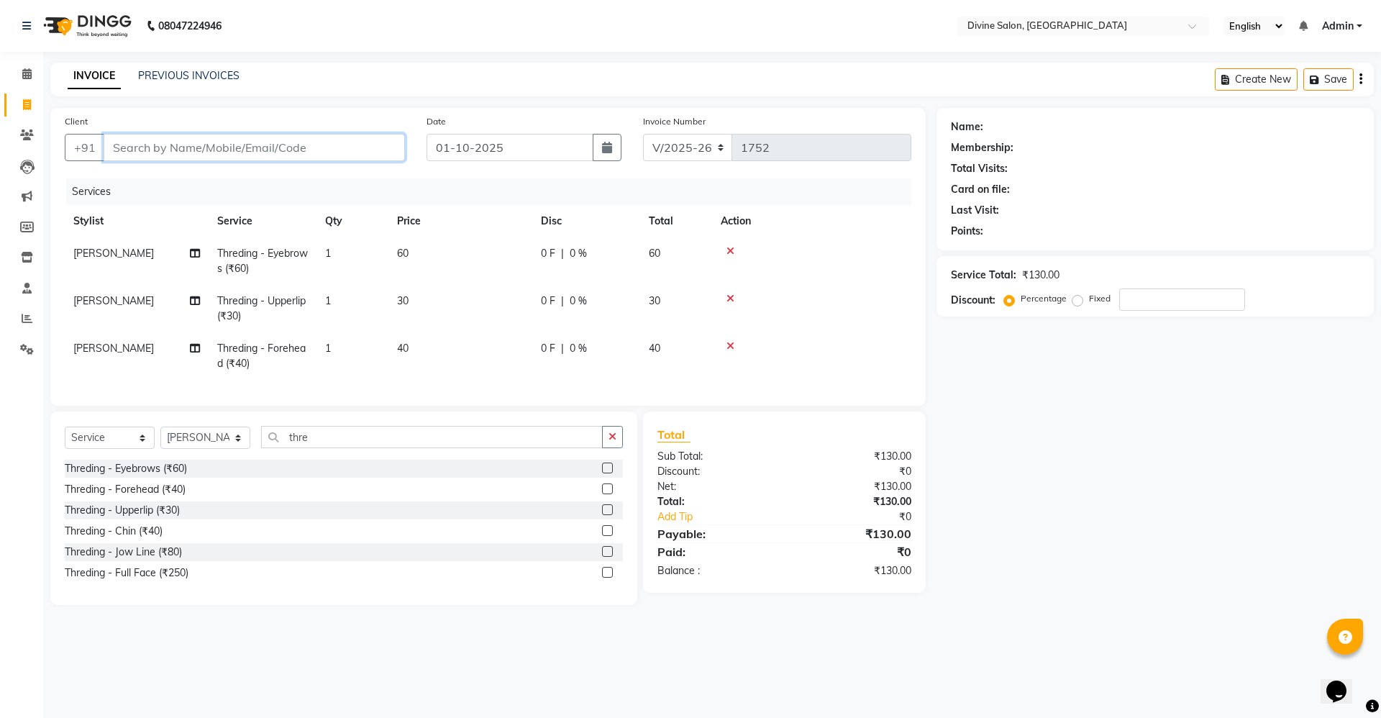
click at [333, 149] on input "Client" at bounding box center [254, 147] width 301 height 27
click at [117, 53] on div "08047224946 Select Location × Divine Salon, Wakad English ENGLISH Español العرب…" at bounding box center [690, 359] width 1381 height 718
click at [222, 149] on input "Client" at bounding box center [254, 147] width 301 height 27
type input "9"
type input "0"
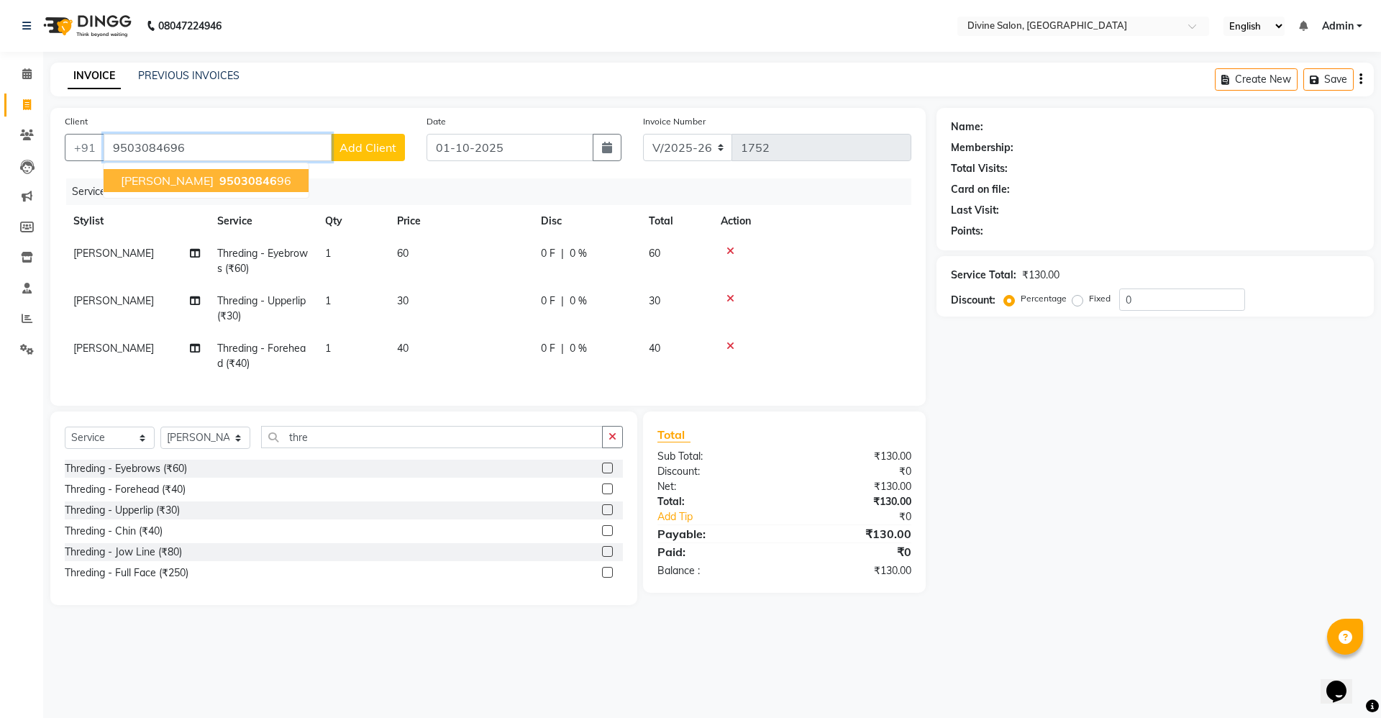
type input "9503084696"
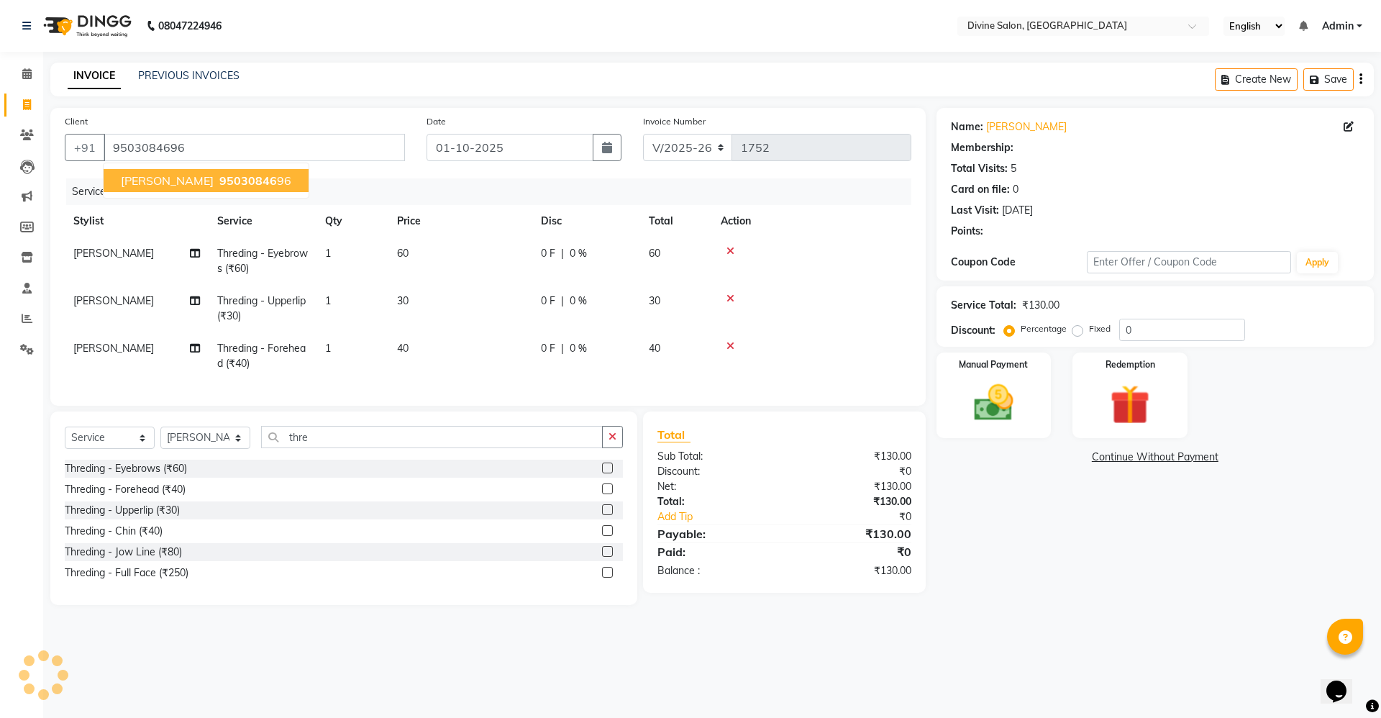
select select "1: Object"
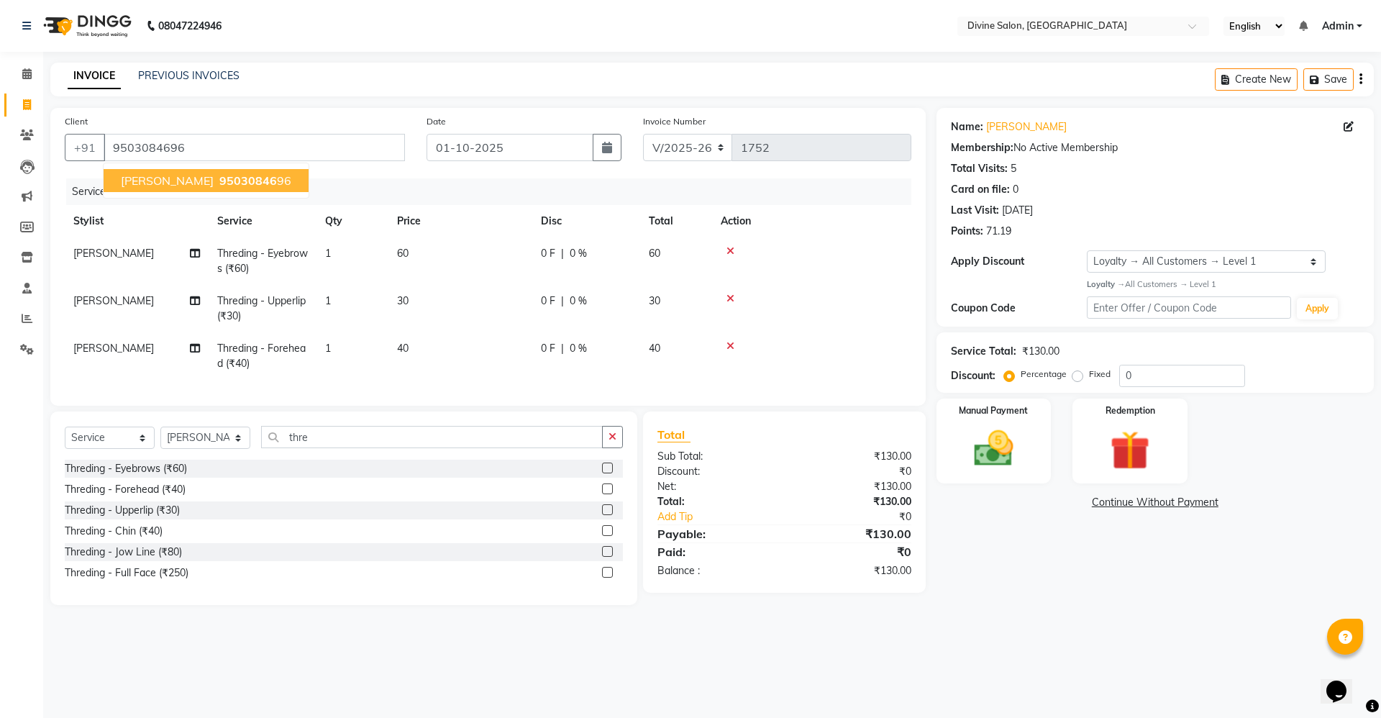
click at [154, 186] on span "[PERSON_NAME]" at bounding box center [167, 180] width 93 height 14
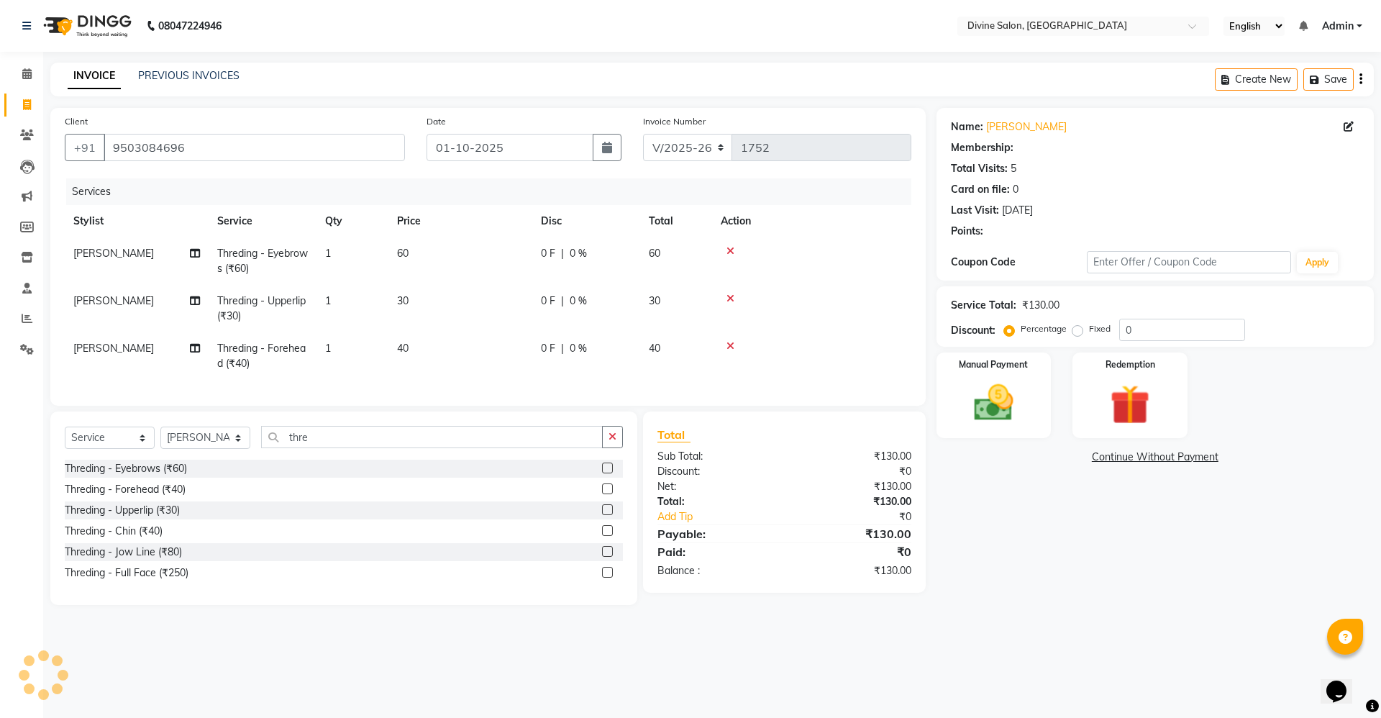
select select "1: Object"
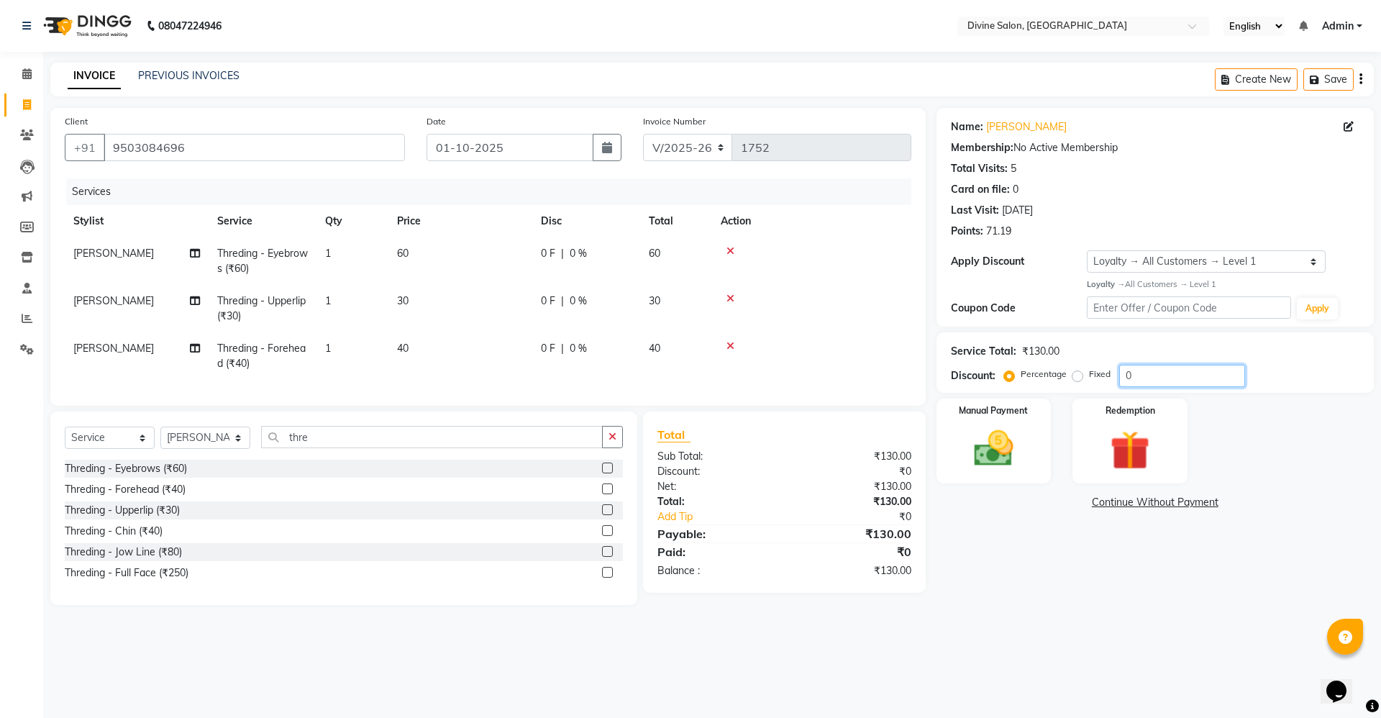
click at [1142, 385] on input "0" at bounding box center [1182, 376] width 126 height 22
type input "10"
click at [228, 145] on input "9503084696" at bounding box center [254, 147] width 301 height 27
click at [458, 139] on input "01-10-2025" at bounding box center [511, 147] width 168 height 27
select select "10"
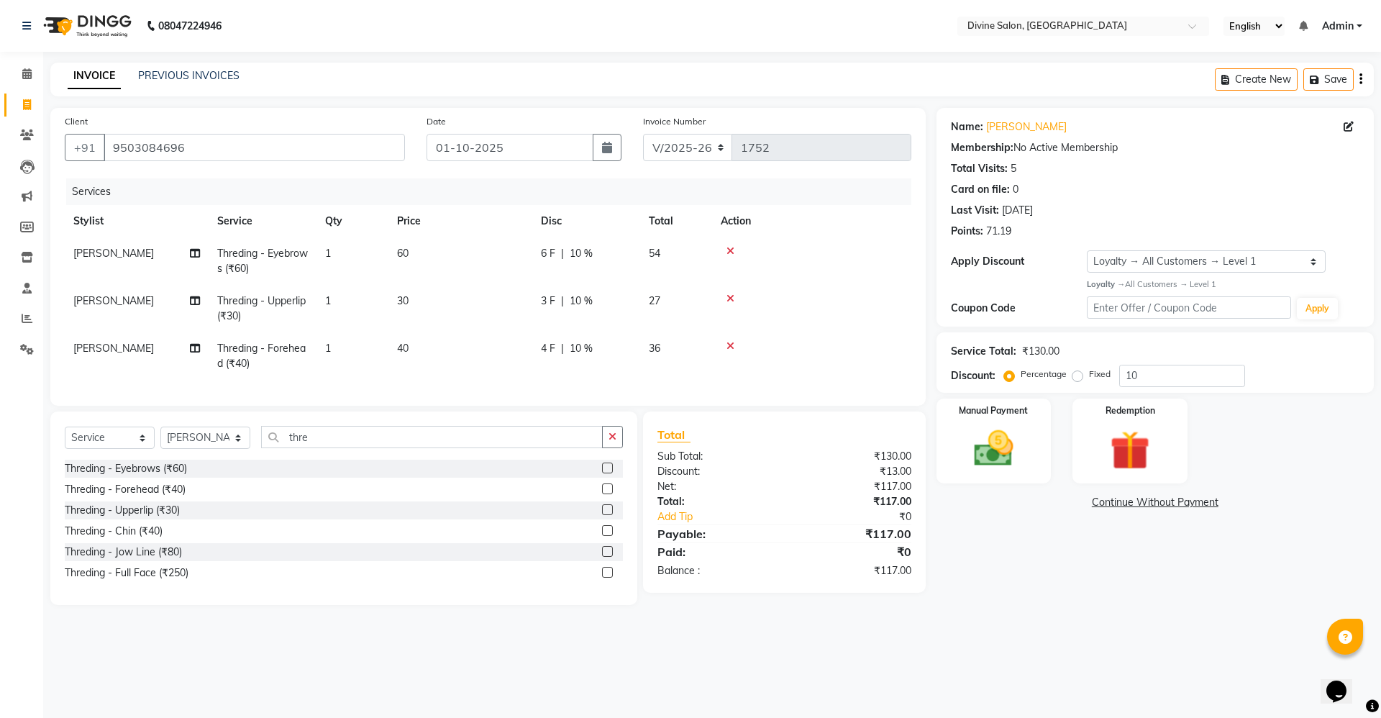
select select "2025"
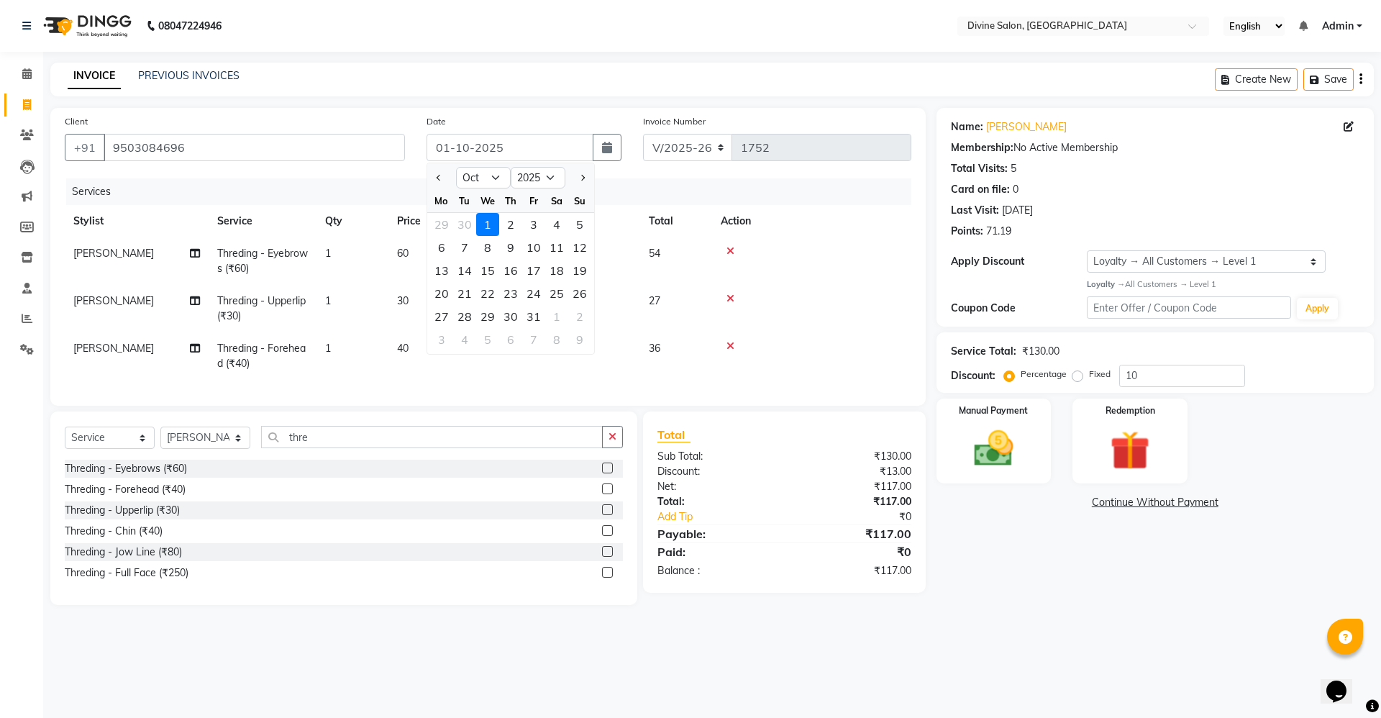
click at [331, 161] on div "Client [PHONE_NUMBER]" at bounding box center [235, 143] width 362 height 59
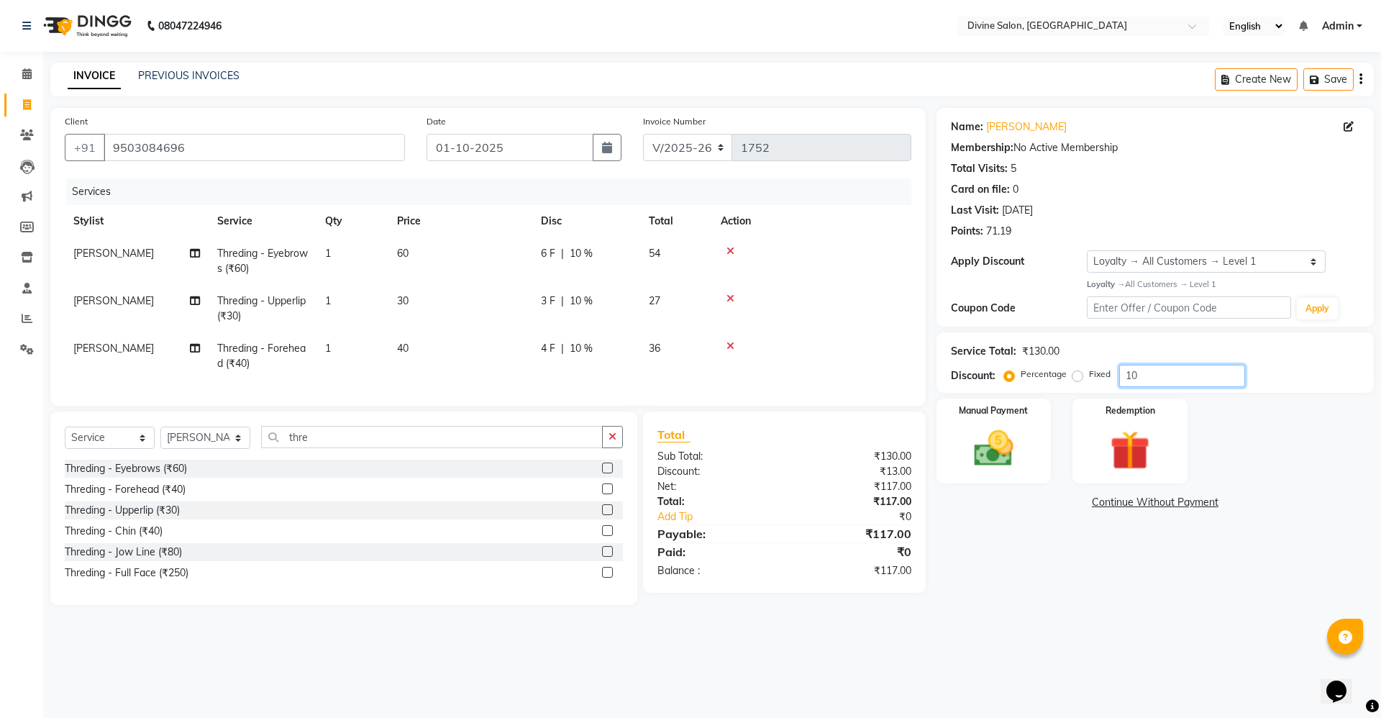
click at [1180, 378] on input "10" at bounding box center [1182, 376] width 126 height 22
click at [975, 449] on img at bounding box center [993, 448] width 67 height 47
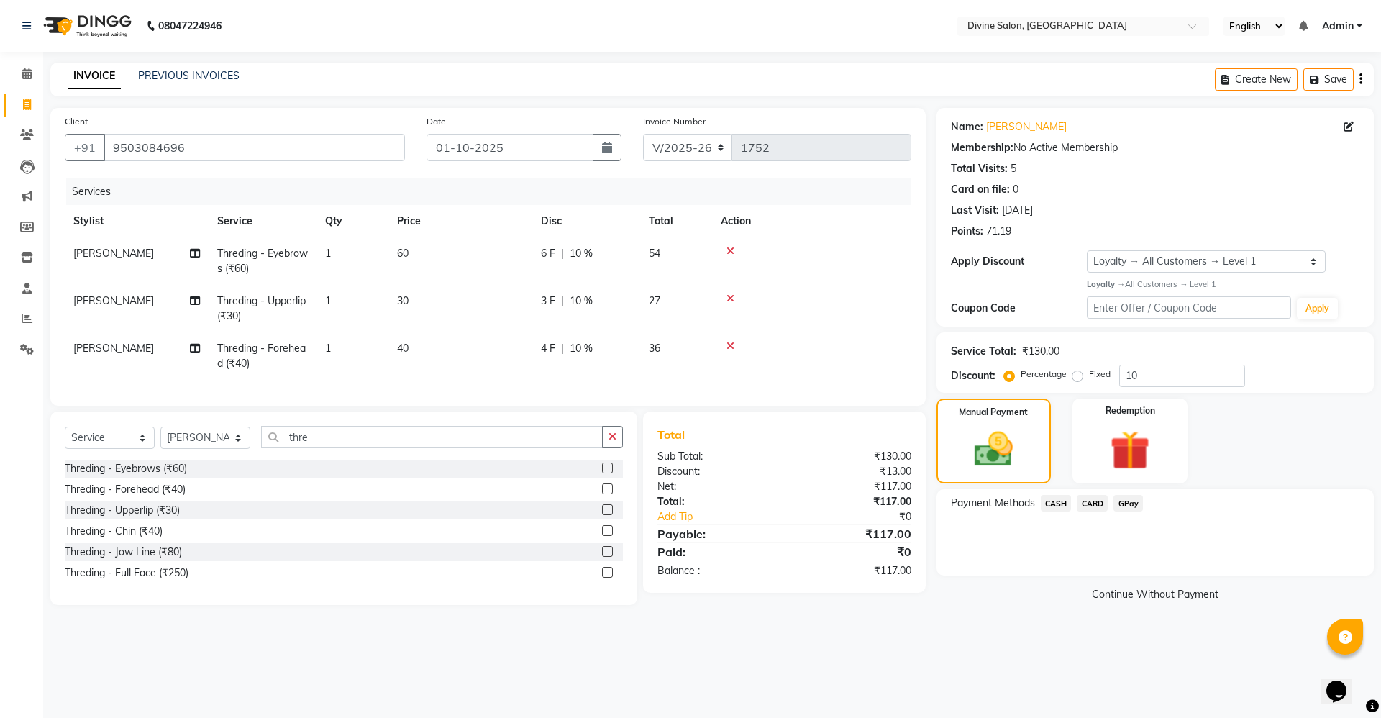
click at [1124, 499] on span "GPay" at bounding box center [1127, 503] width 29 height 17
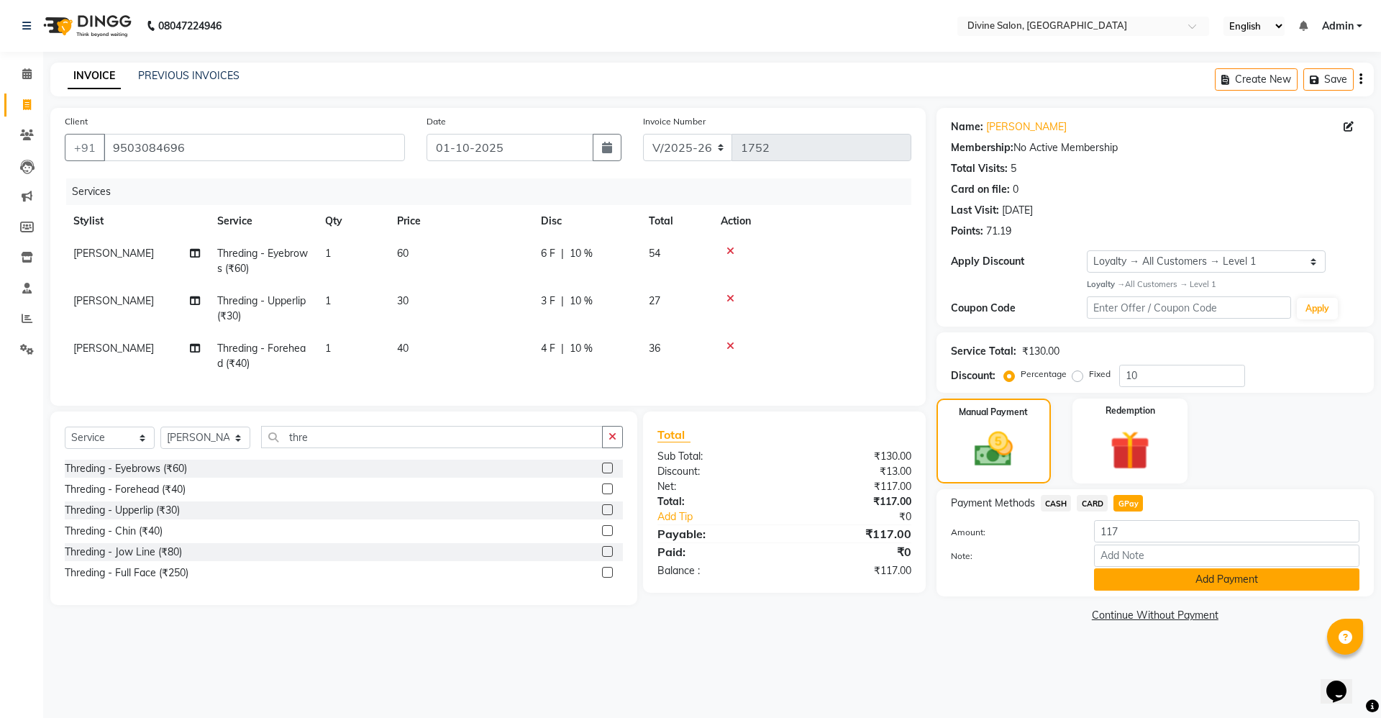
click at [1244, 576] on button "Add Payment" at bounding box center [1226, 579] width 265 height 22
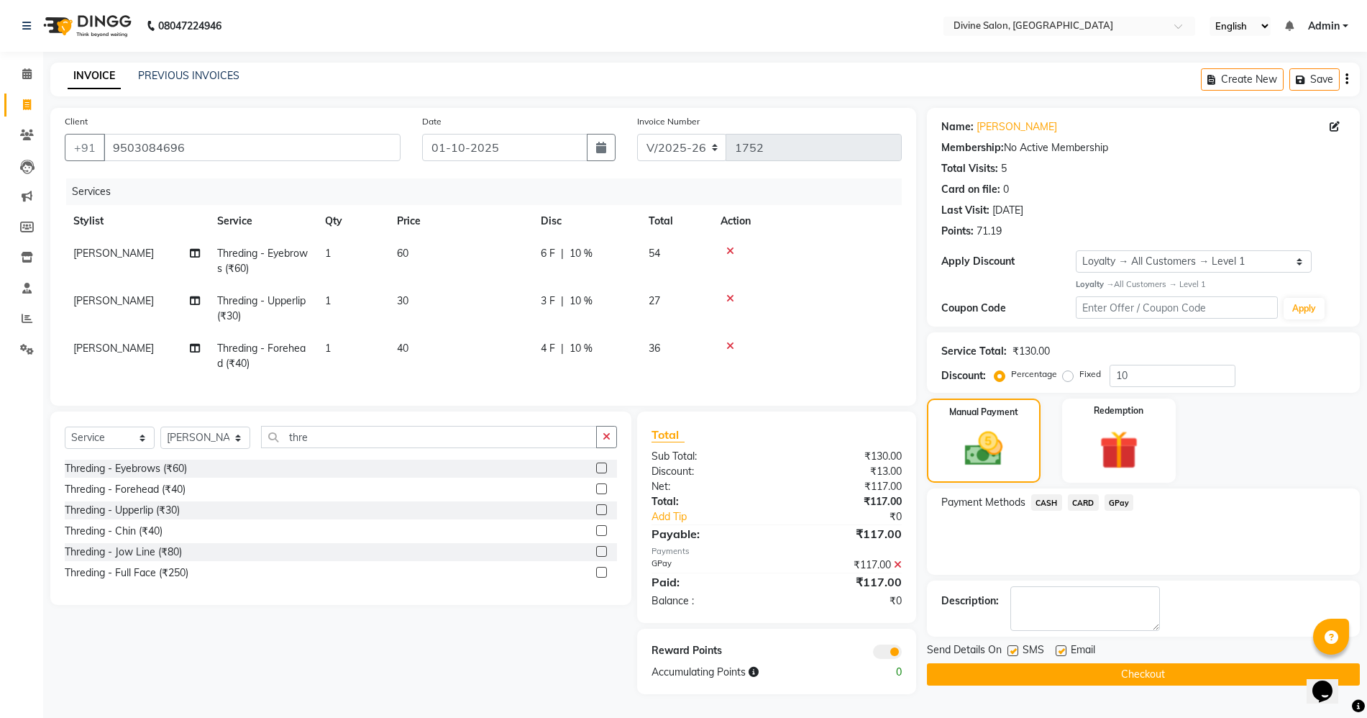
scroll to position [12, 0]
click at [1167, 663] on button "Checkout" at bounding box center [1143, 674] width 433 height 22
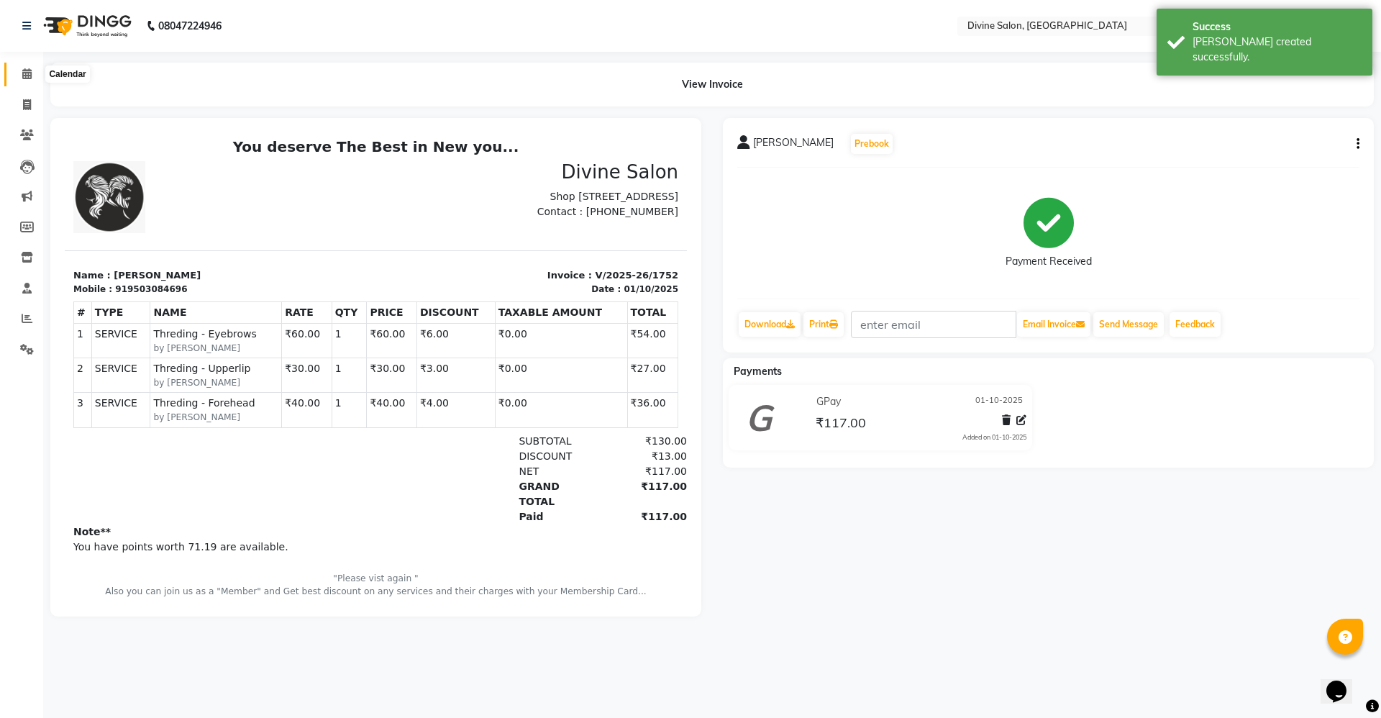
click at [35, 68] on span at bounding box center [26, 74] width 25 height 17
